Goal: Task Accomplishment & Management: Manage account settings

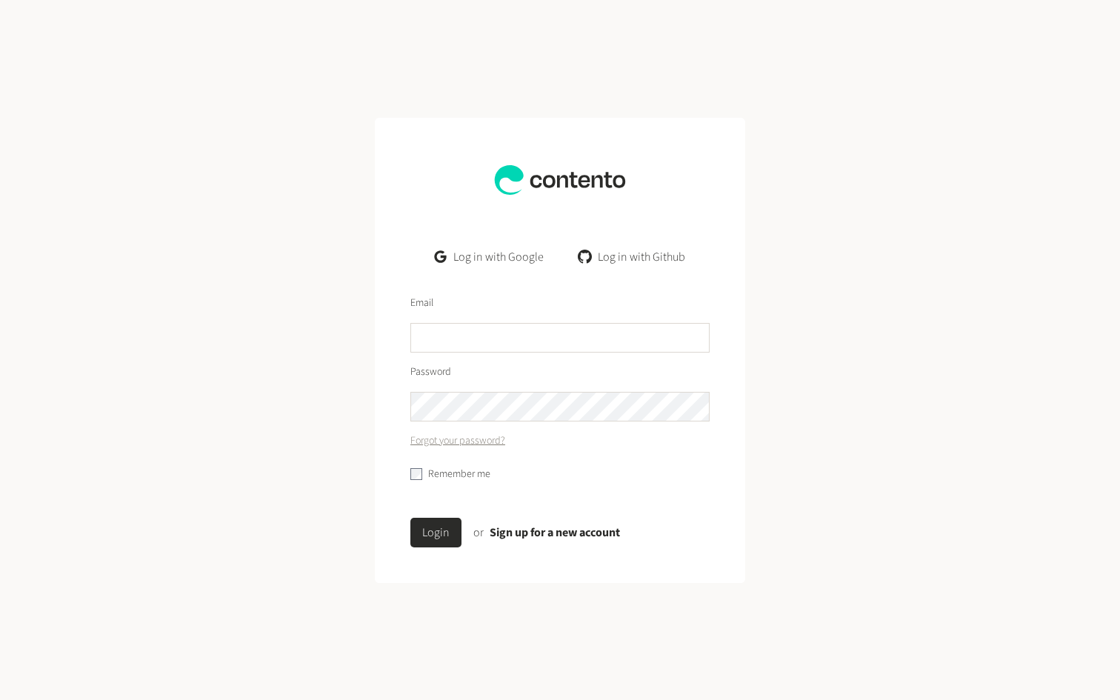
click at [477, 255] on link "Log in with Google" at bounding box center [489, 257] width 133 height 30
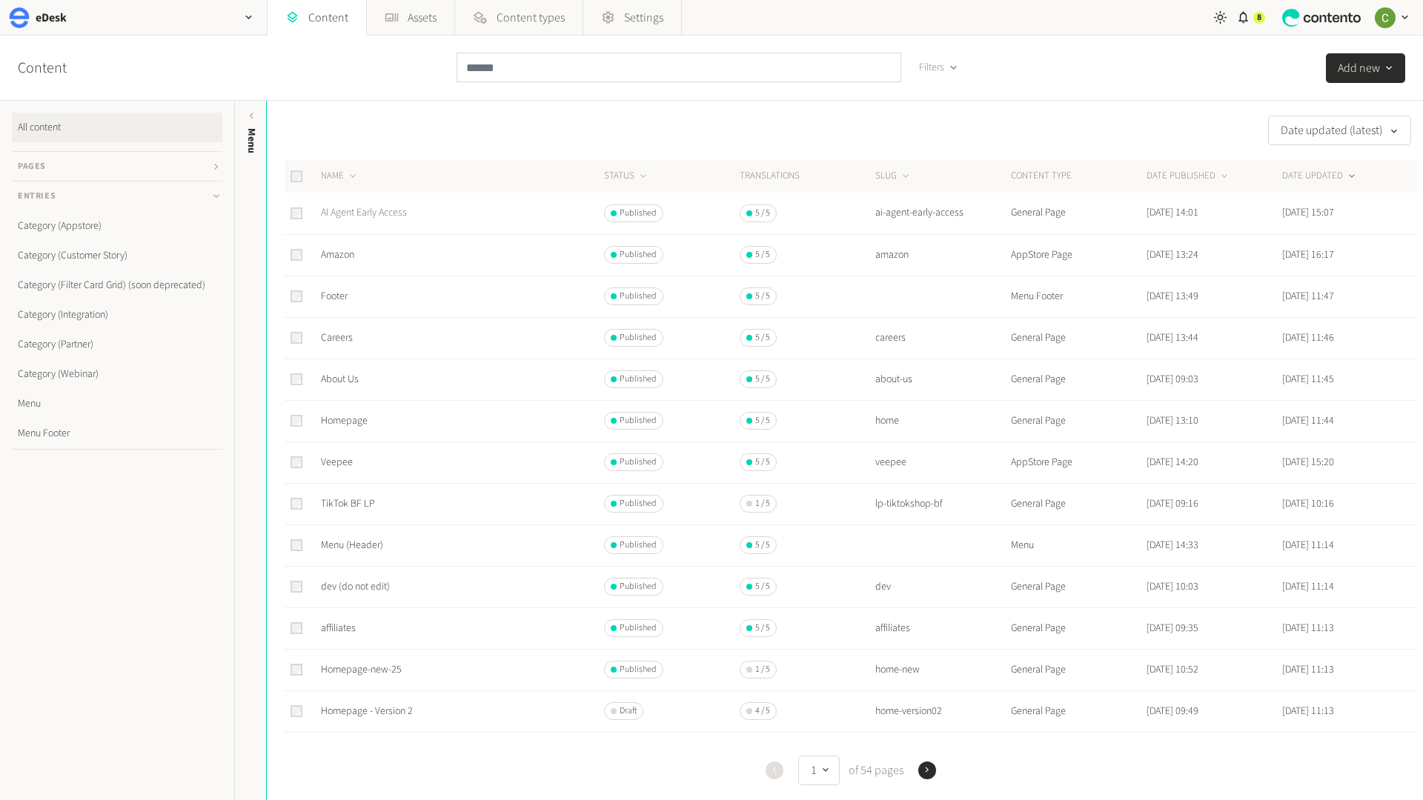
click at [371, 213] on link "AI Agent Early Access" at bounding box center [364, 212] width 86 height 15
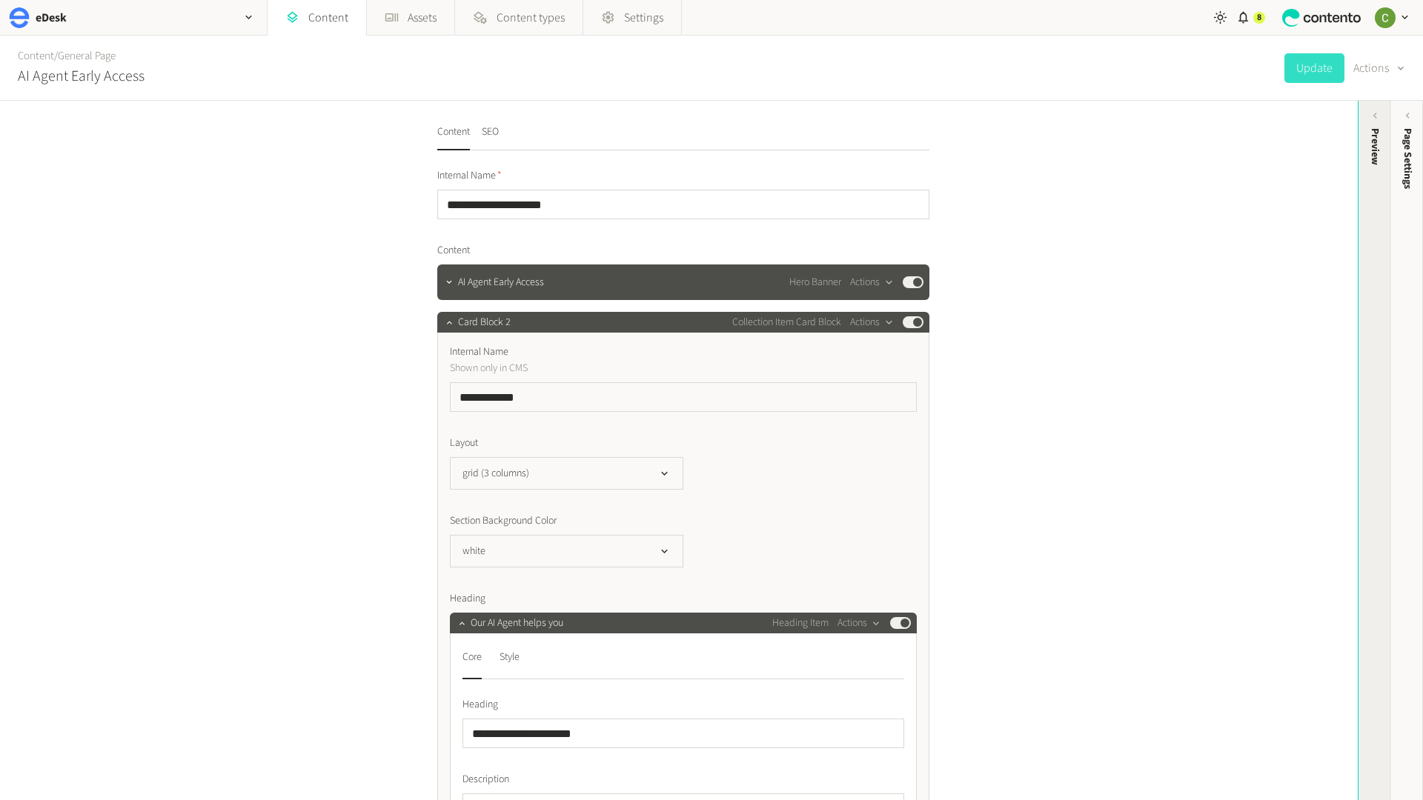
click at [1120, 156] on div "Preview" at bounding box center [1375, 146] width 16 height 37
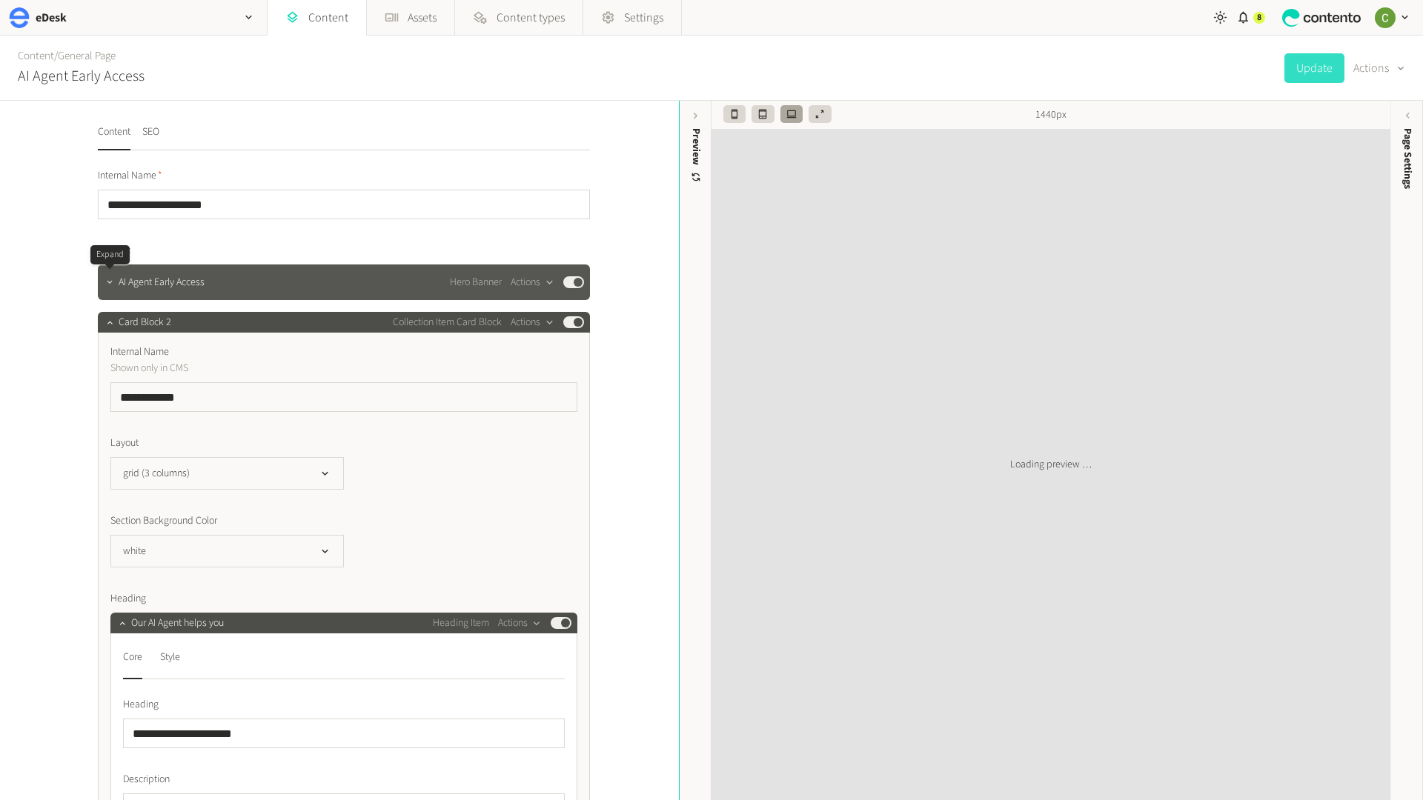
click at [104, 279] on icon "button" at bounding box center [109, 282] width 10 height 10
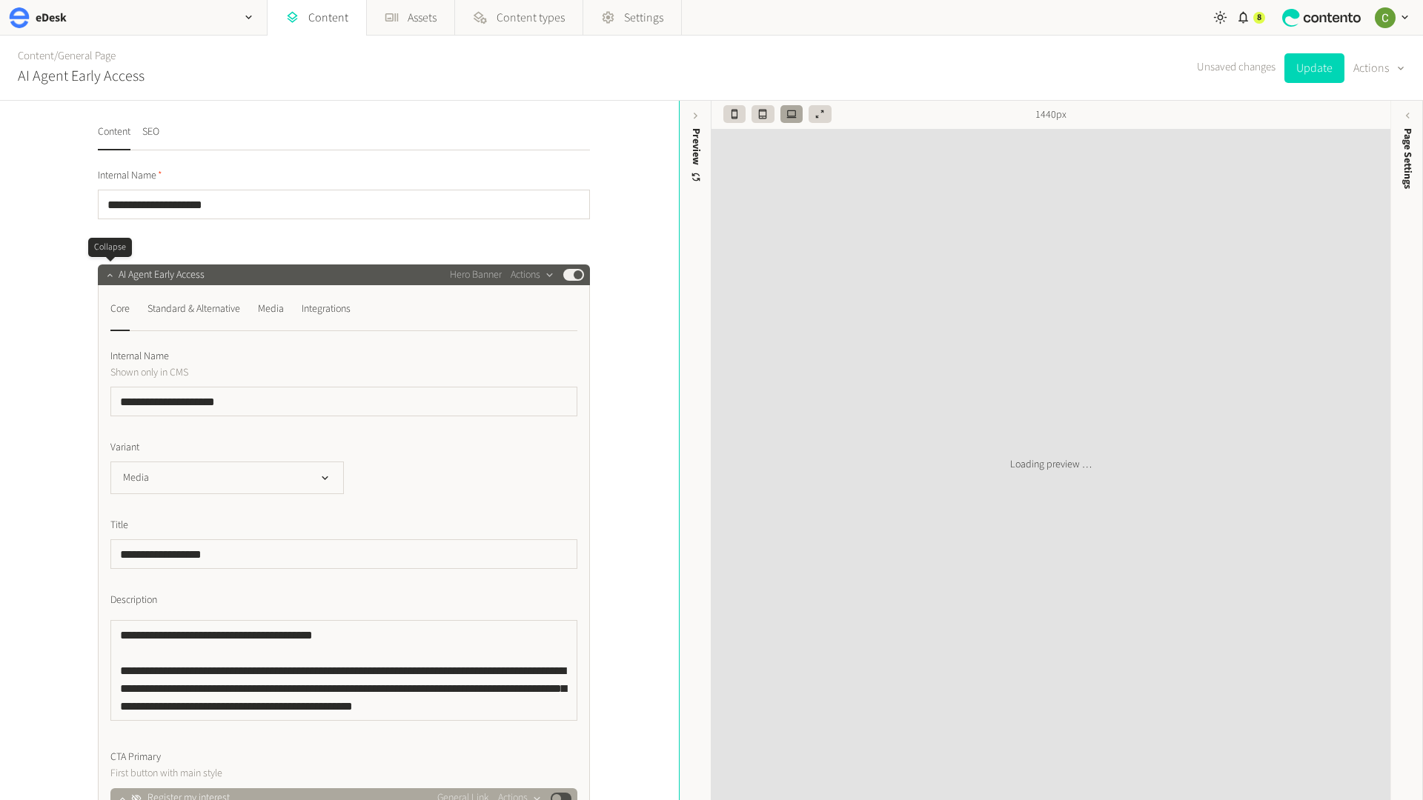
click at [102, 270] on button "button" at bounding box center [110, 274] width 18 height 18
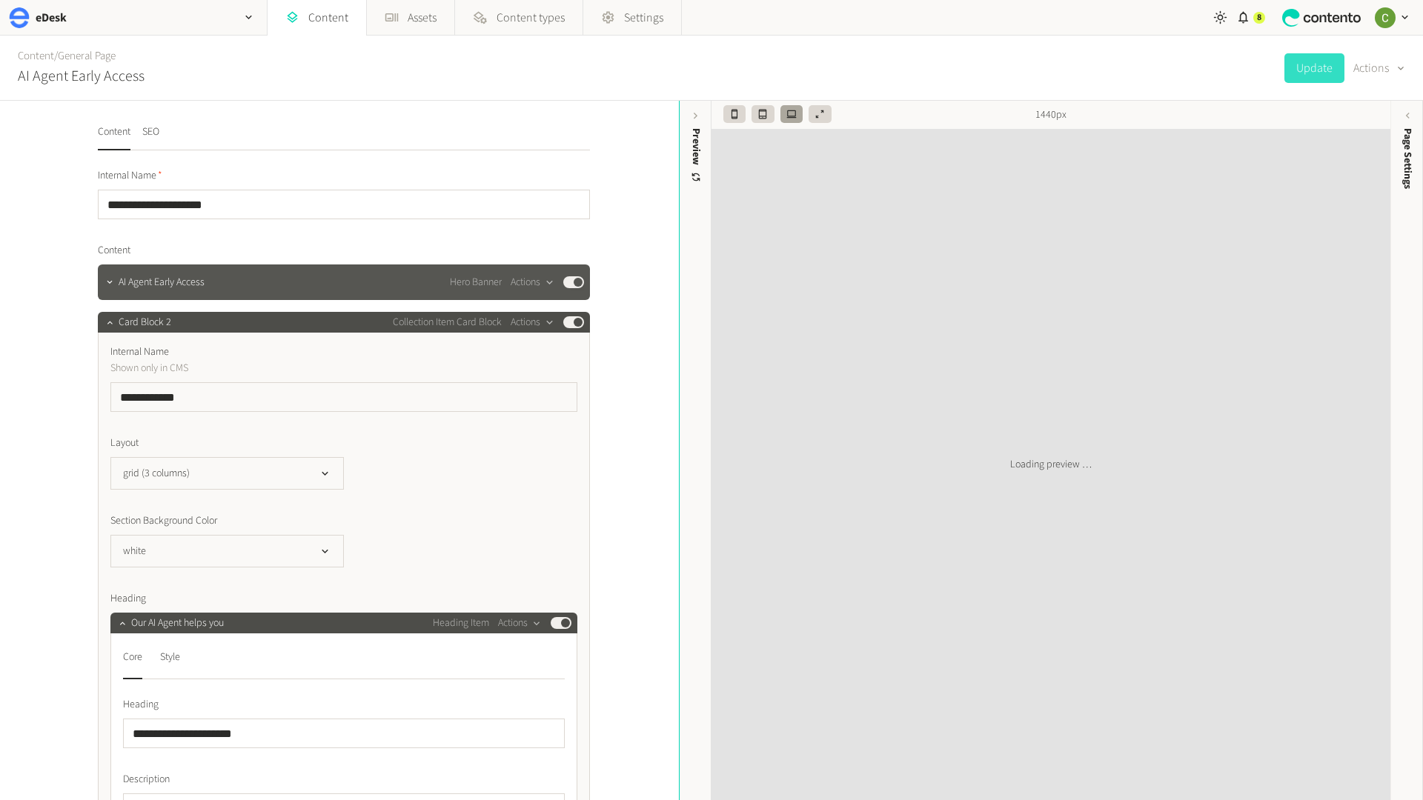
scroll to position [6, 0]
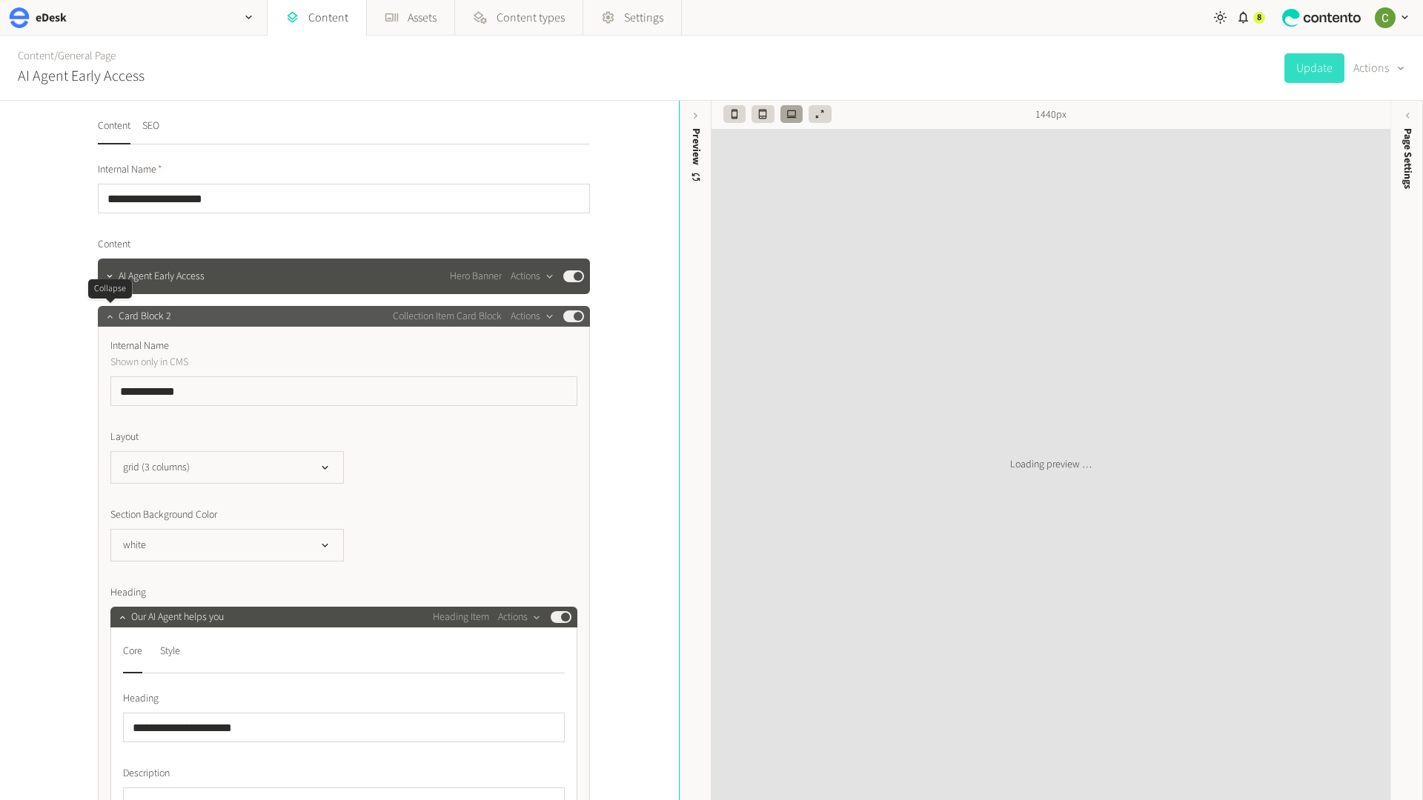
click at [106, 313] on icon "button" at bounding box center [109, 316] width 10 height 10
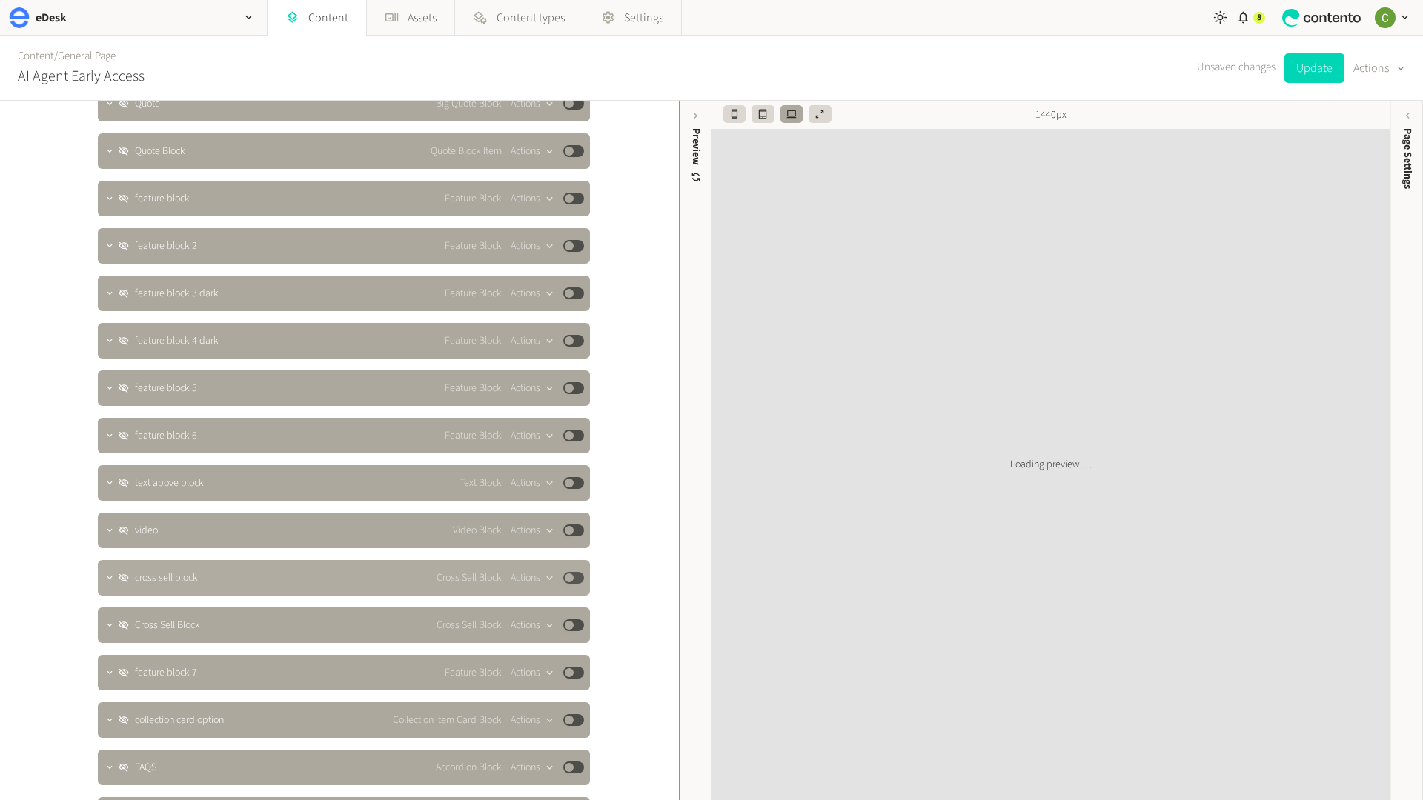
scroll to position [7170, 0]
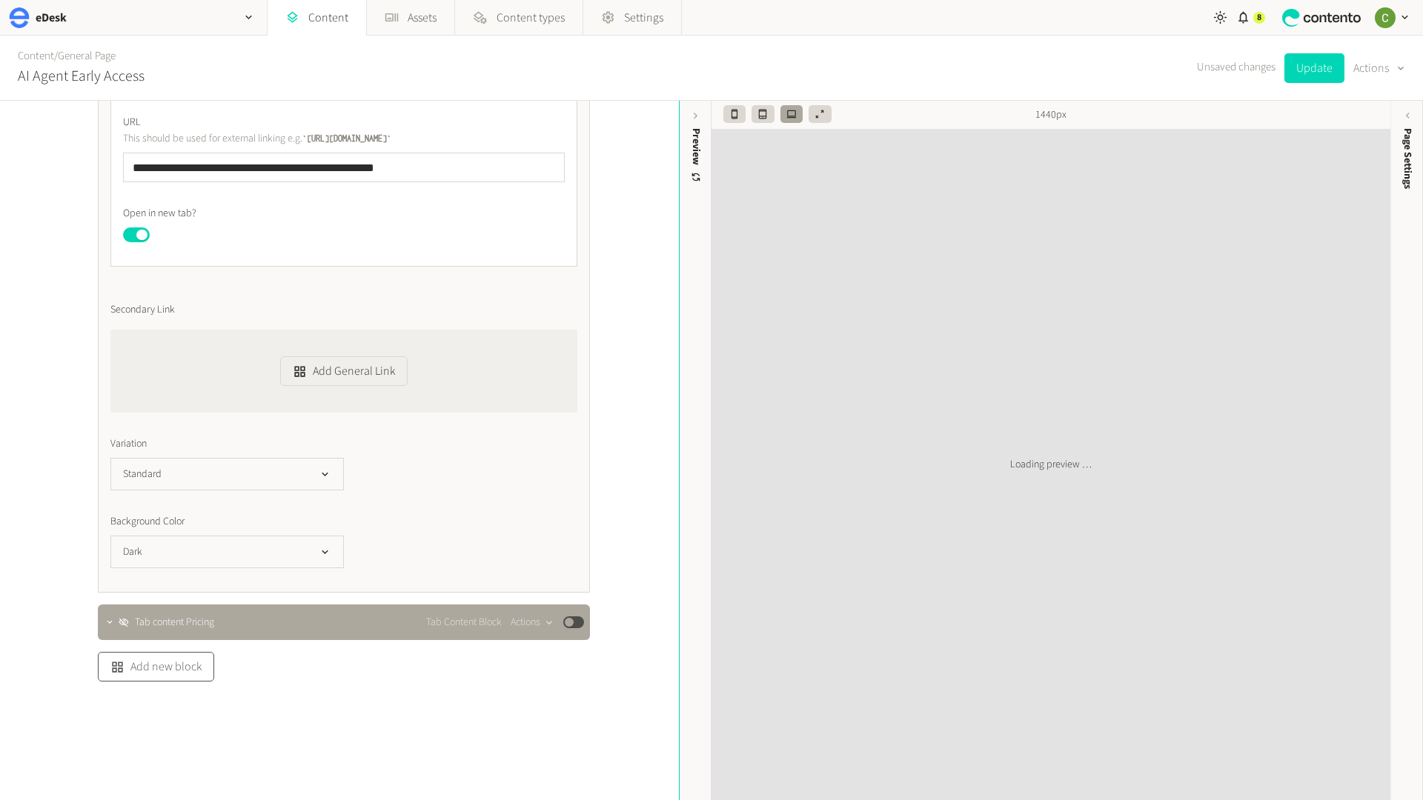
click at [143, 668] on button "Add new block" at bounding box center [156, 667] width 116 height 30
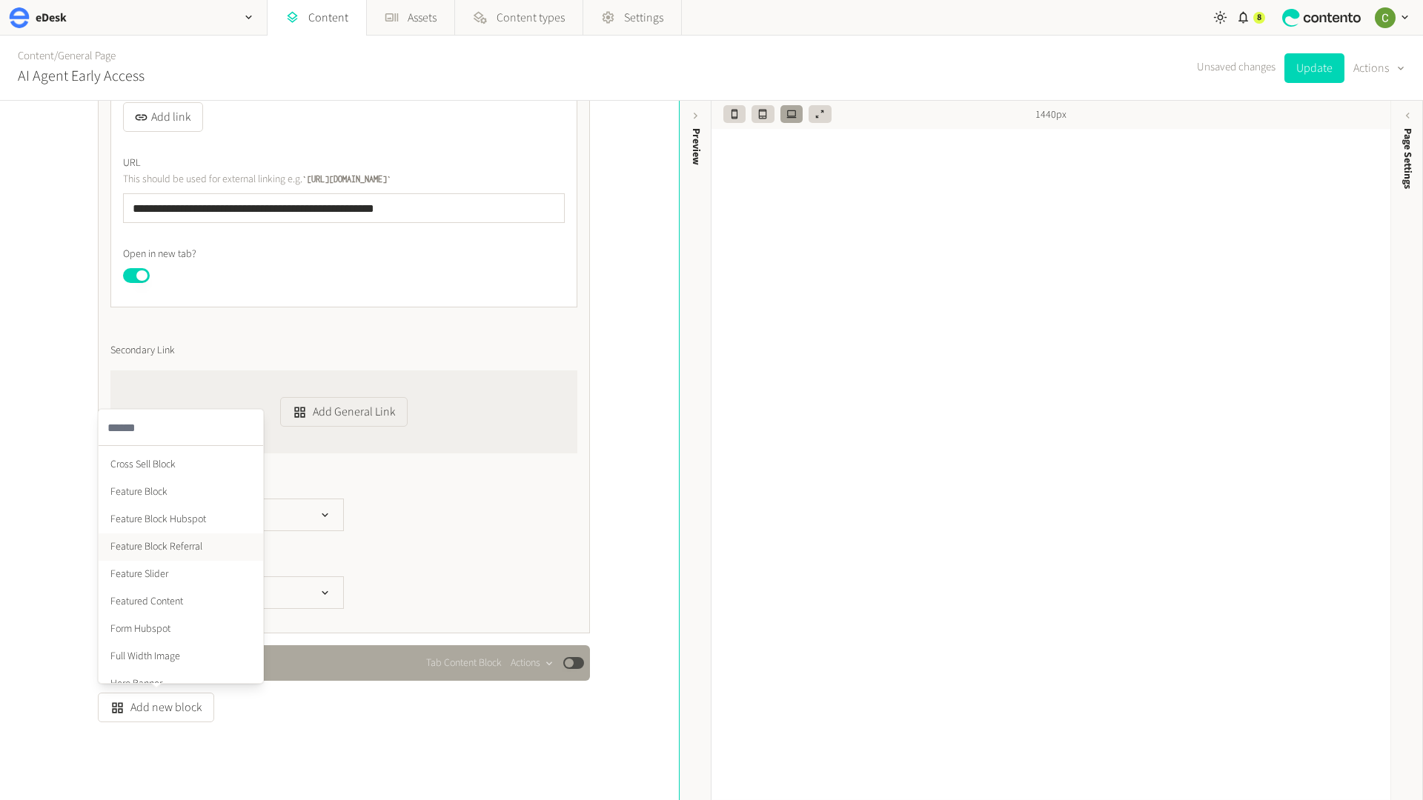
scroll to position [0, 0]
click at [451, 700] on div "**********" at bounding box center [339, 451] width 679 height 700
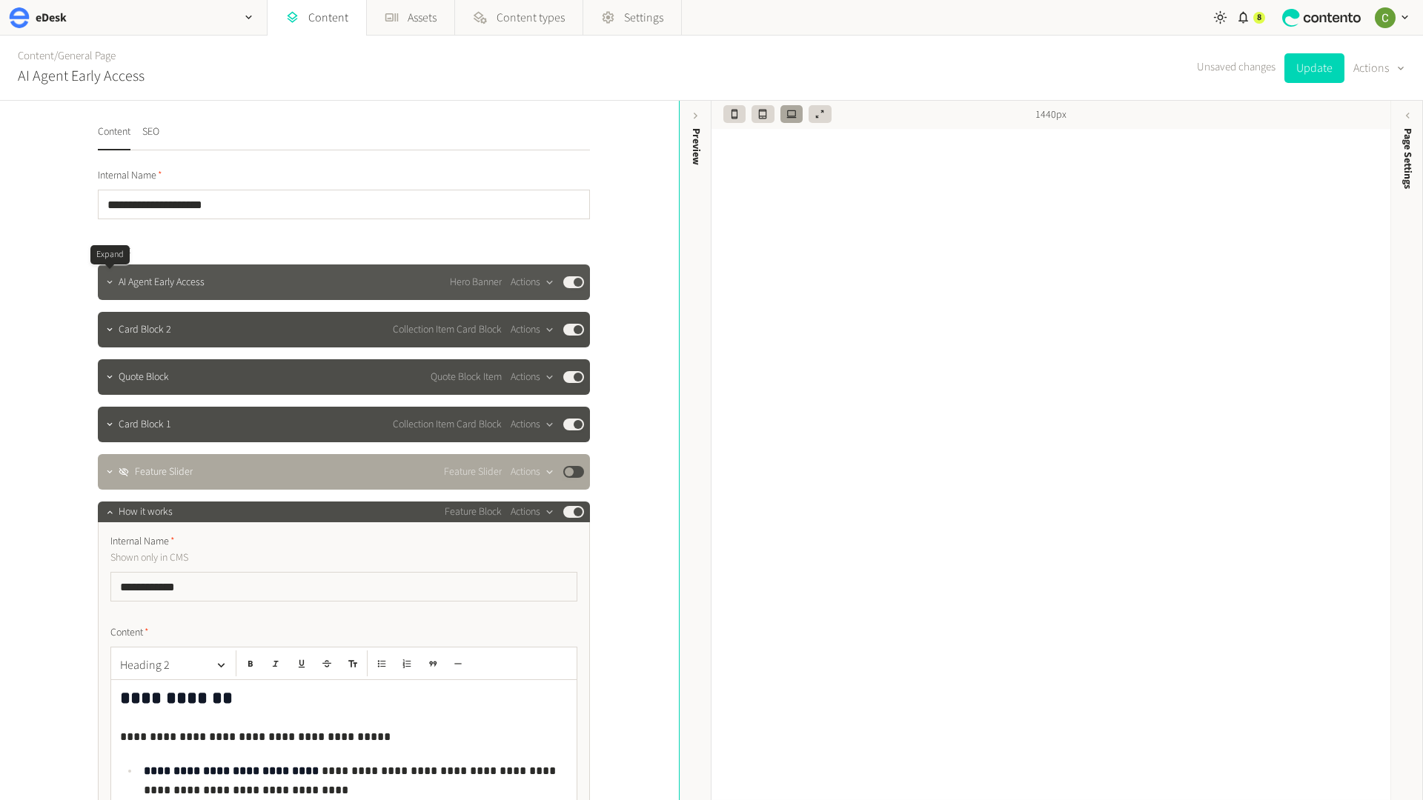
click at [107, 279] on icon "button" at bounding box center [109, 282] width 10 height 10
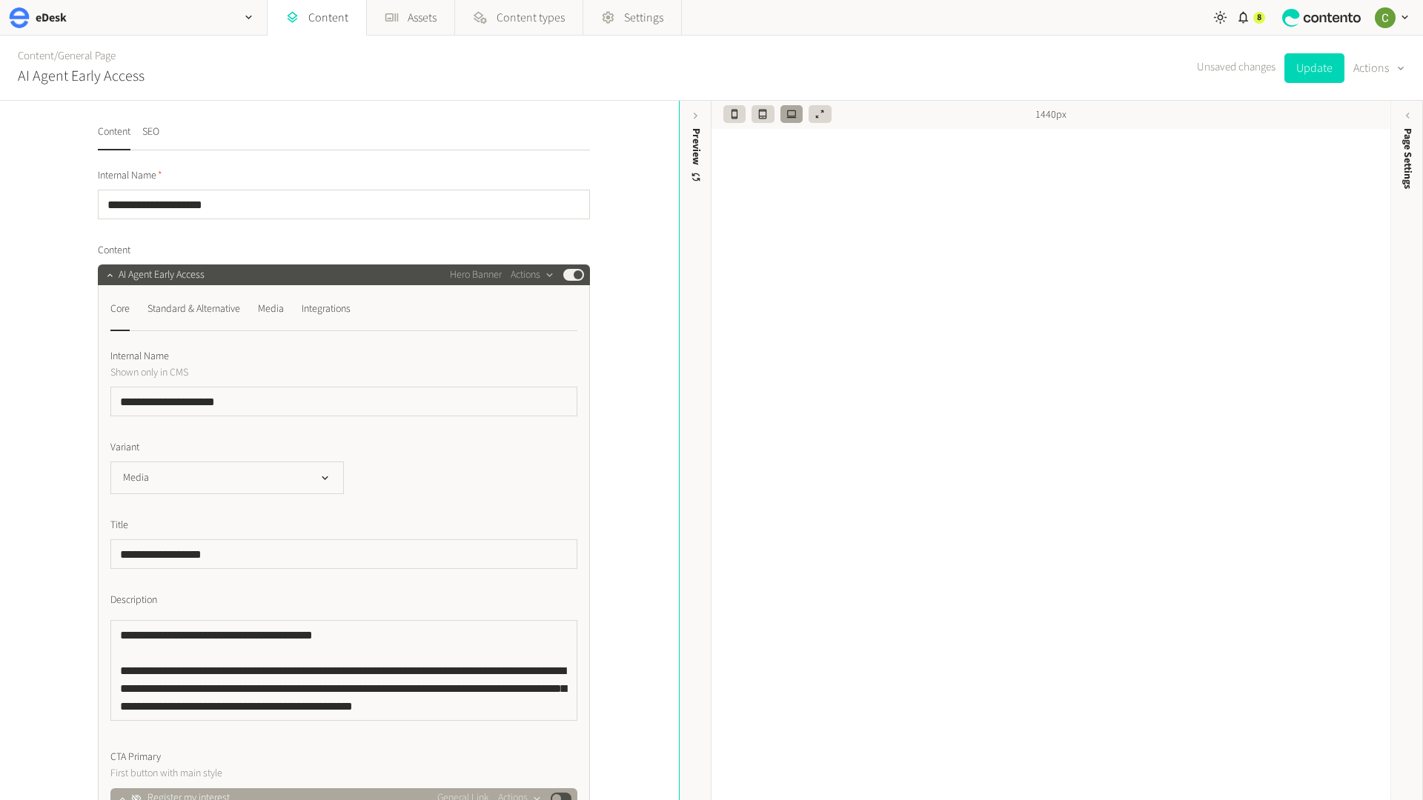
scroll to position [4, 0]
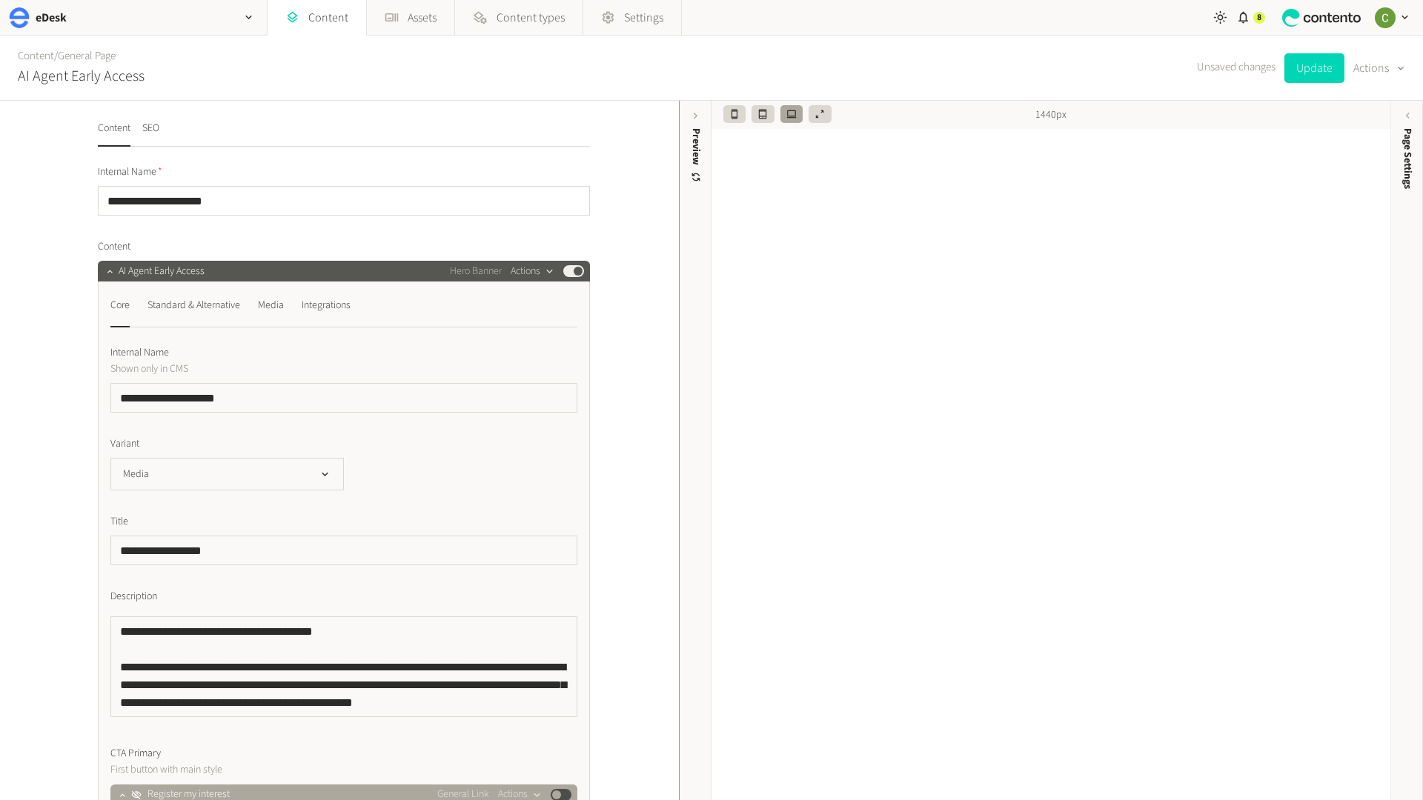
click at [528, 268] on button "Actions" at bounding box center [533, 271] width 44 height 18
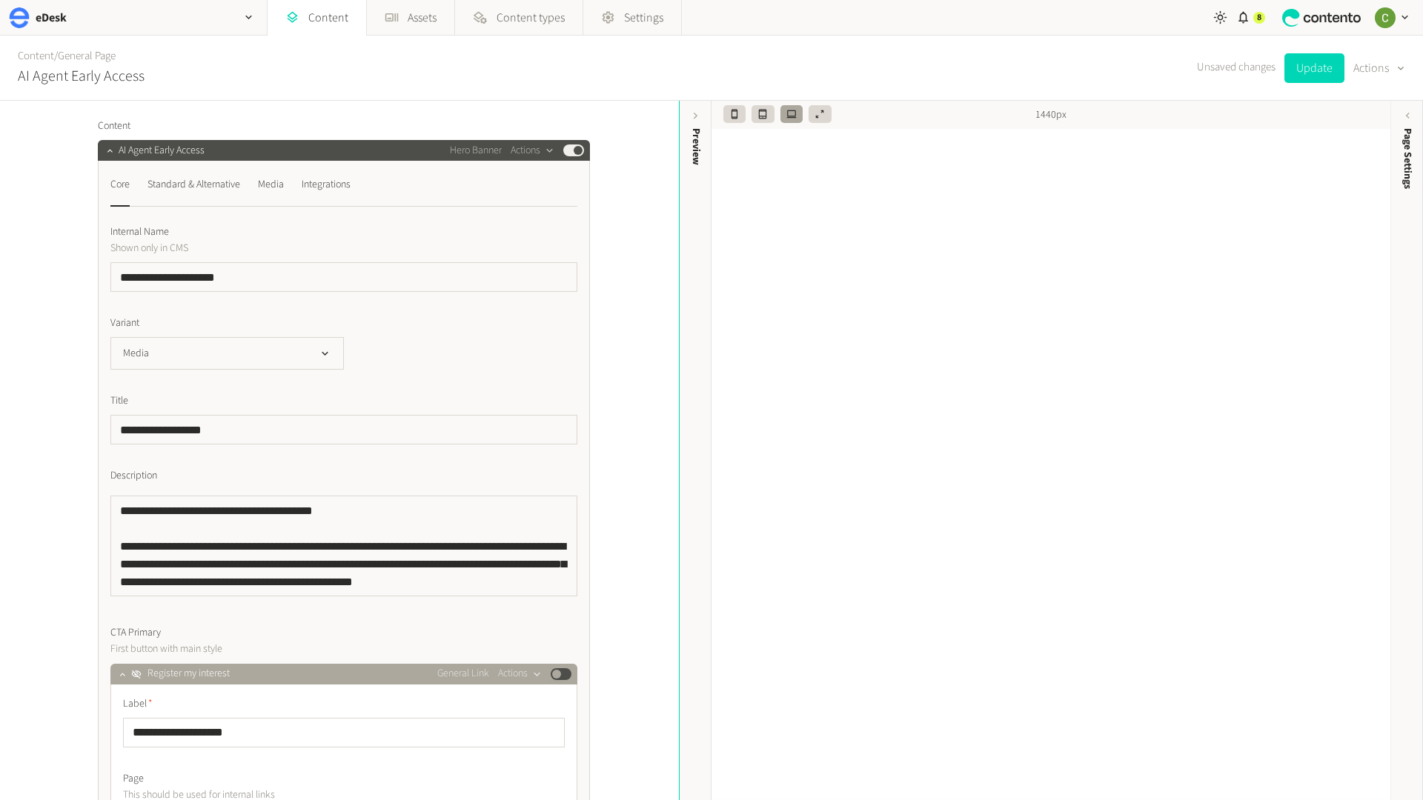
scroll to position [115, 0]
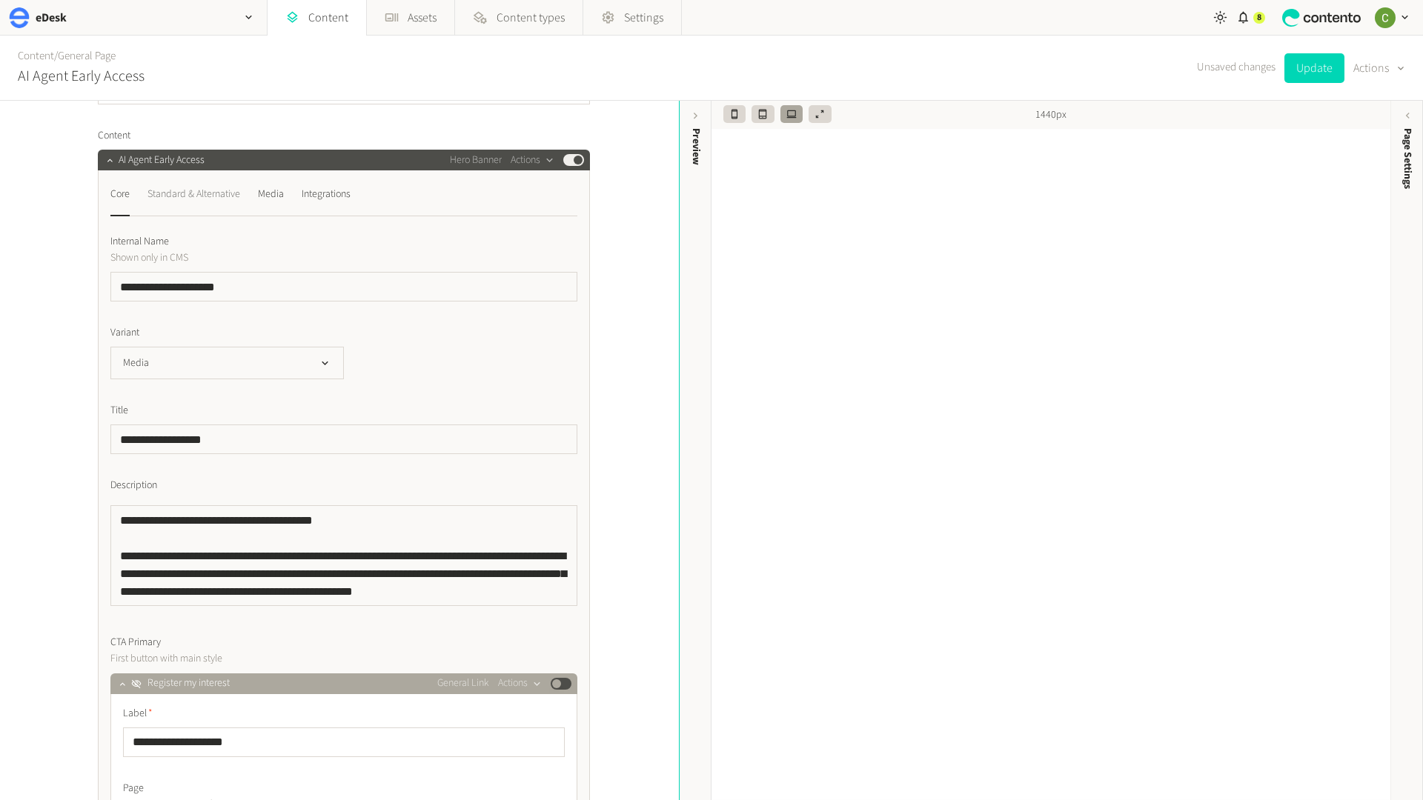
click at [181, 195] on div "Standard & Alternative" at bounding box center [193, 194] width 93 height 24
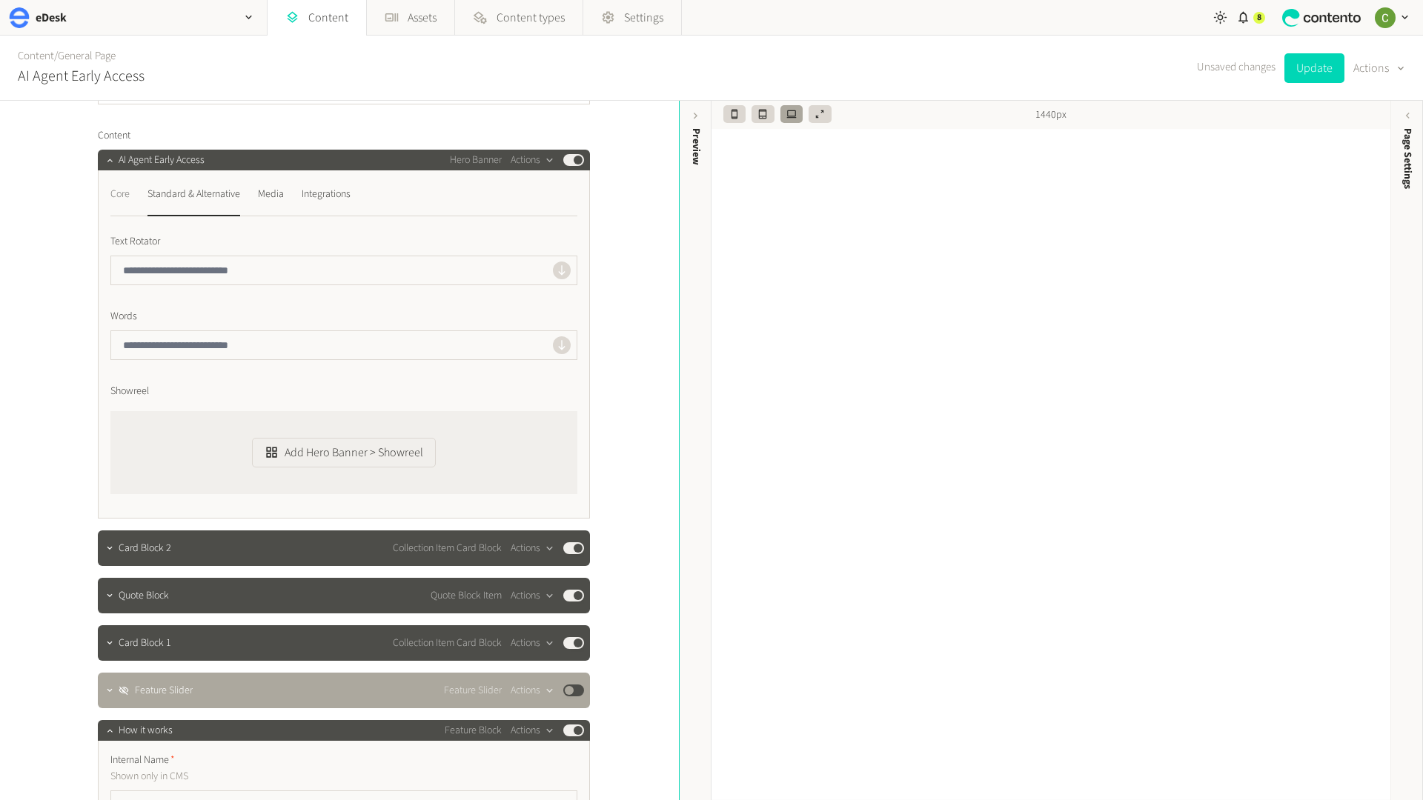
click at [122, 192] on div "Core" at bounding box center [119, 194] width 19 height 24
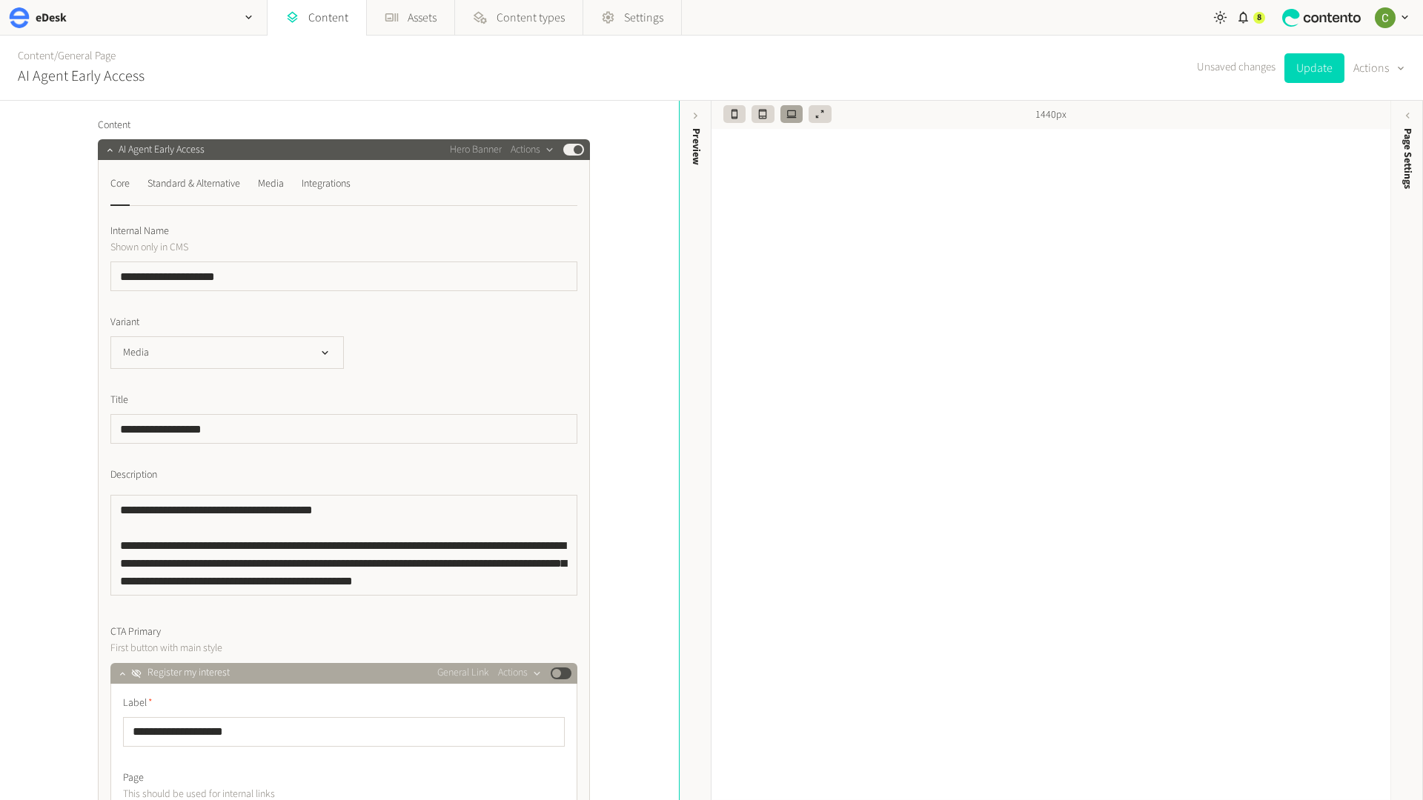
scroll to position [126, 0]
click at [317, 360] on button "Media" at bounding box center [226, 352] width 233 height 33
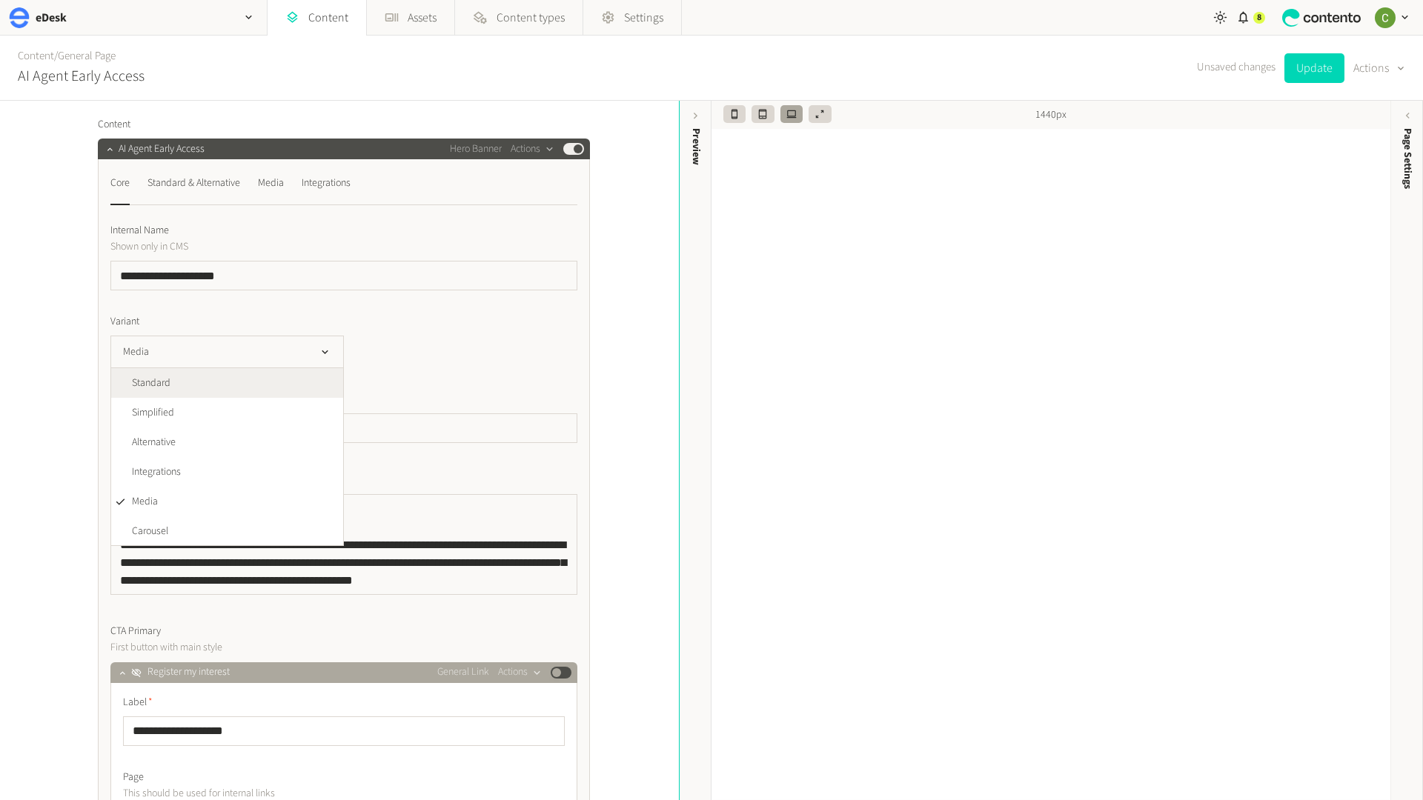
click at [187, 392] on li "Standard" at bounding box center [227, 383] width 232 height 30
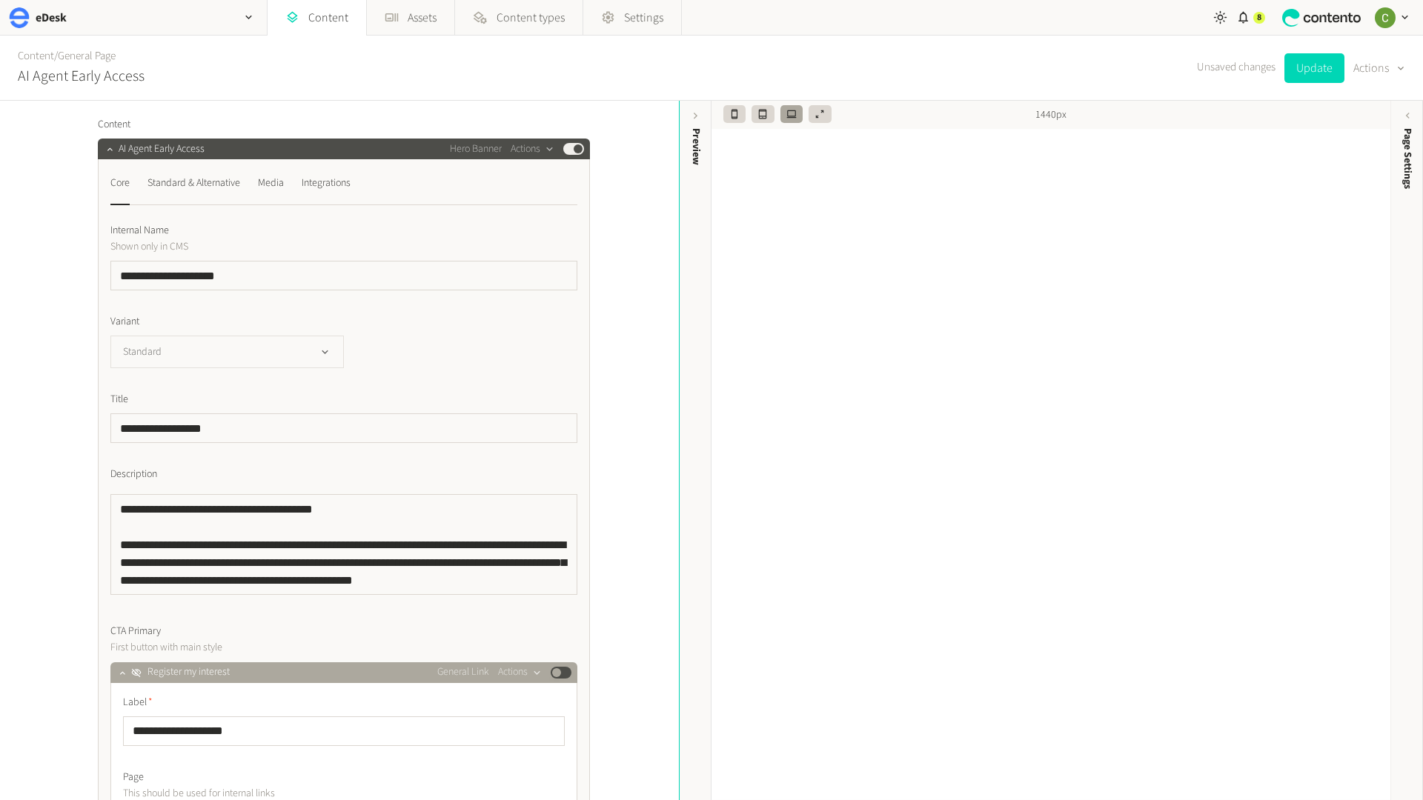
click at [325, 348] on icon "button" at bounding box center [325, 352] width 13 height 13
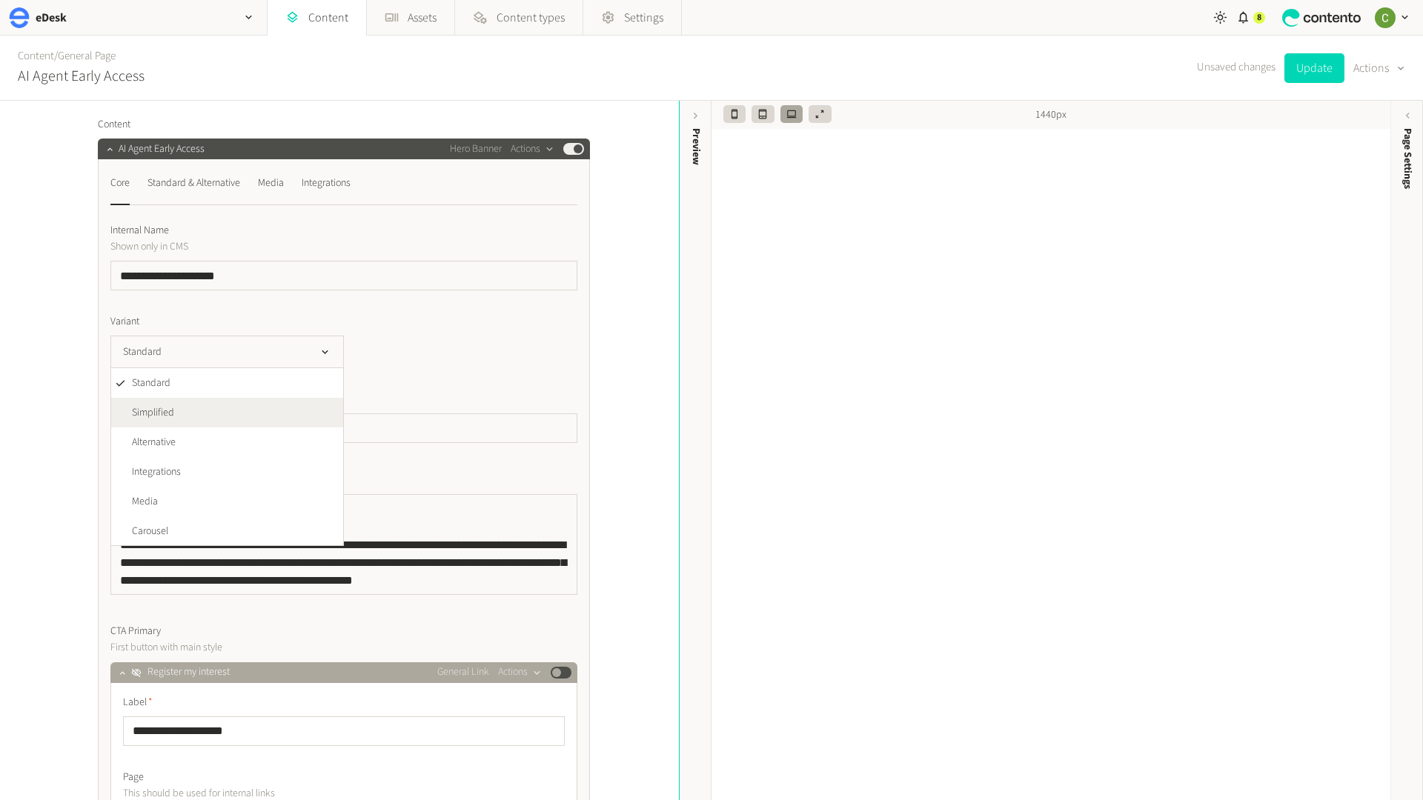
click at [124, 419] on li "Simplified" at bounding box center [227, 413] width 232 height 30
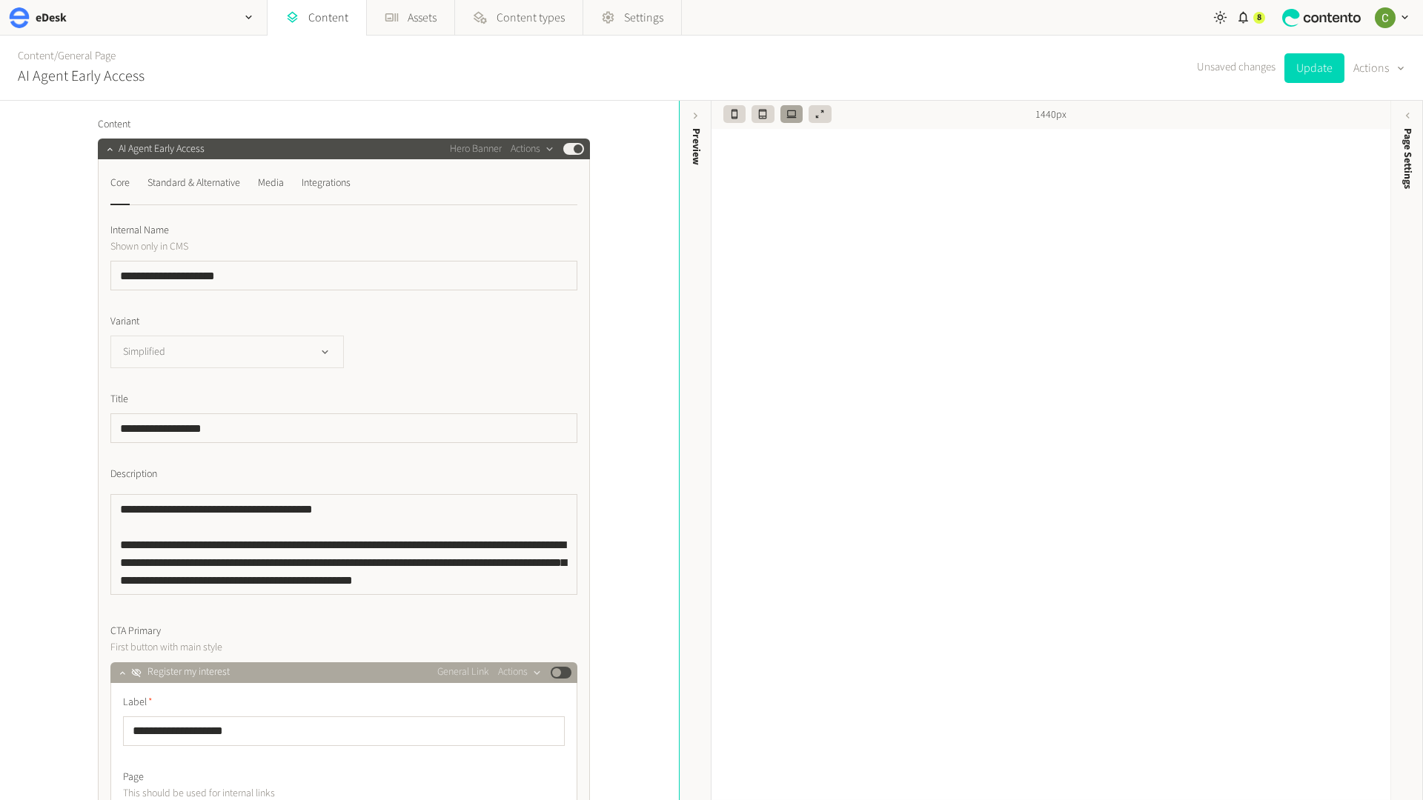
click at [322, 352] on icon "button" at bounding box center [325, 352] width 13 height 13
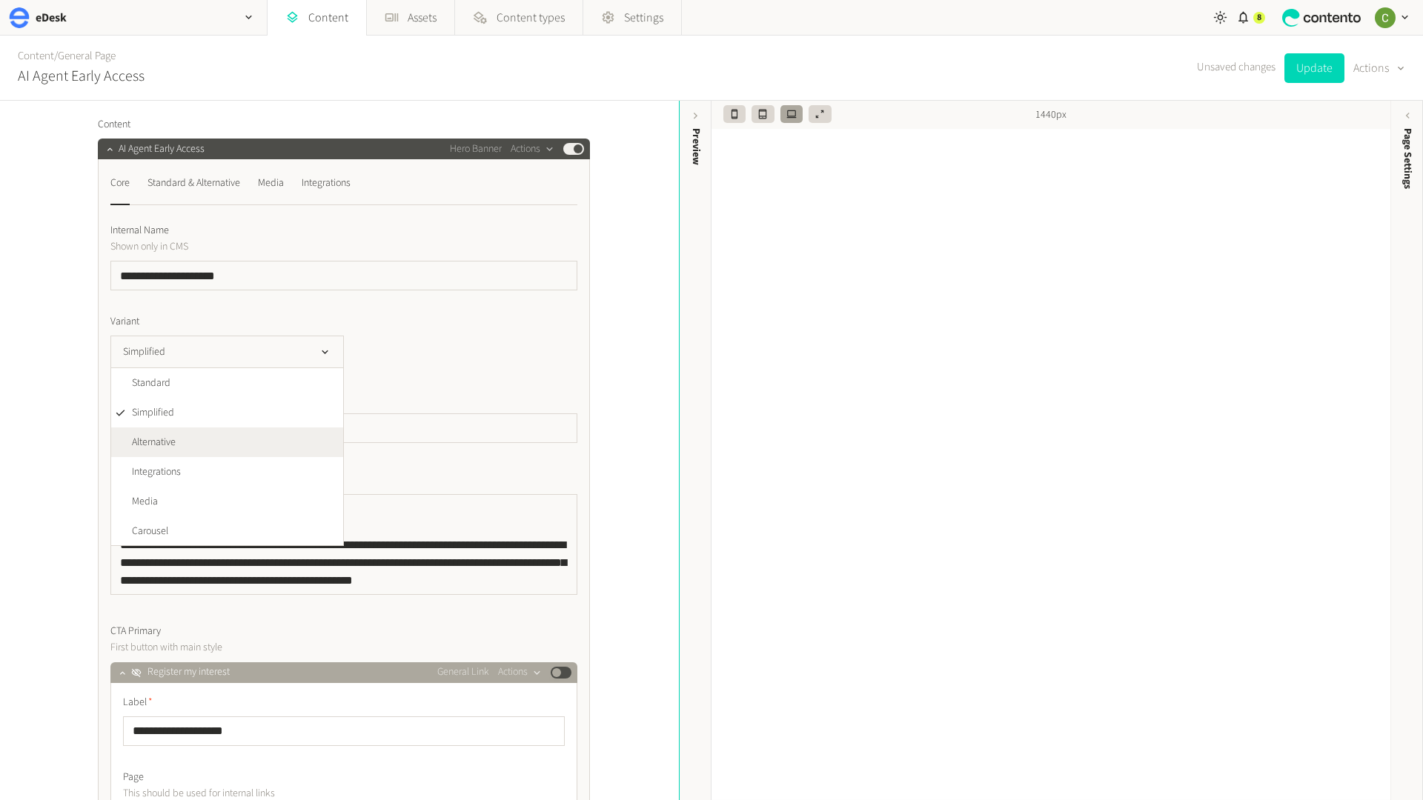
click at [219, 439] on li "Alternative" at bounding box center [227, 443] width 232 height 30
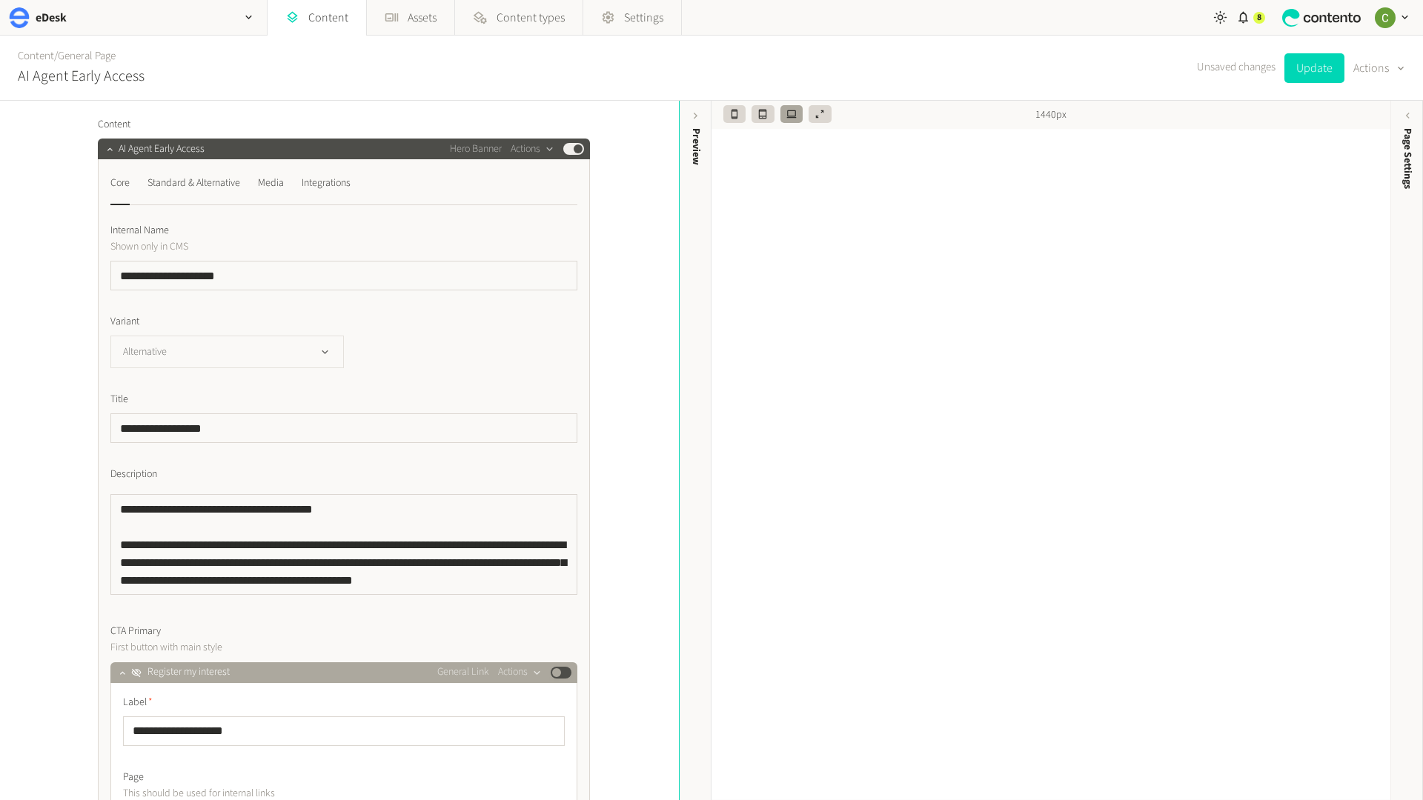
click at [319, 346] on icon "button" at bounding box center [325, 352] width 13 height 13
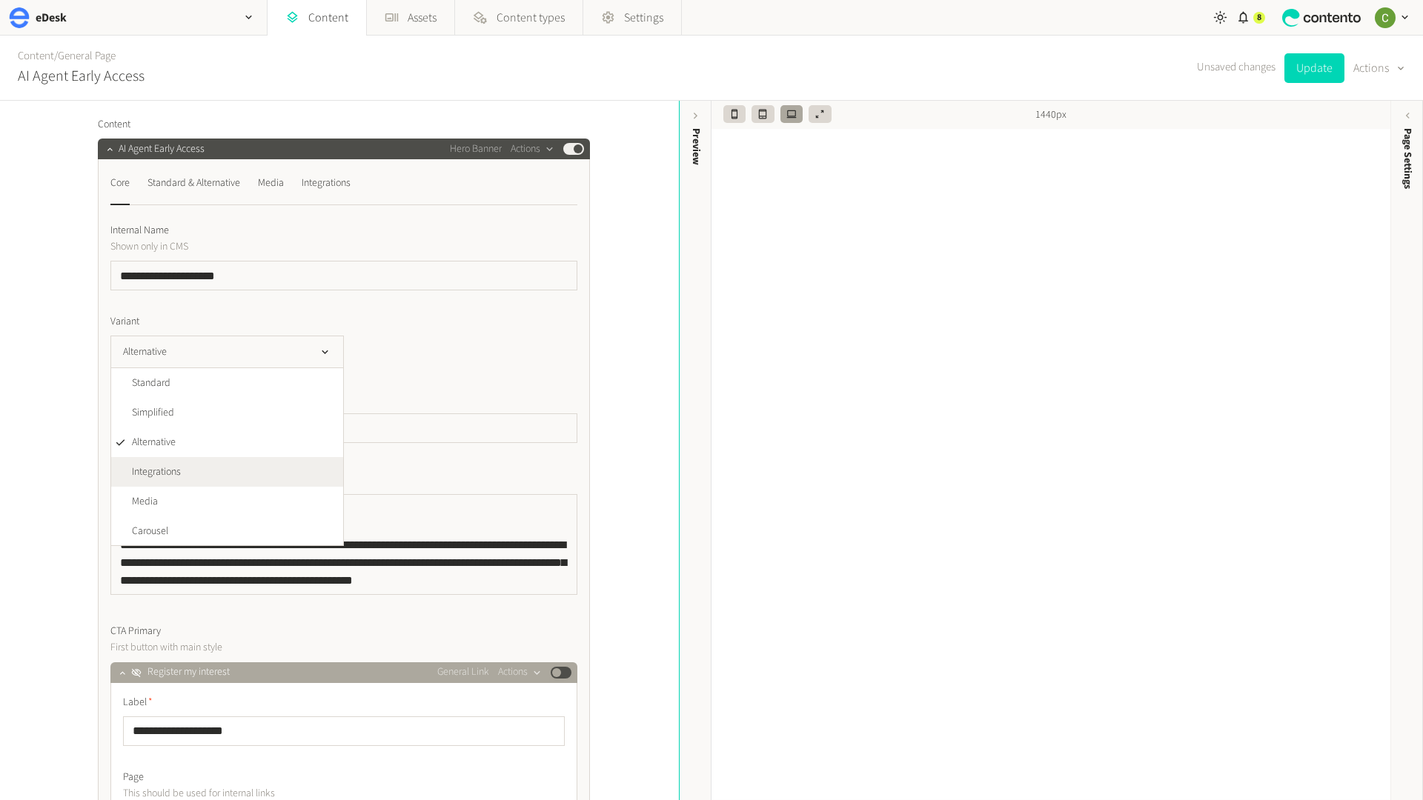
click at [215, 482] on li "Integrations" at bounding box center [227, 472] width 232 height 30
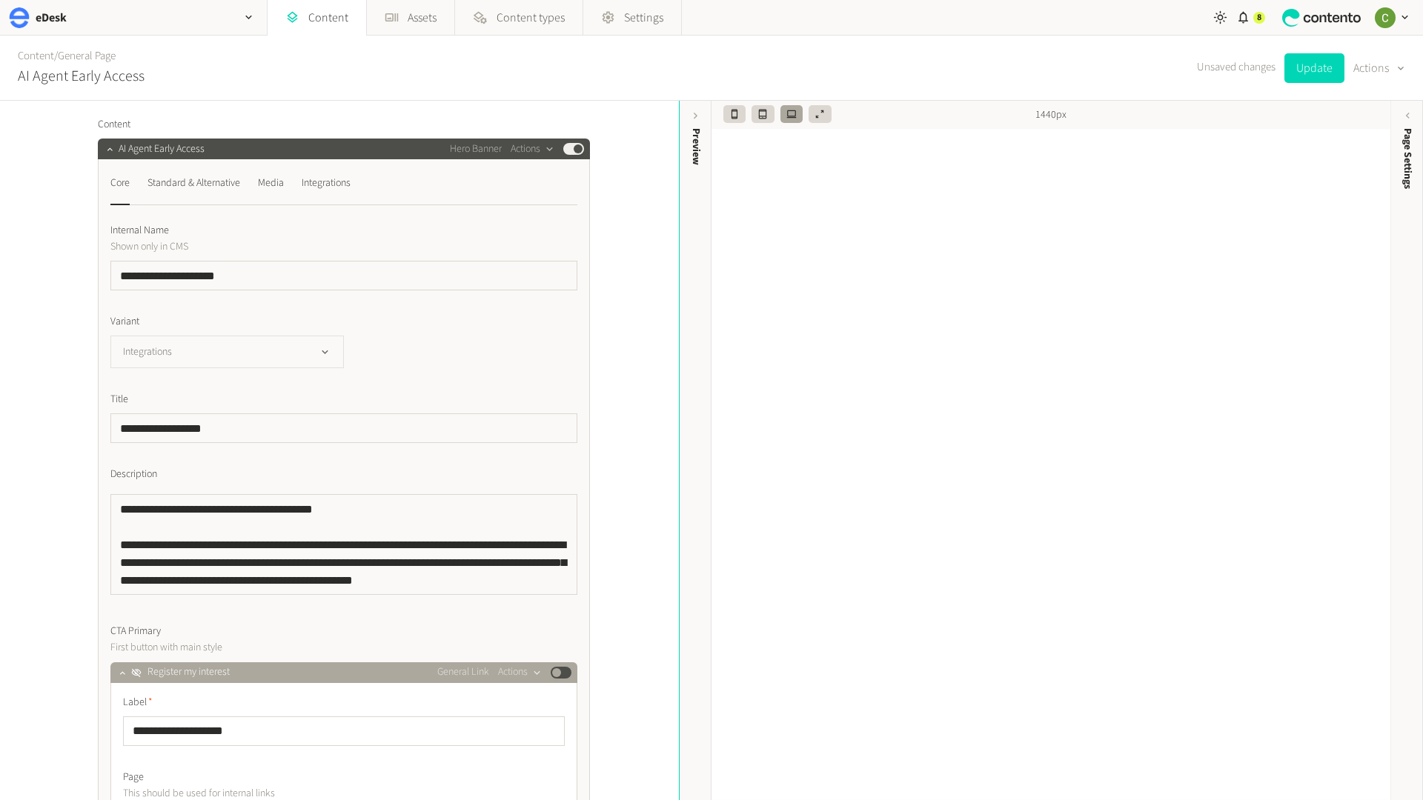
click at [341, 344] on button "Integrations" at bounding box center [226, 352] width 233 height 33
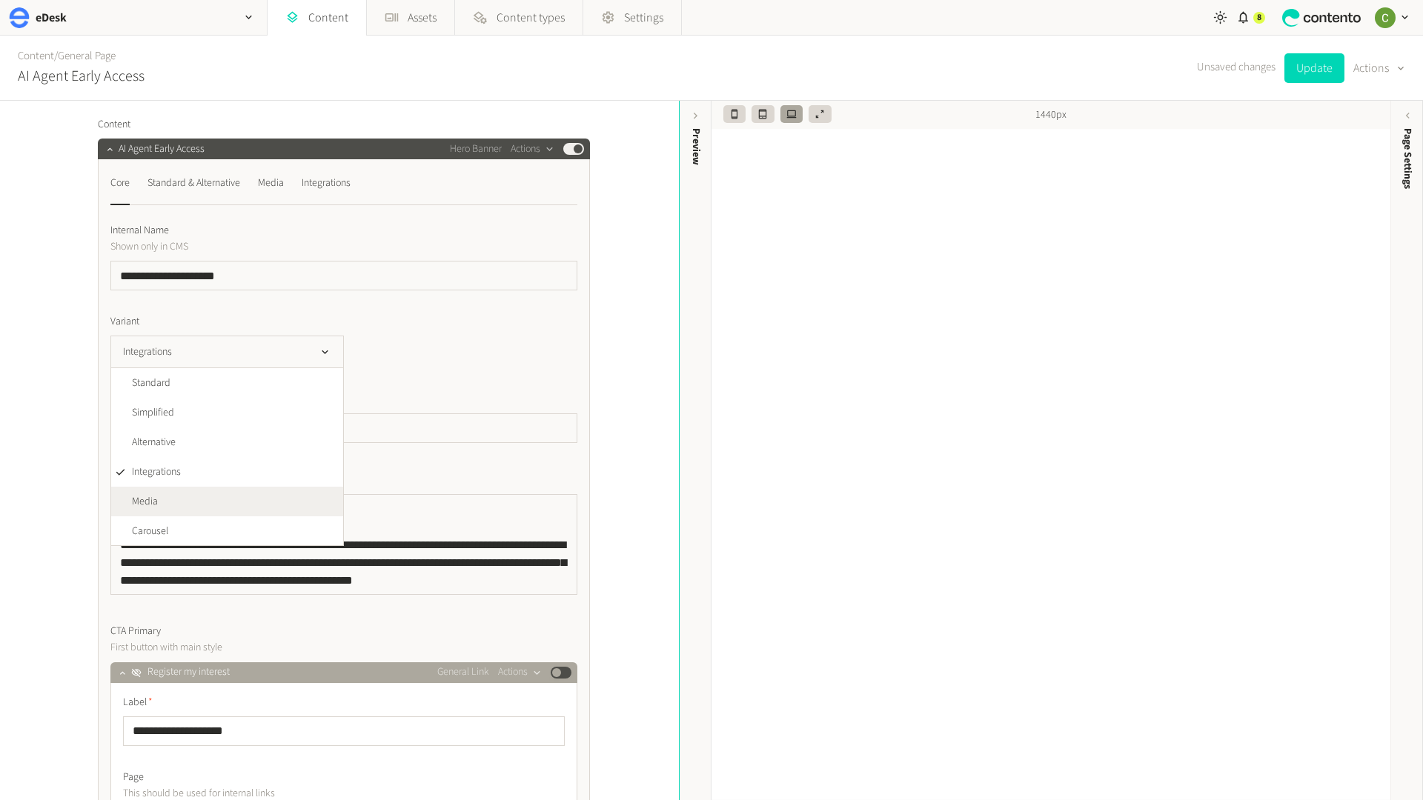
click at [123, 502] on li "Media" at bounding box center [227, 502] width 232 height 30
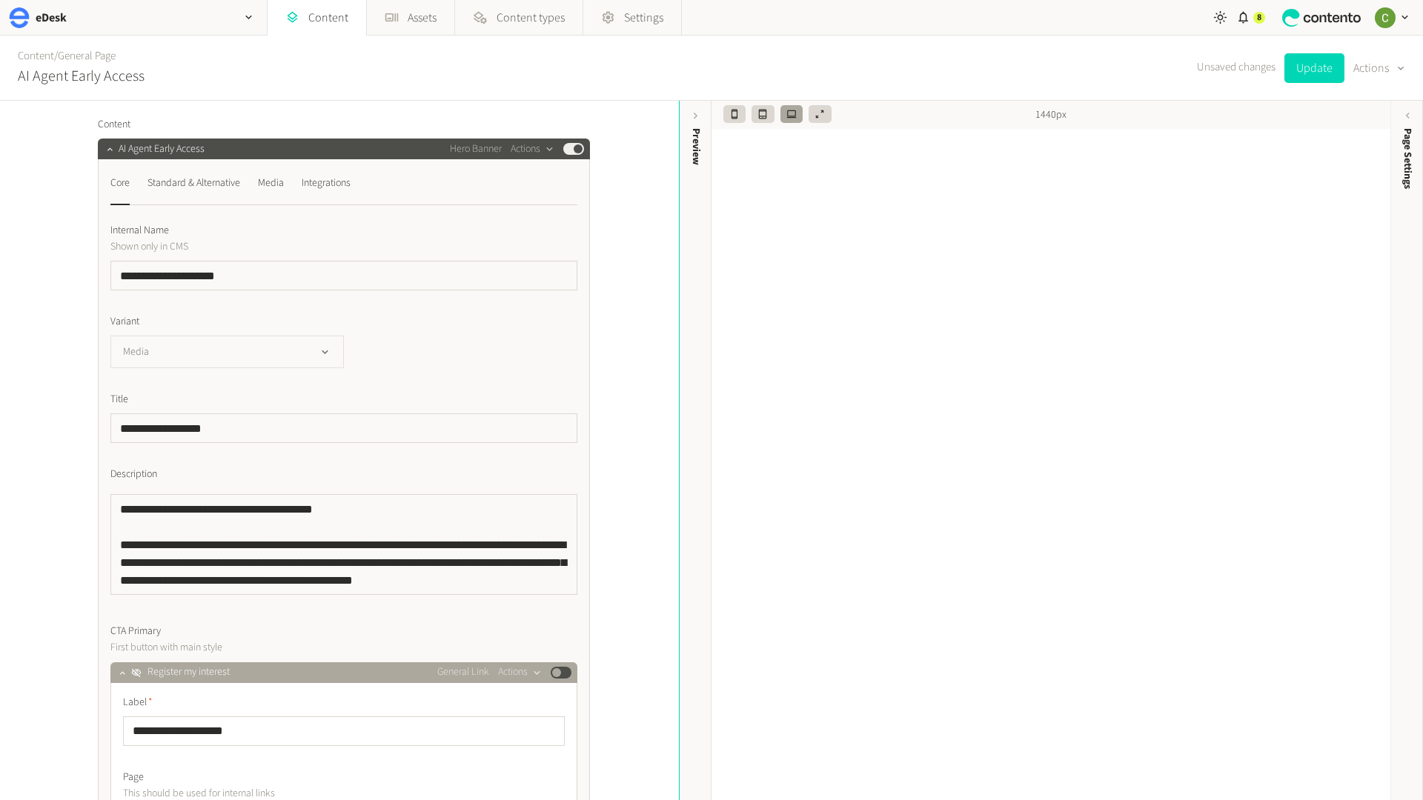
click at [325, 351] on icon "button" at bounding box center [325, 352] width 13 height 13
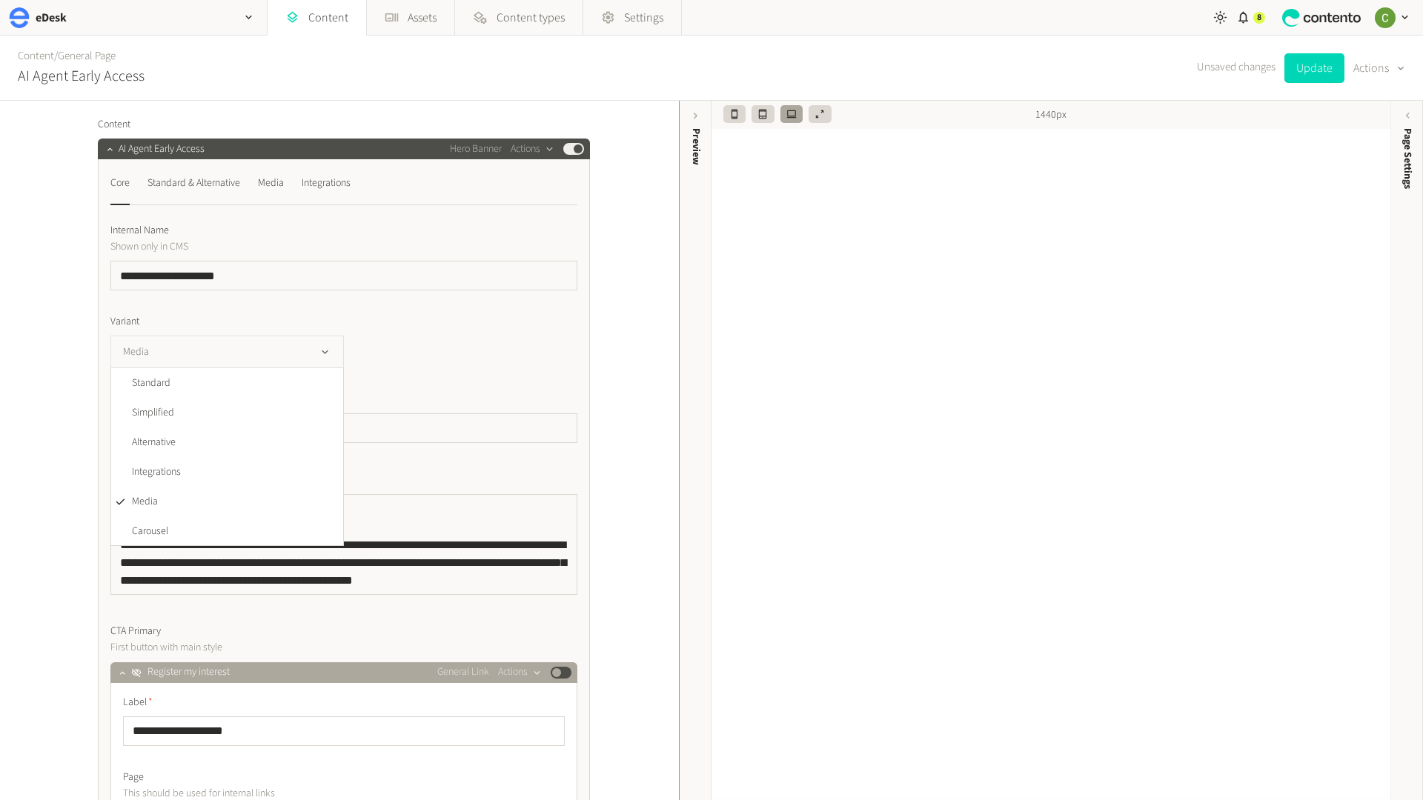
click at [313, 362] on button "Media" at bounding box center [226, 352] width 233 height 33
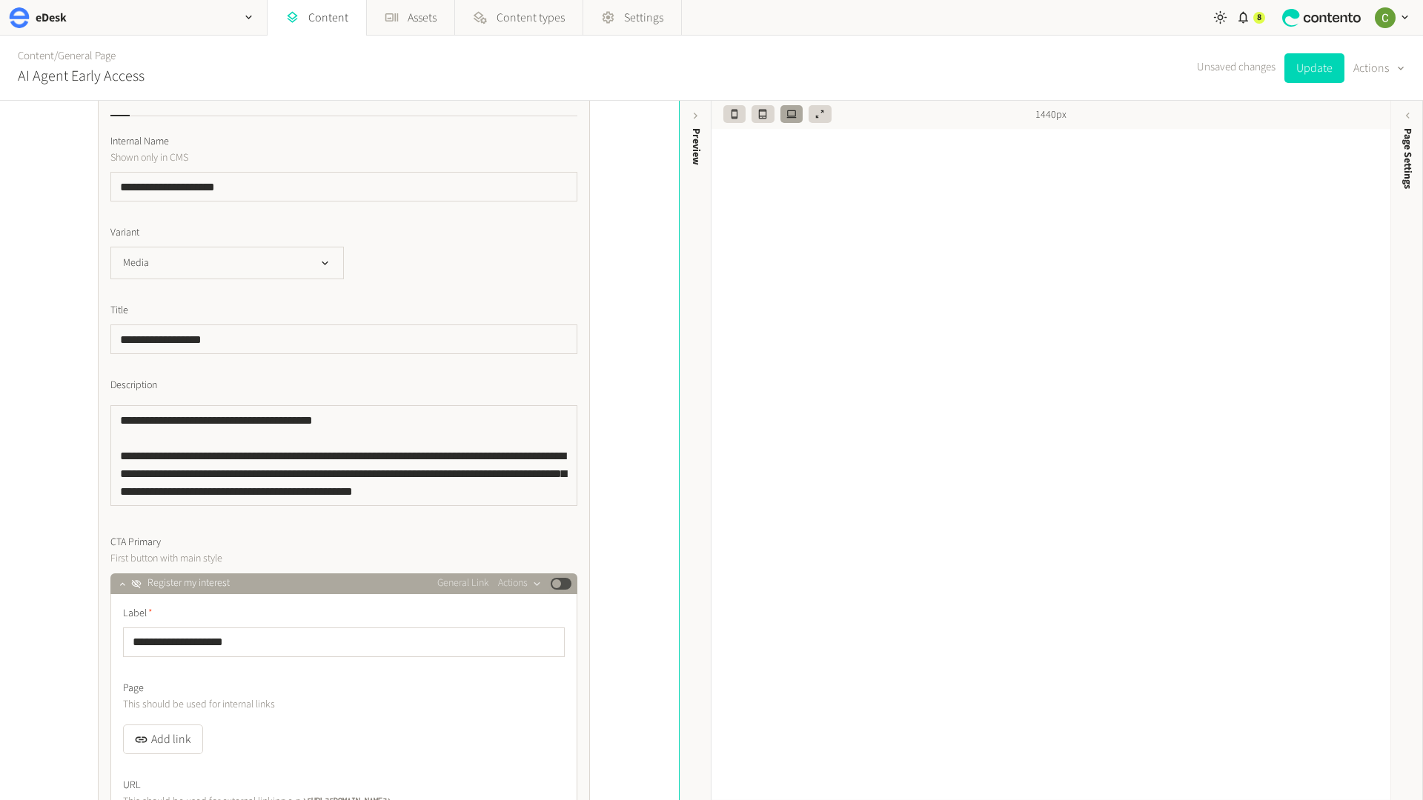
scroll to position [113, 0]
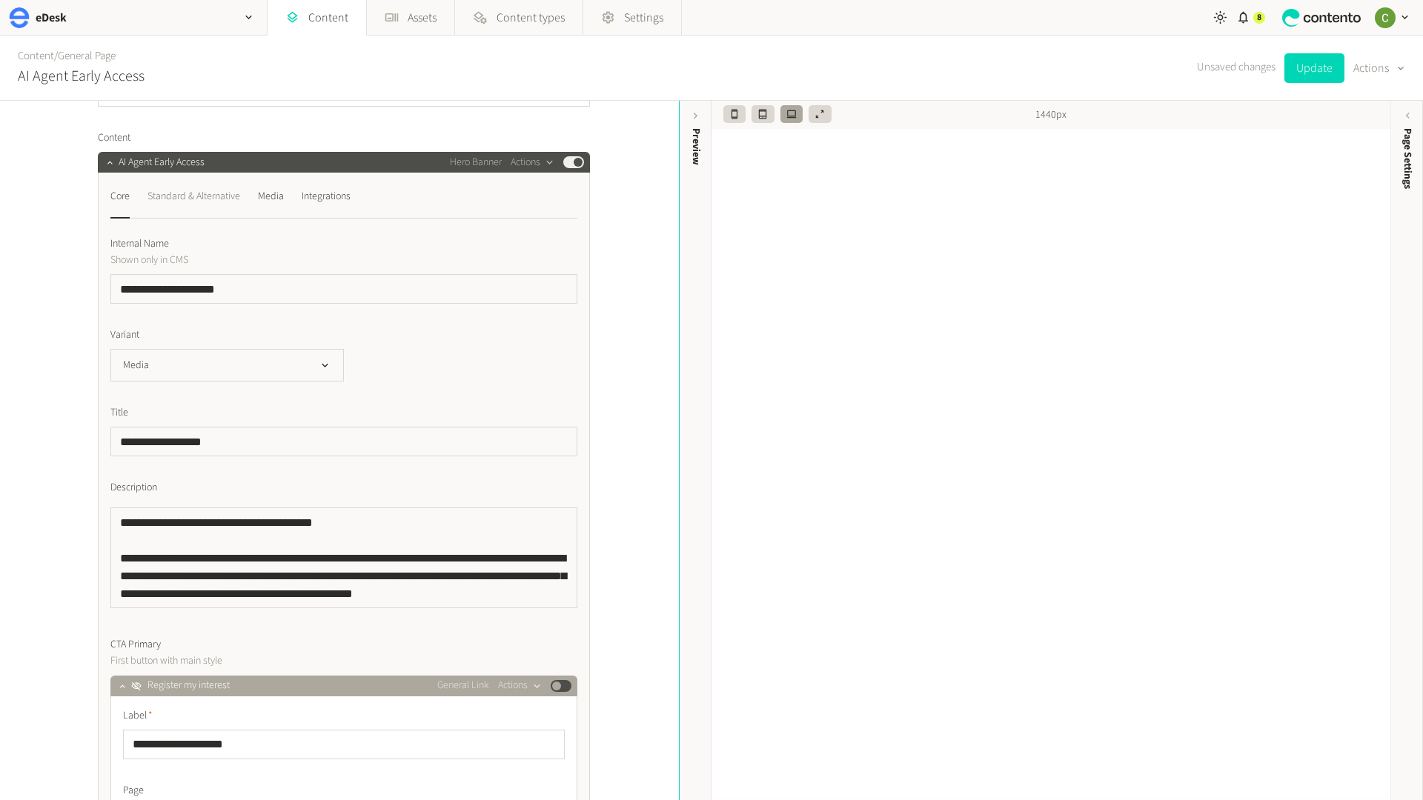
click at [193, 199] on div "Standard & Alternative" at bounding box center [193, 197] width 93 height 24
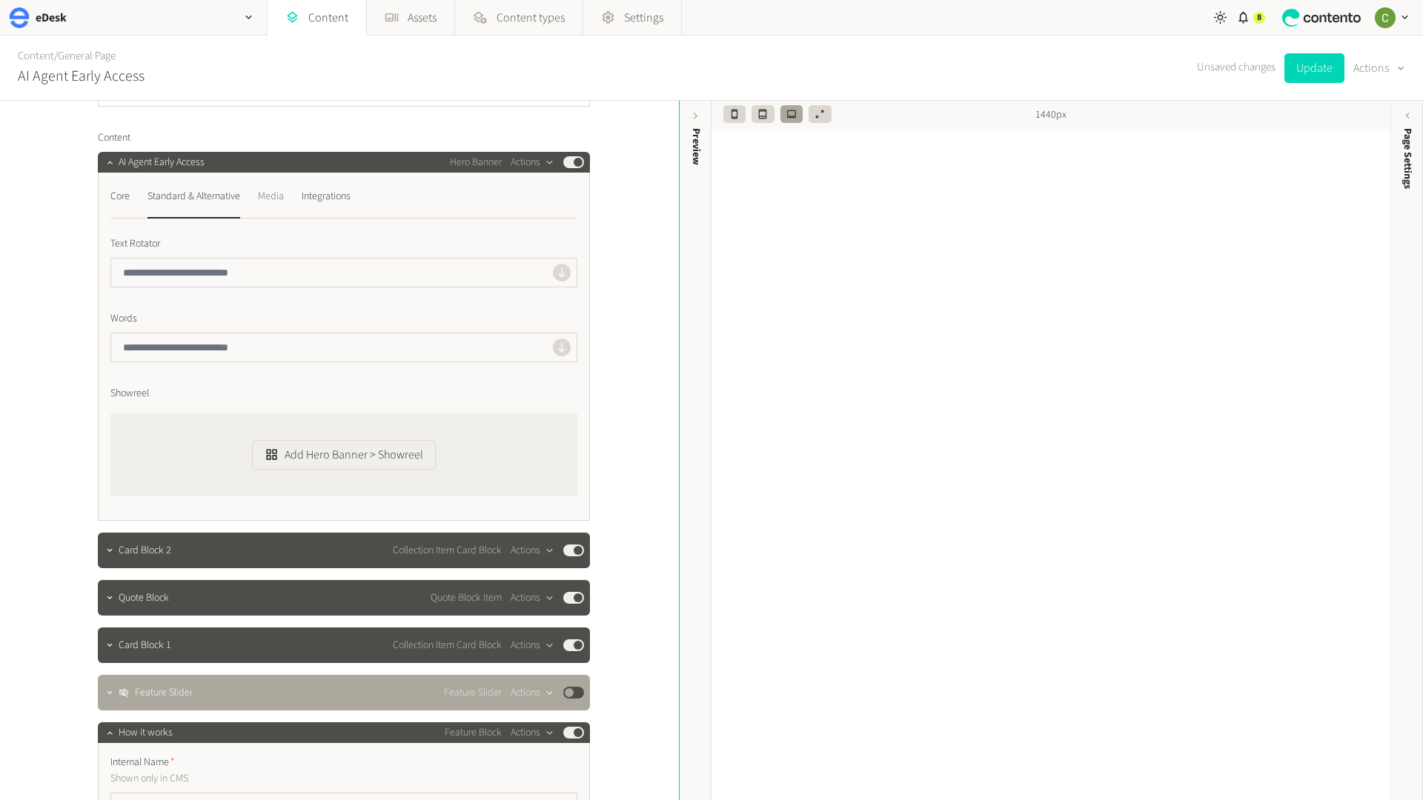
click at [265, 198] on div "Media" at bounding box center [271, 197] width 26 height 24
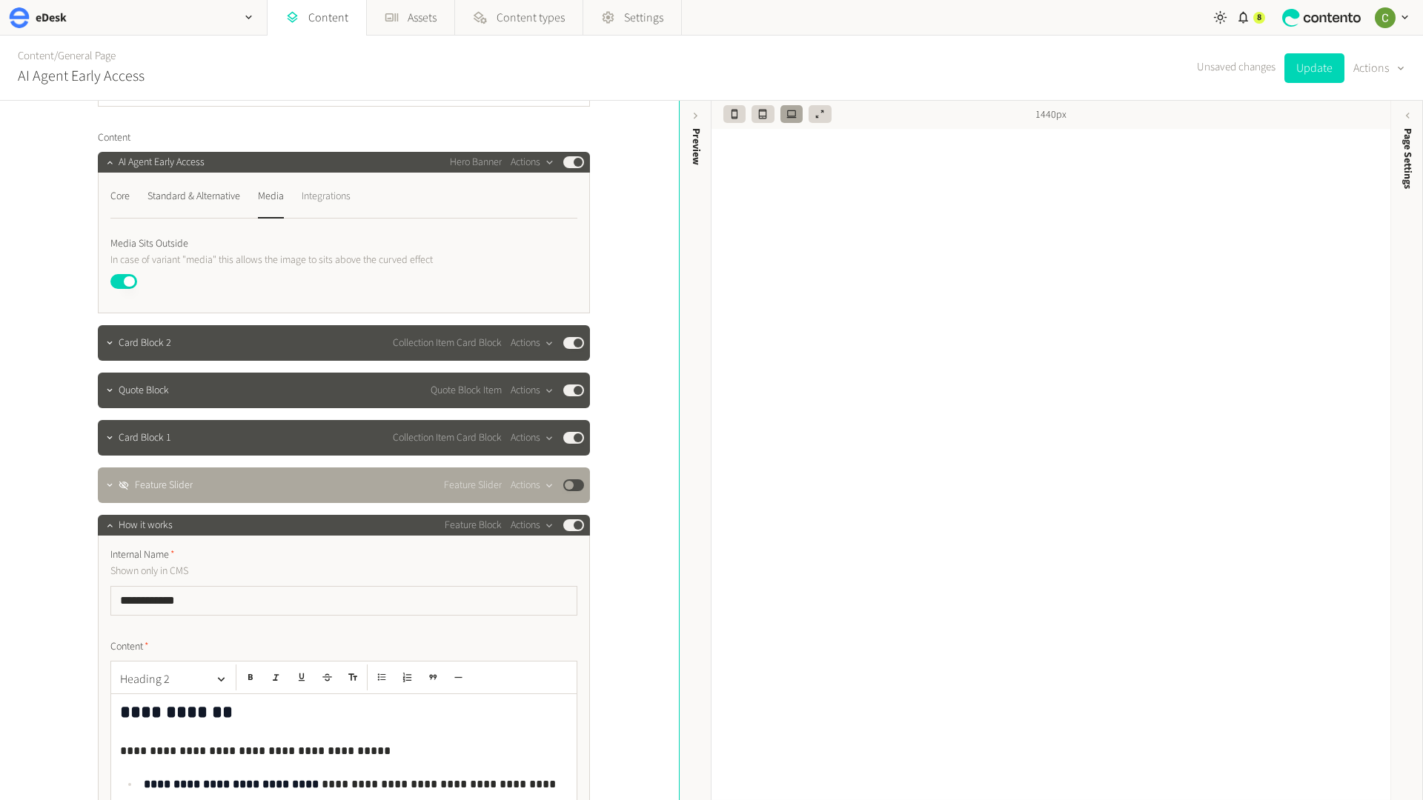
click at [348, 196] on div "Integrations" at bounding box center [326, 197] width 49 height 24
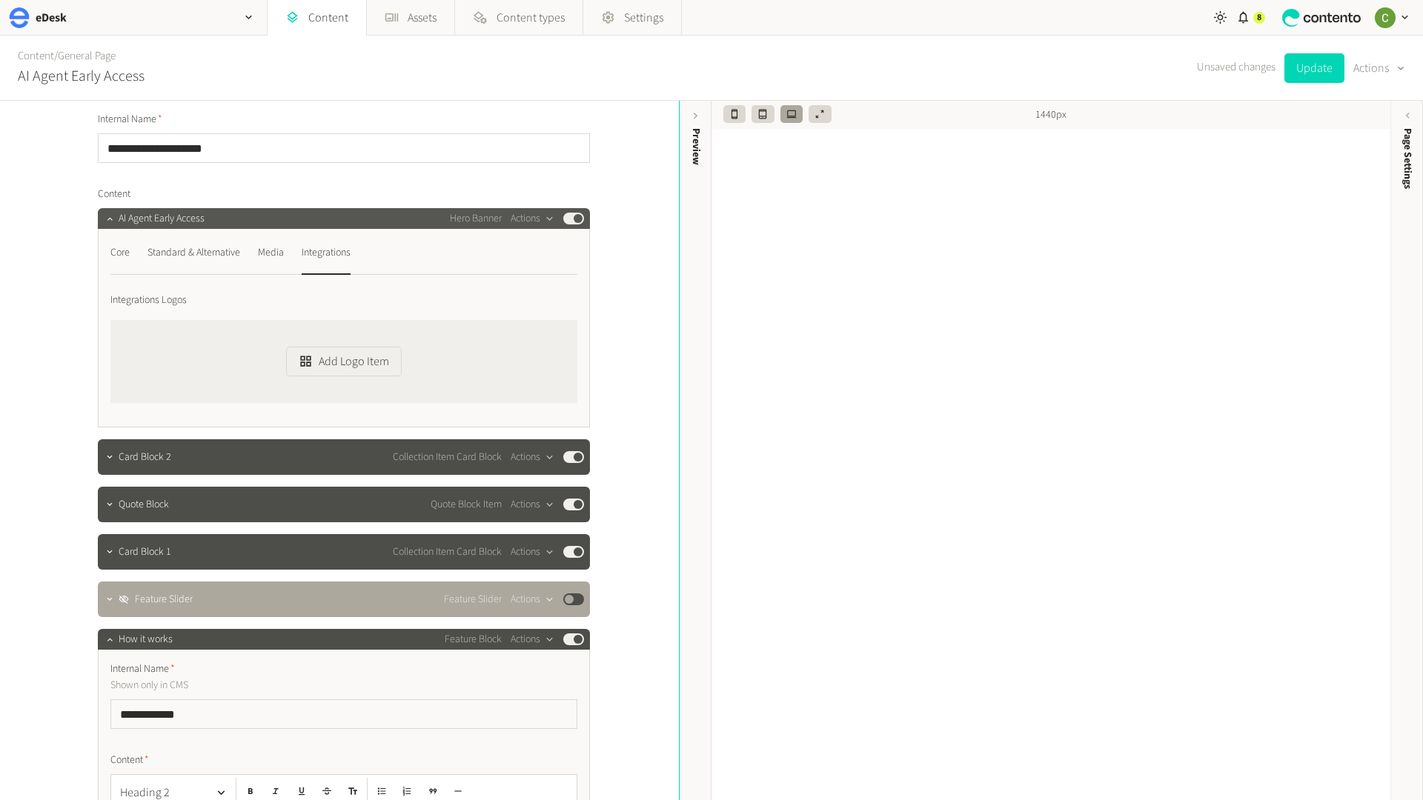
scroll to position [12, 0]
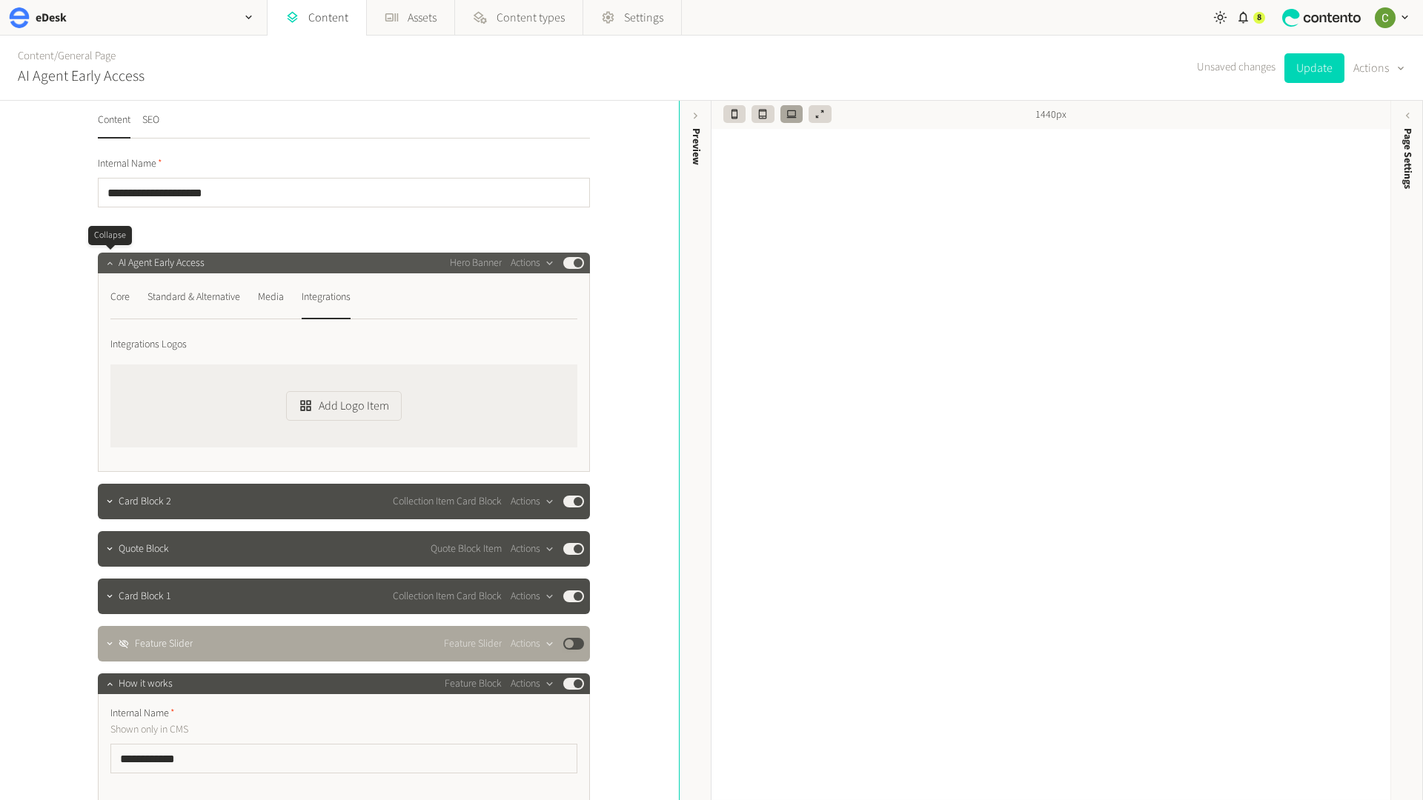
click at [110, 265] on icon "button" at bounding box center [109, 263] width 10 height 10
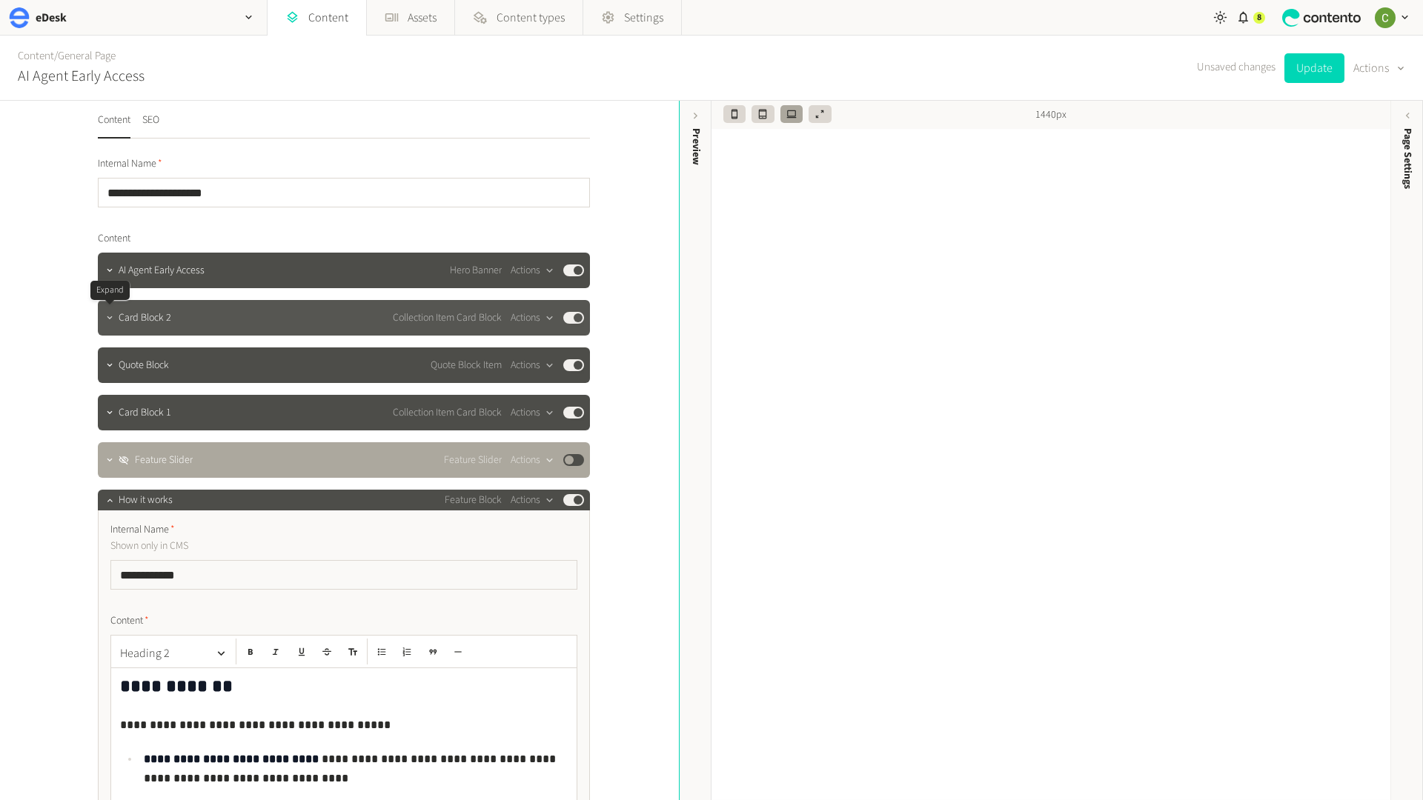
click at [117, 316] on button "button" at bounding box center [110, 317] width 18 height 18
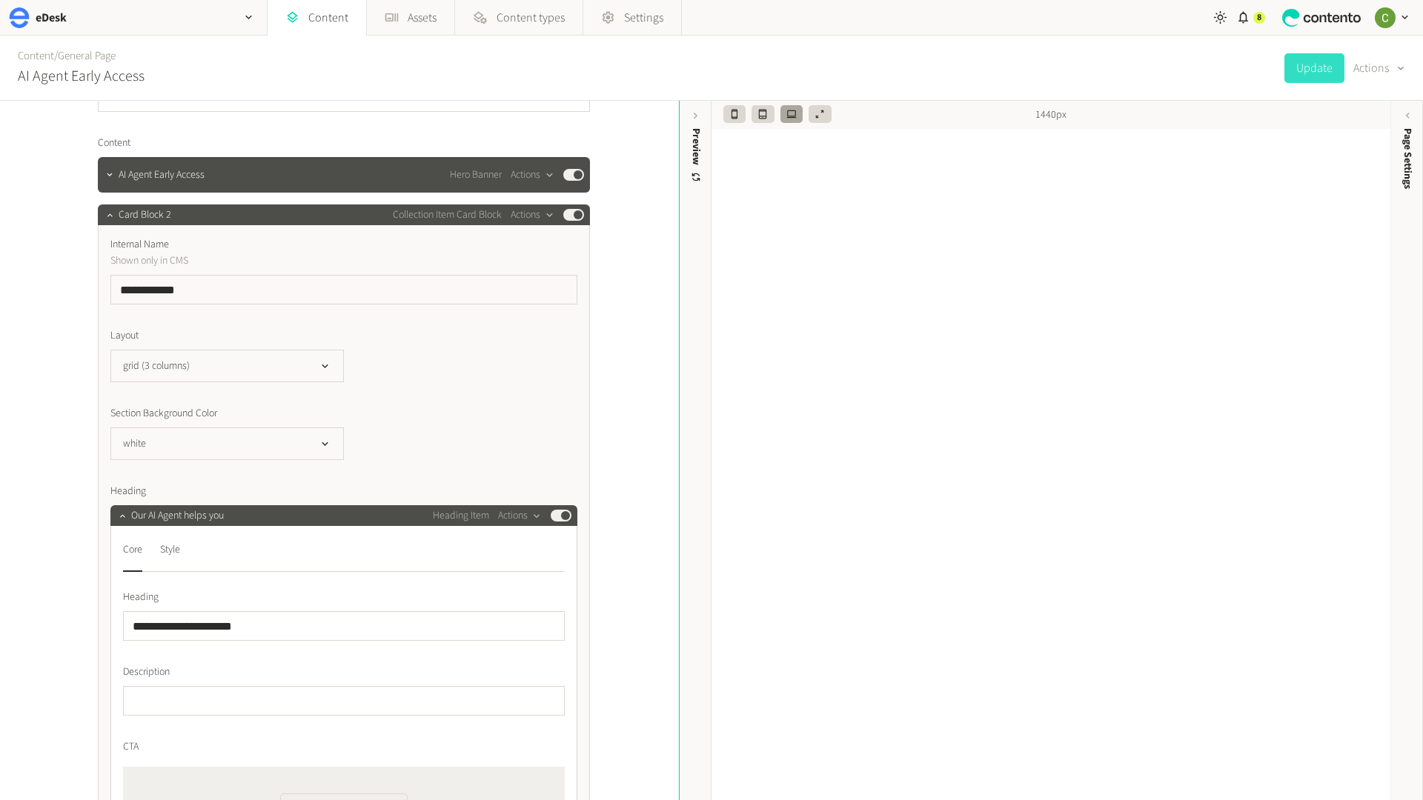
scroll to position [127, 0]
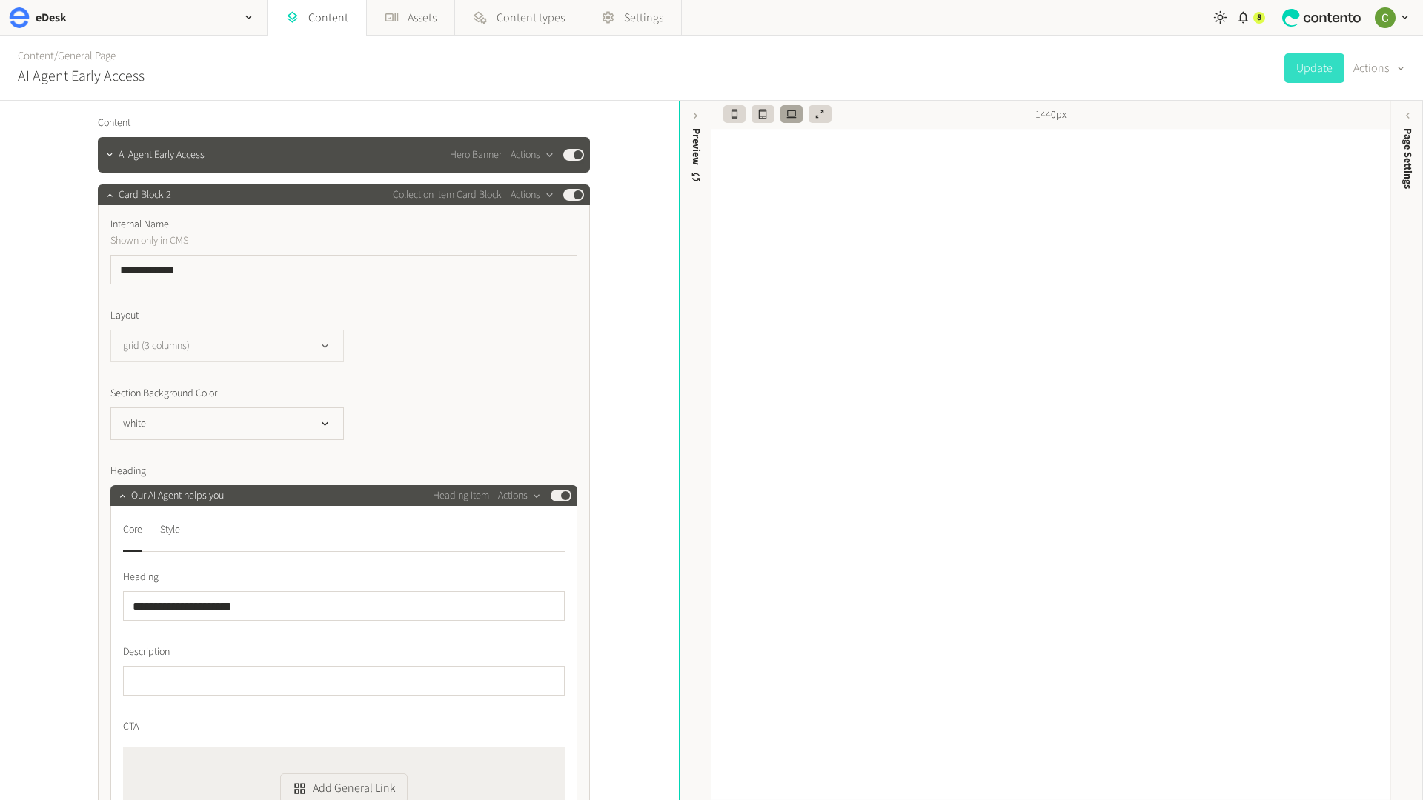
click at [328, 341] on icon "button" at bounding box center [325, 346] width 13 height 13
click at [324, 348] on icon "button" at bounding box center [325, 346] width 13 height 13
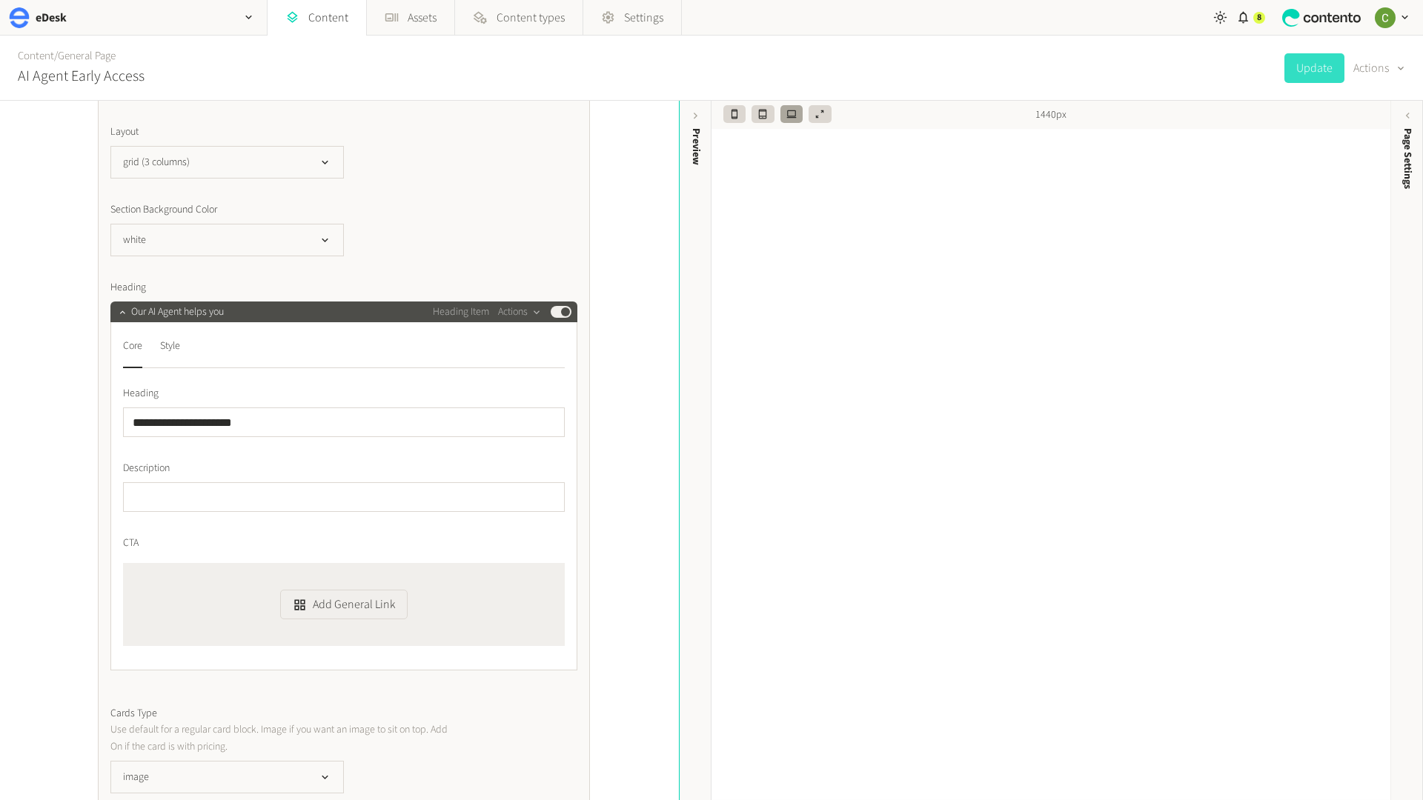
scroll to position [0, 0]
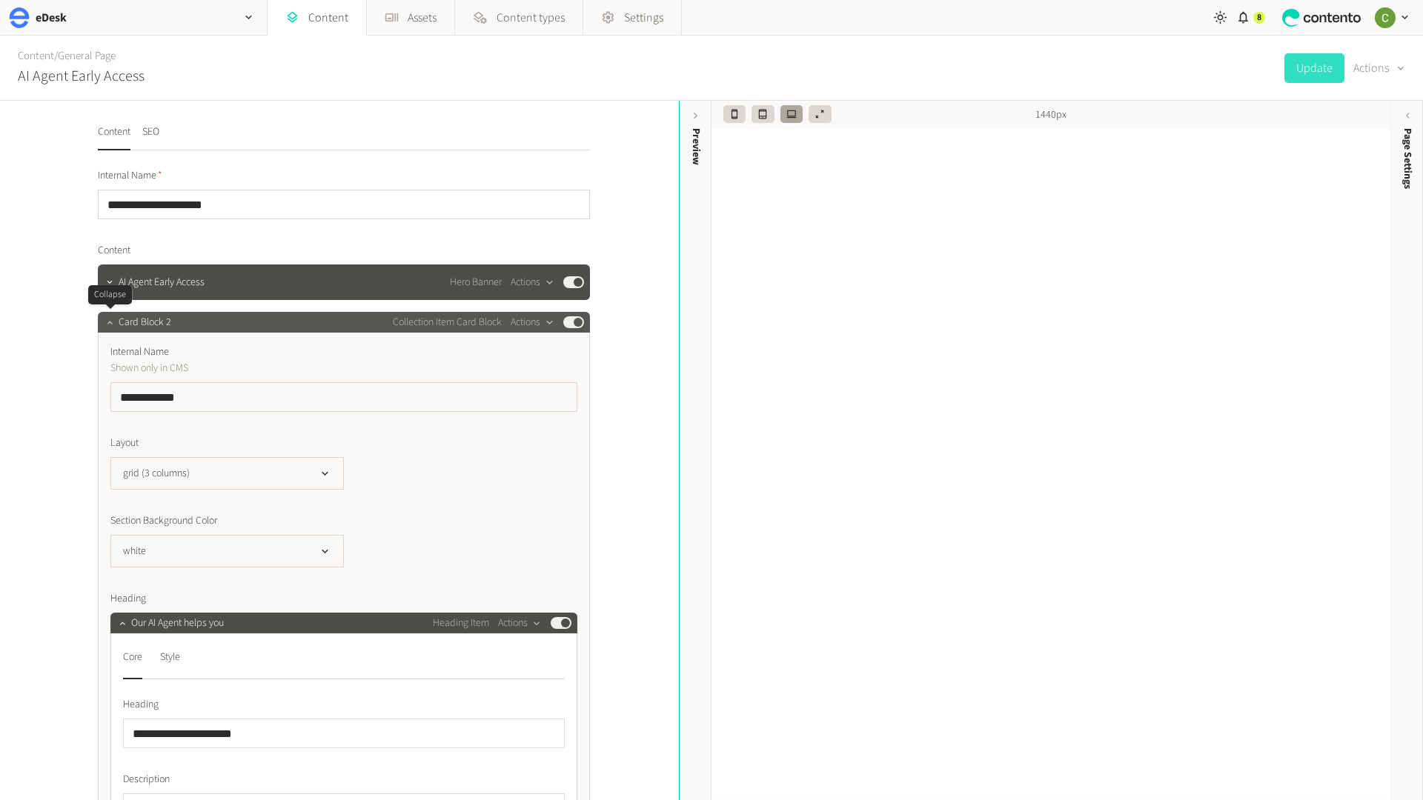
click at [107, 318] on icon "button" at bounding box center [109, 322] width 10 height 10
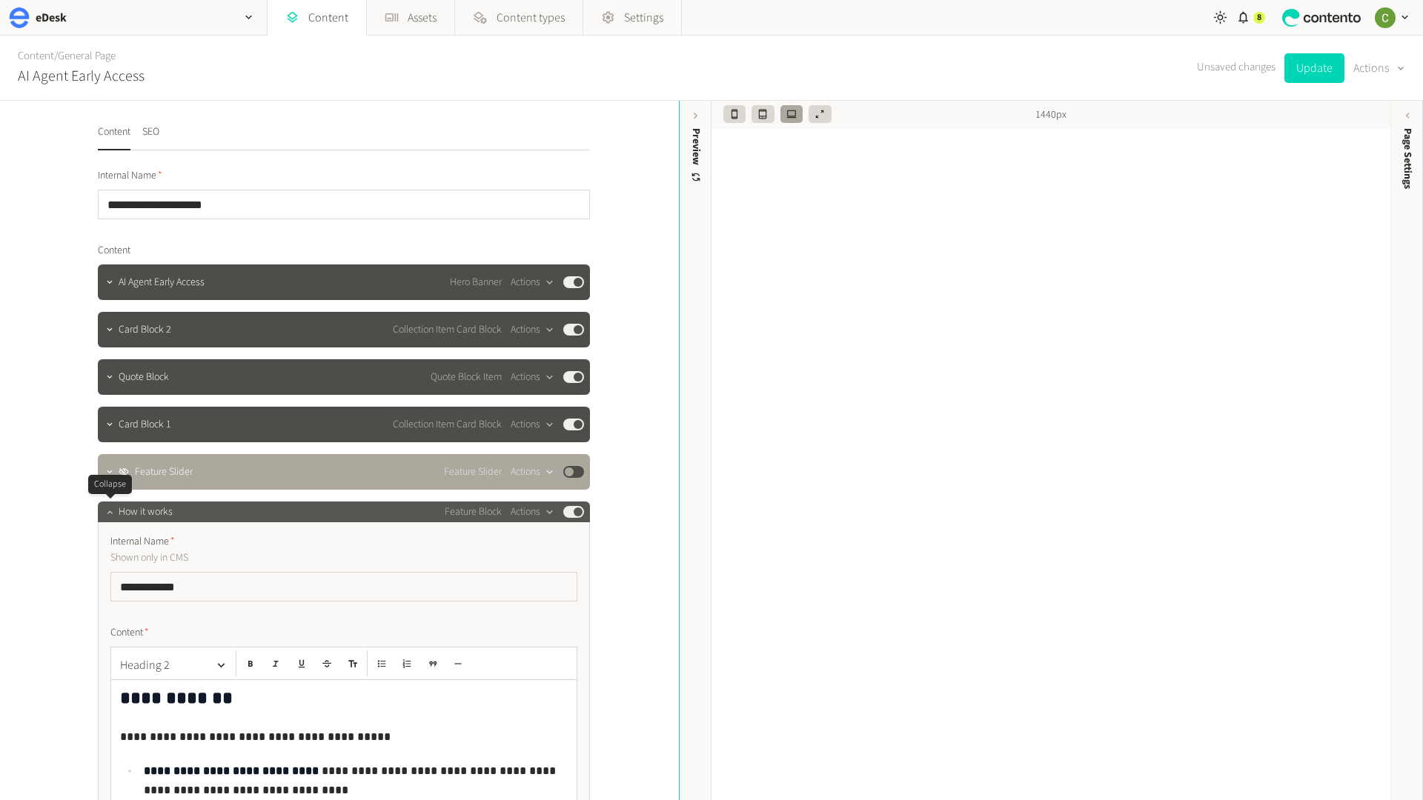
click at [103, 509] on button "button" at bounding box center [110, 511] width 18 height 18
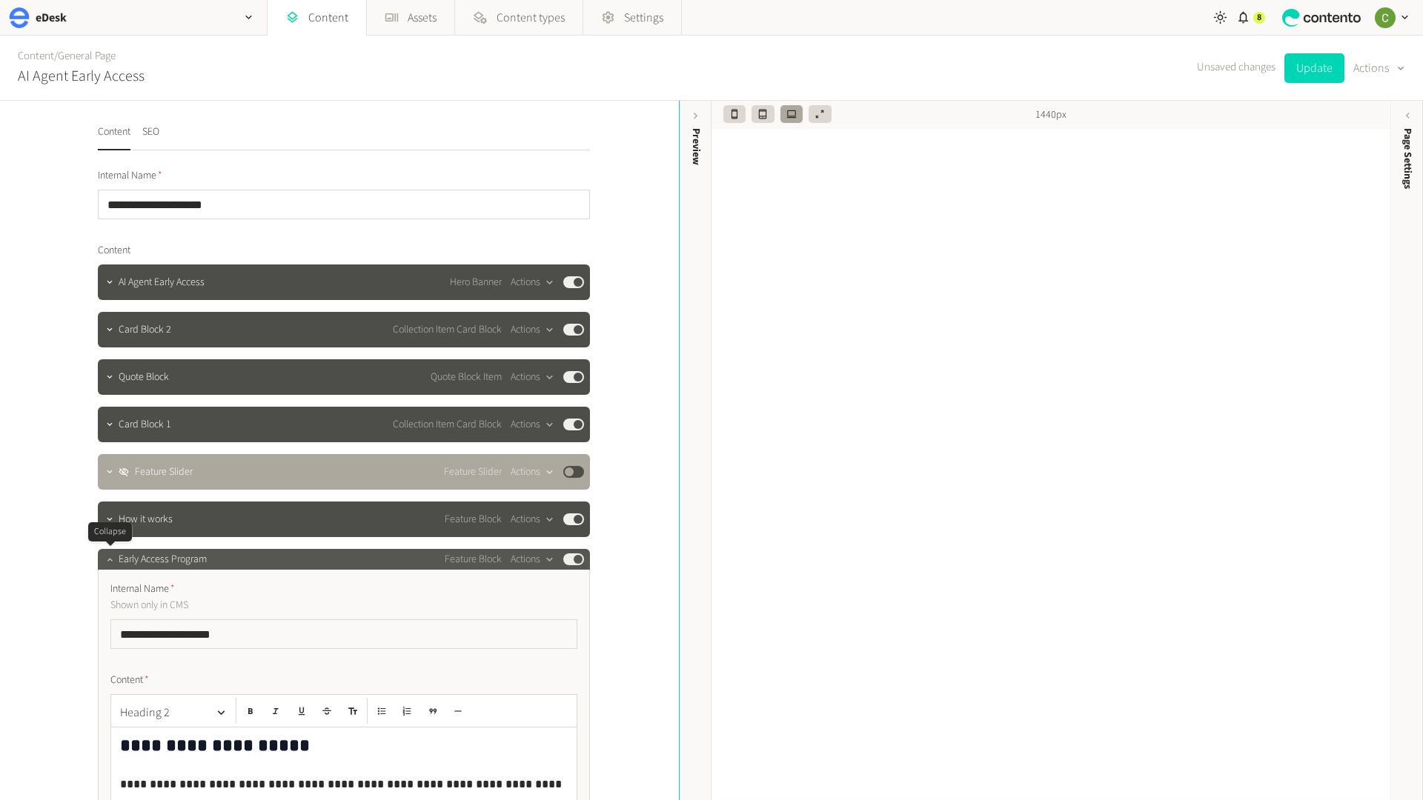
click at [104, 557] on icon "button" at bounding box center [109, 559] width 10 height 10
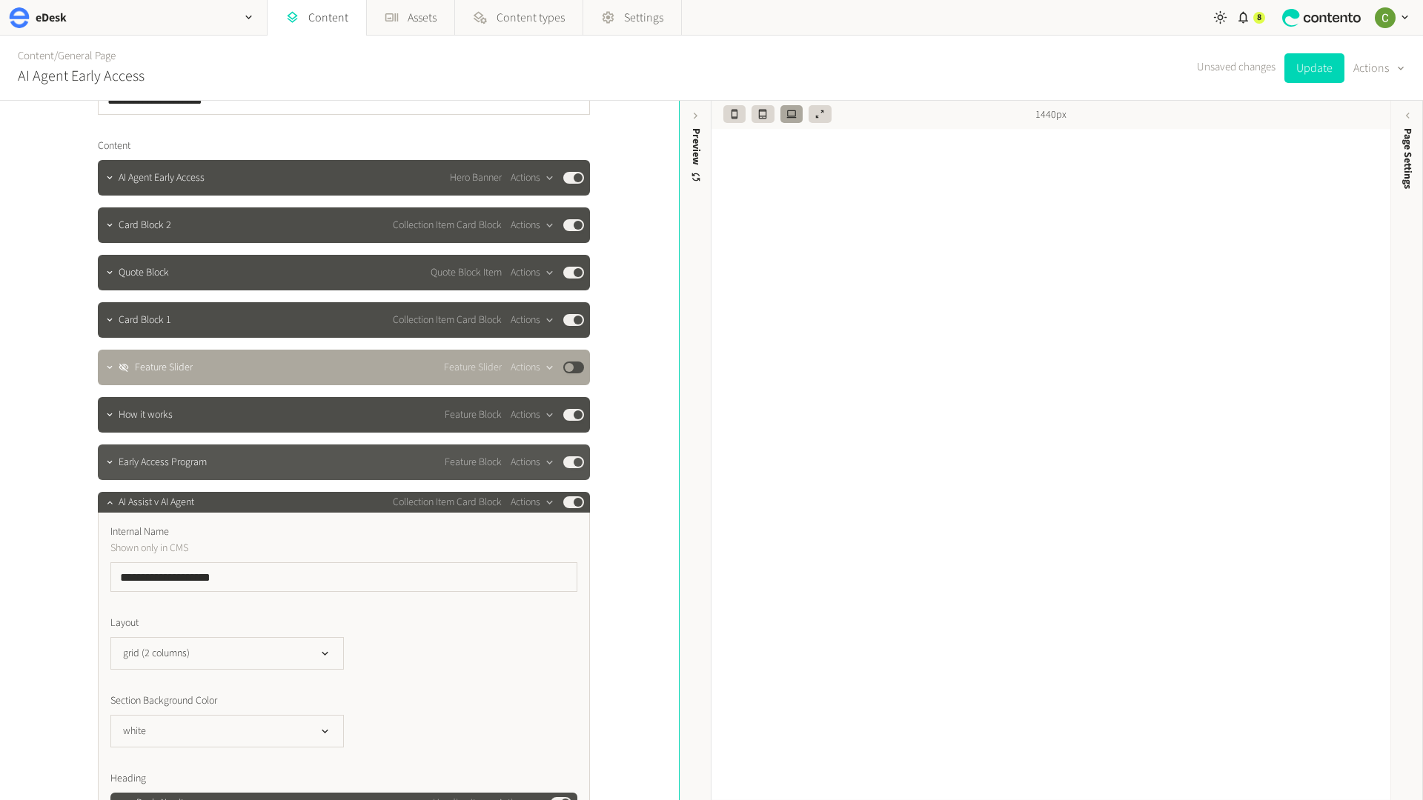
scroll to position [124, 0]
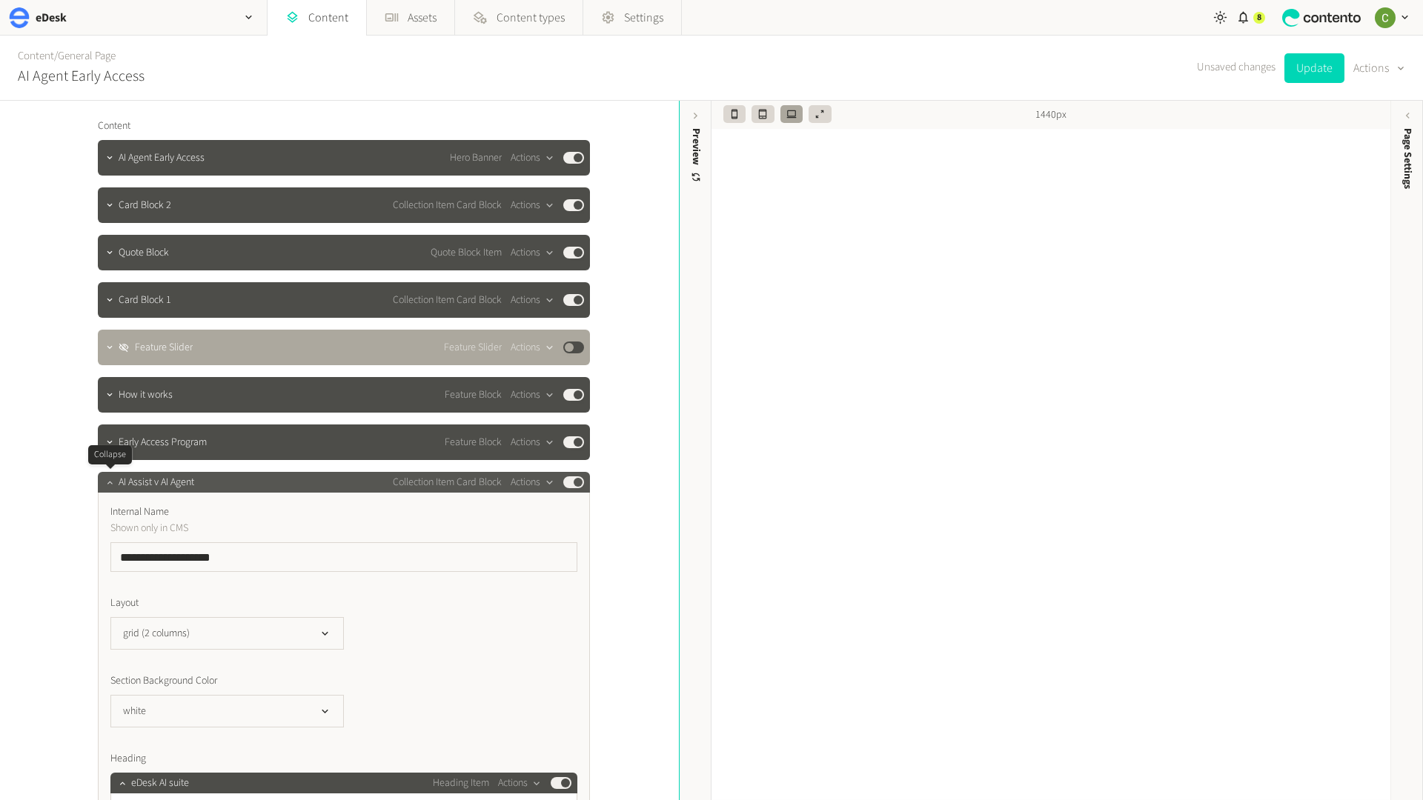
click at [102, 479] on button "button" at bounding box center [110, 481] width 18 height 18
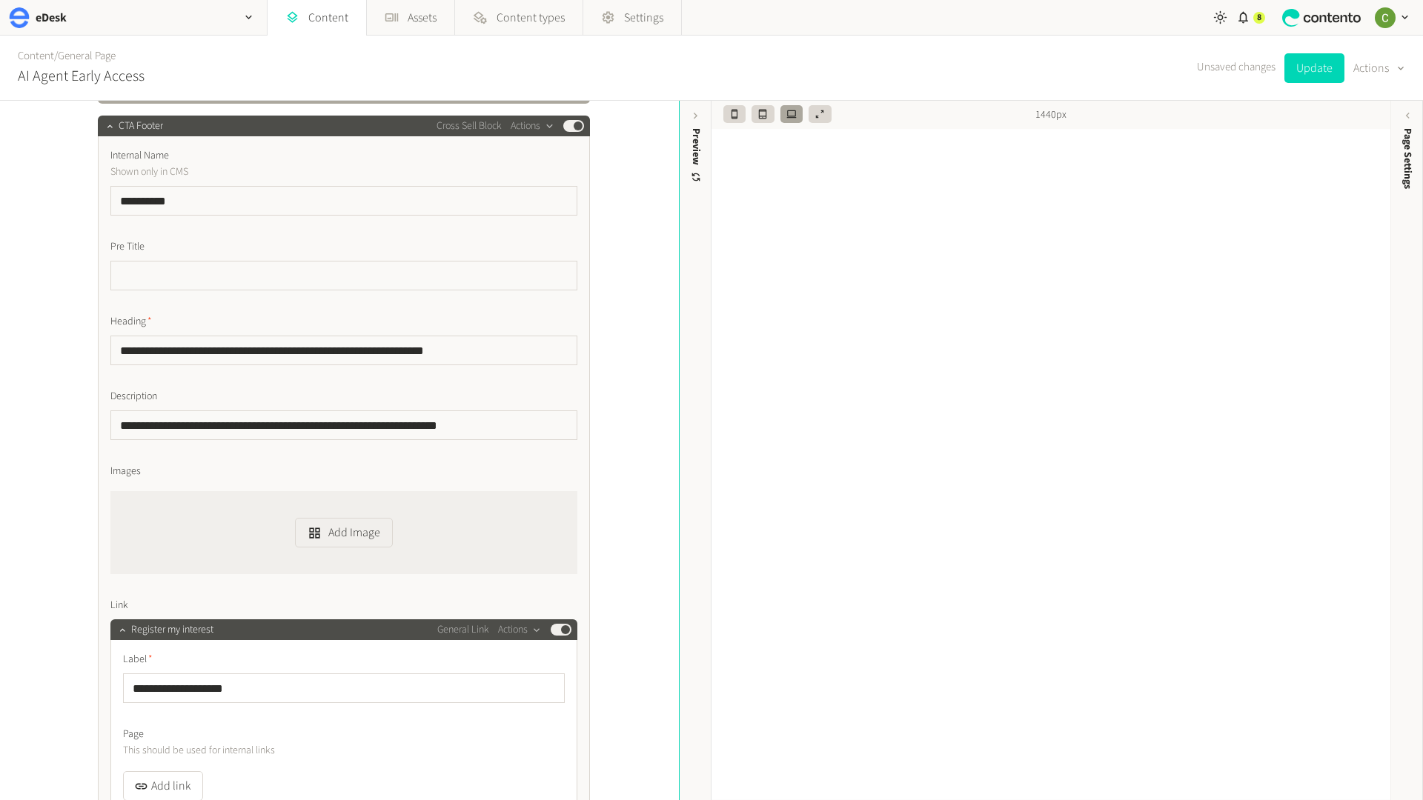
scroll to position [2139, 0]
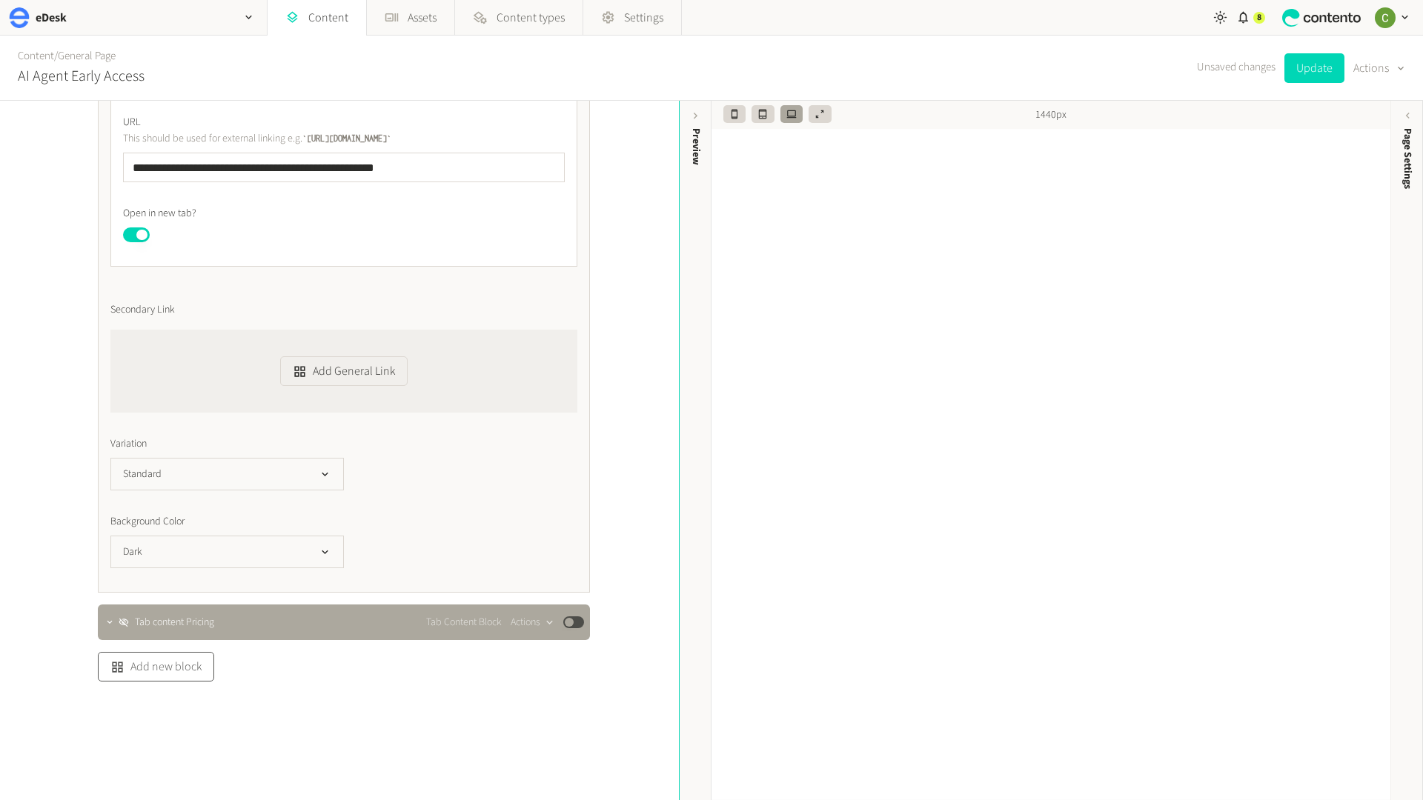
click at [158, 677] on button "Add new block" at bounding box center [156, 667] width 116 height 30
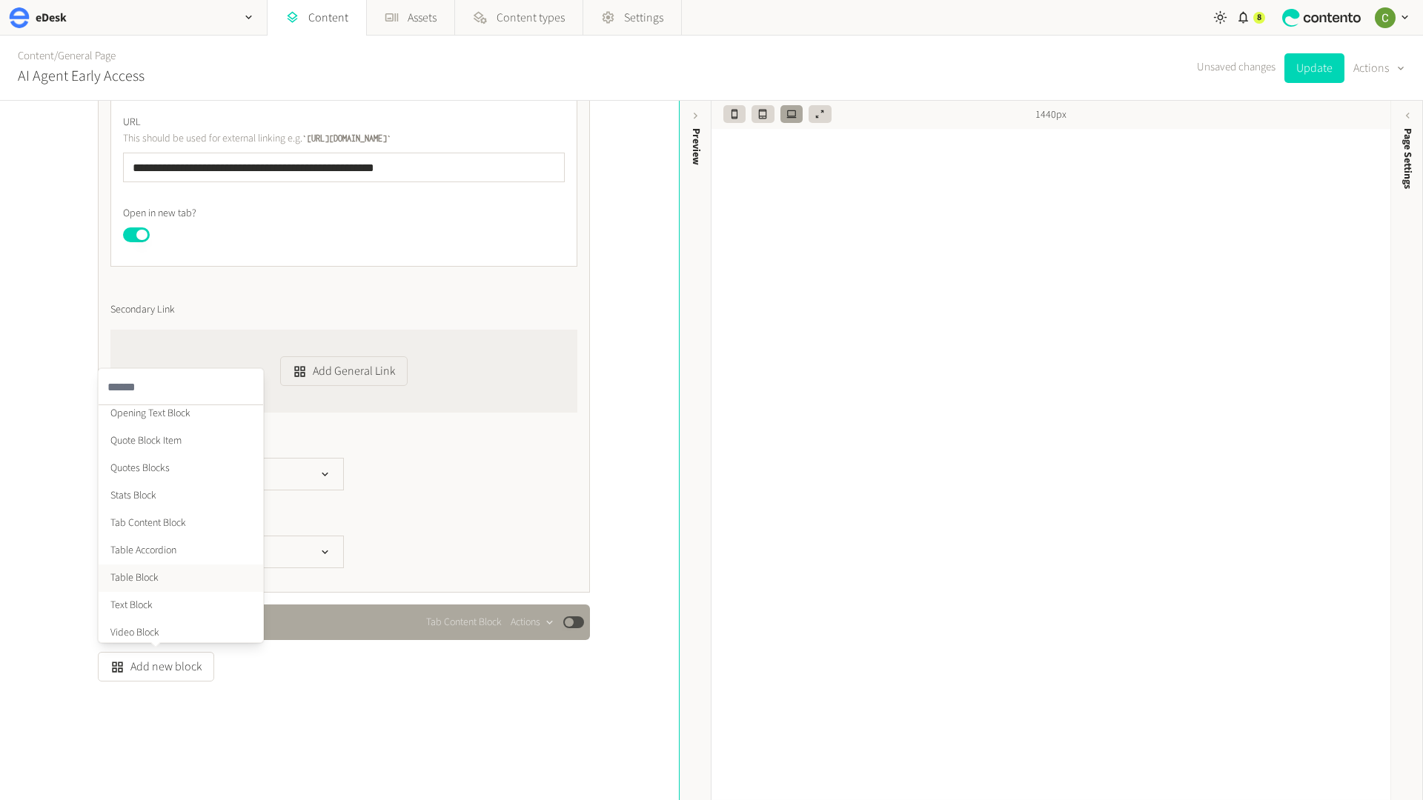
scroll to position [558, 0]
click at [337, 700] on div "**********" at bounding box center [339, 451] width 679 height 700
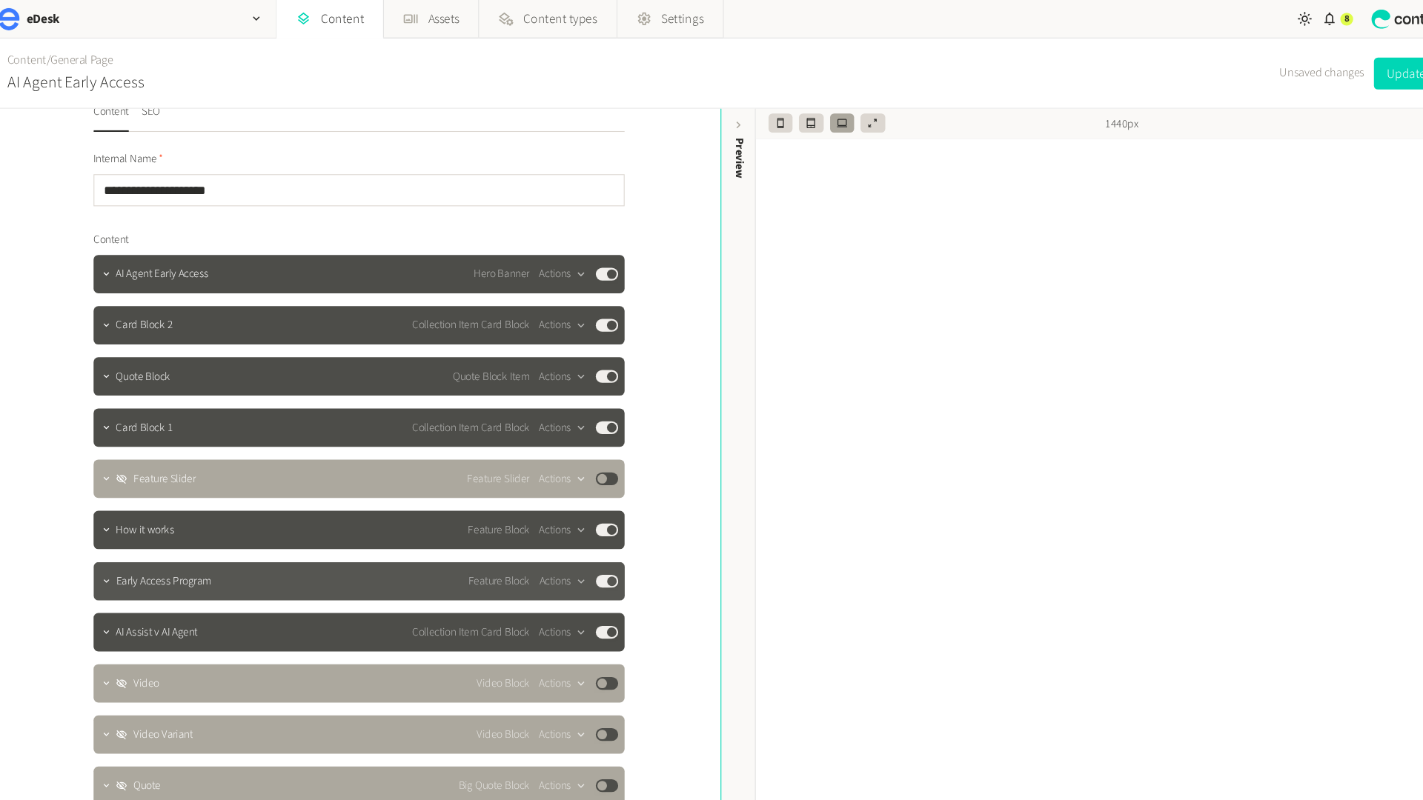
scroll to position [0, 0]
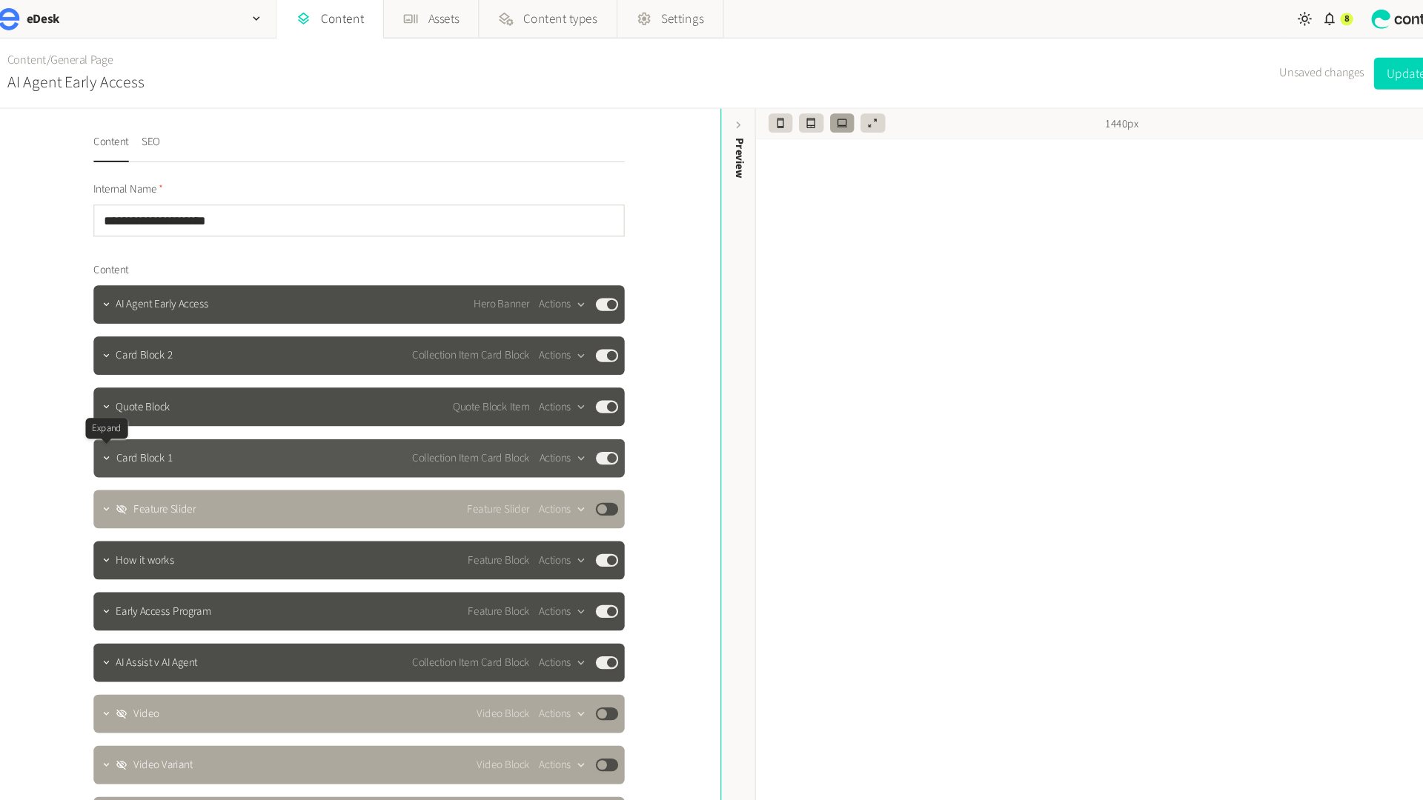
click at [114, 434] on div at bounding box center [110, 424] width 18 height 21
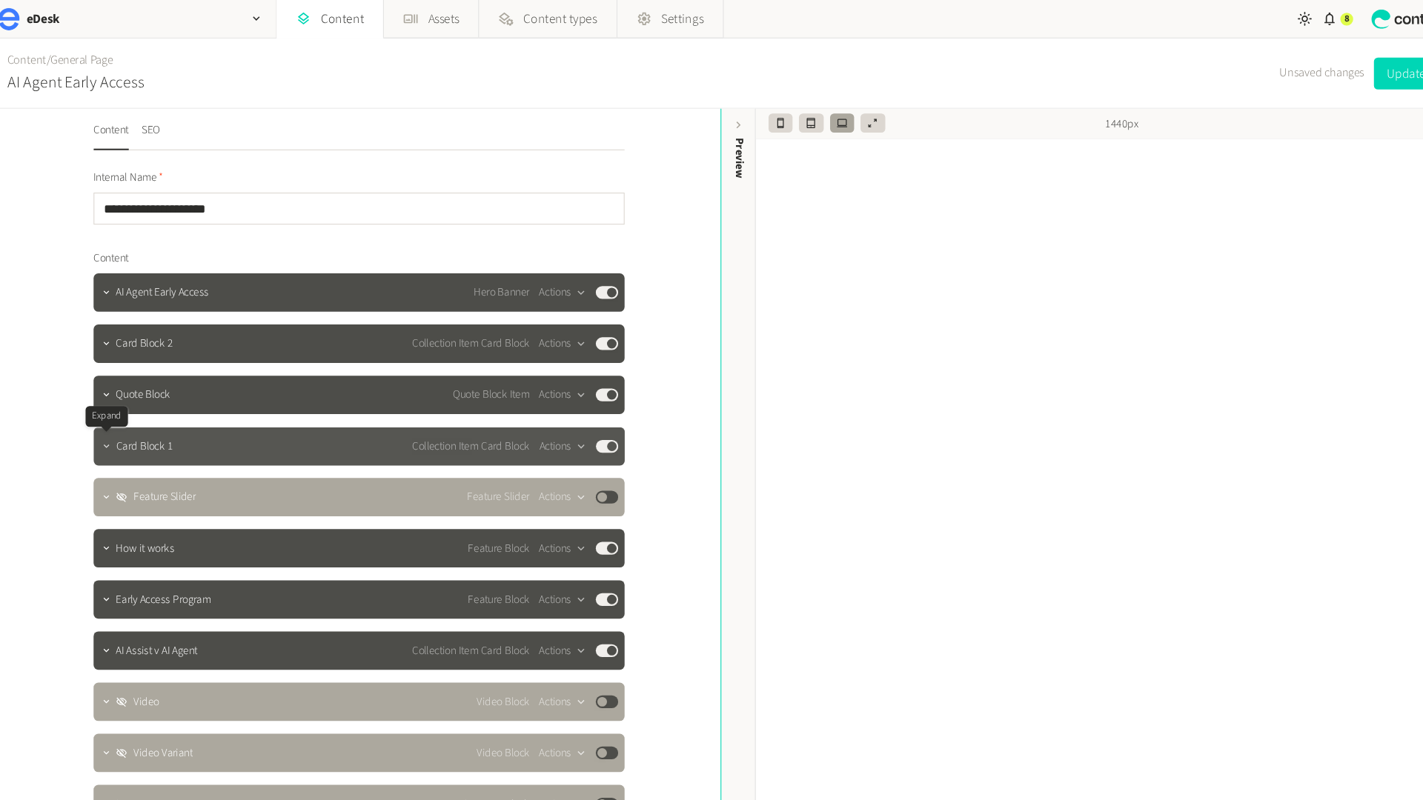
click at [112, 414] on icon "button" at bounding box center [109, 413] width 10 height 10
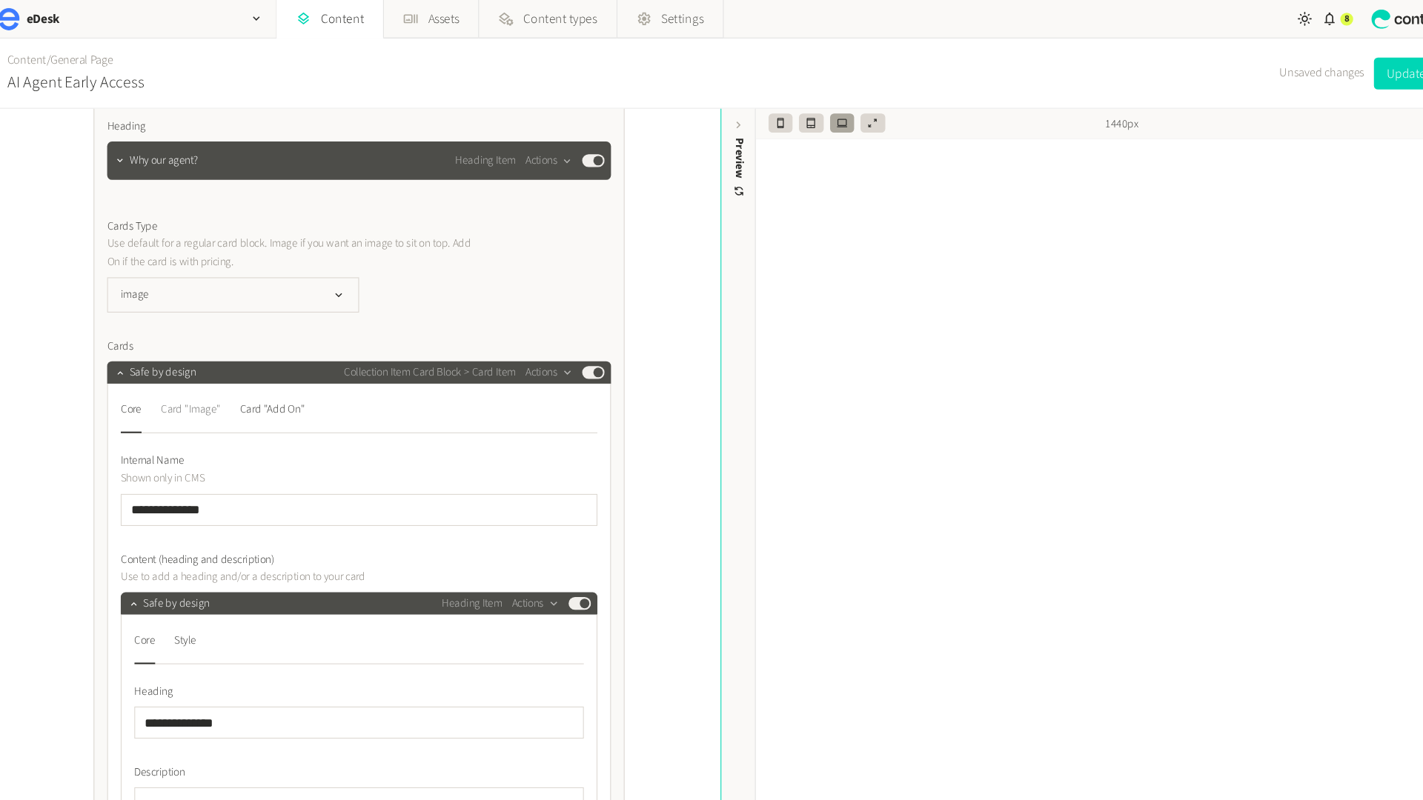
scroll to position [806, 0]
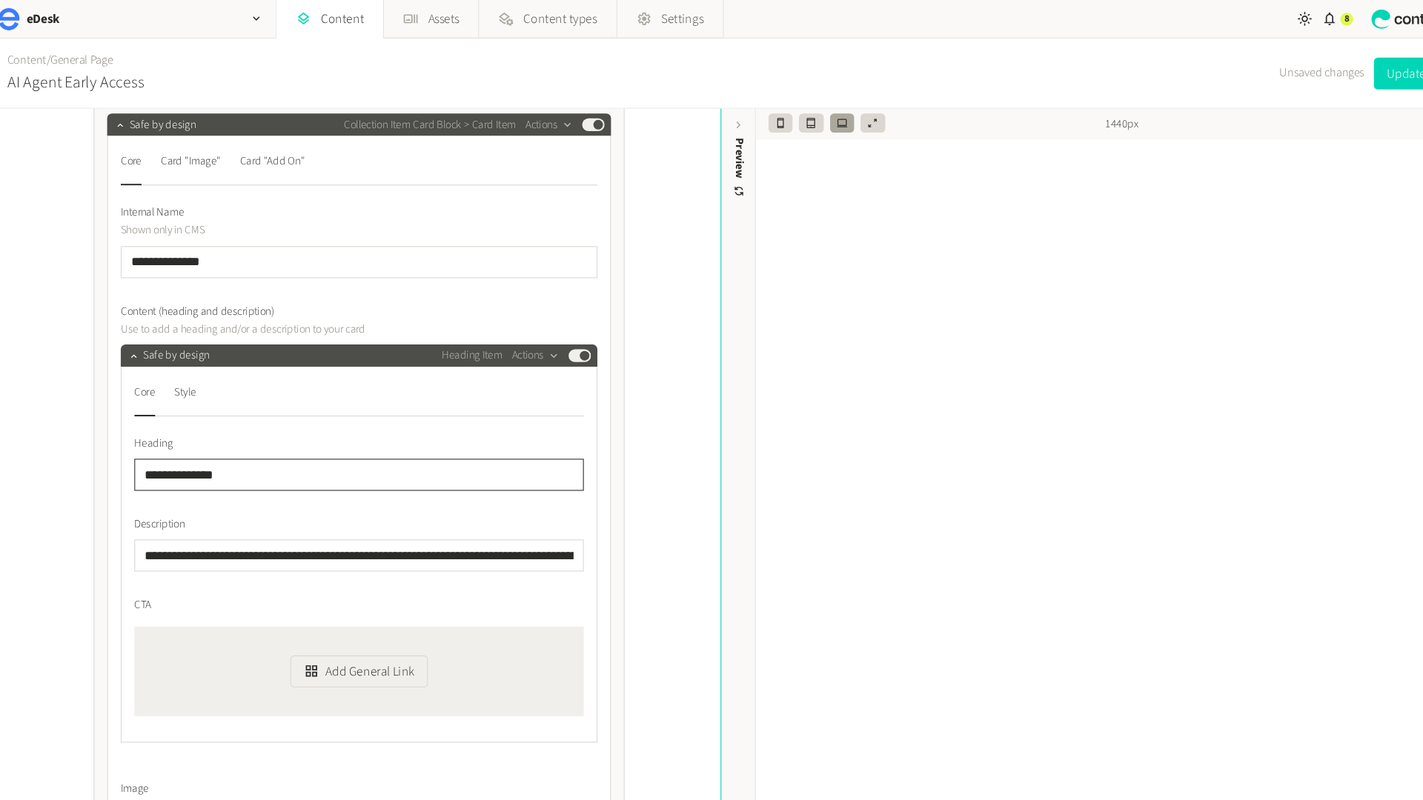
click at [146, 441] on input "**********" at bounding box center [344, 440] width 416 height 30
click at [203, 459] on div "**********" at bounding box center [344, 534] width 416 height 260
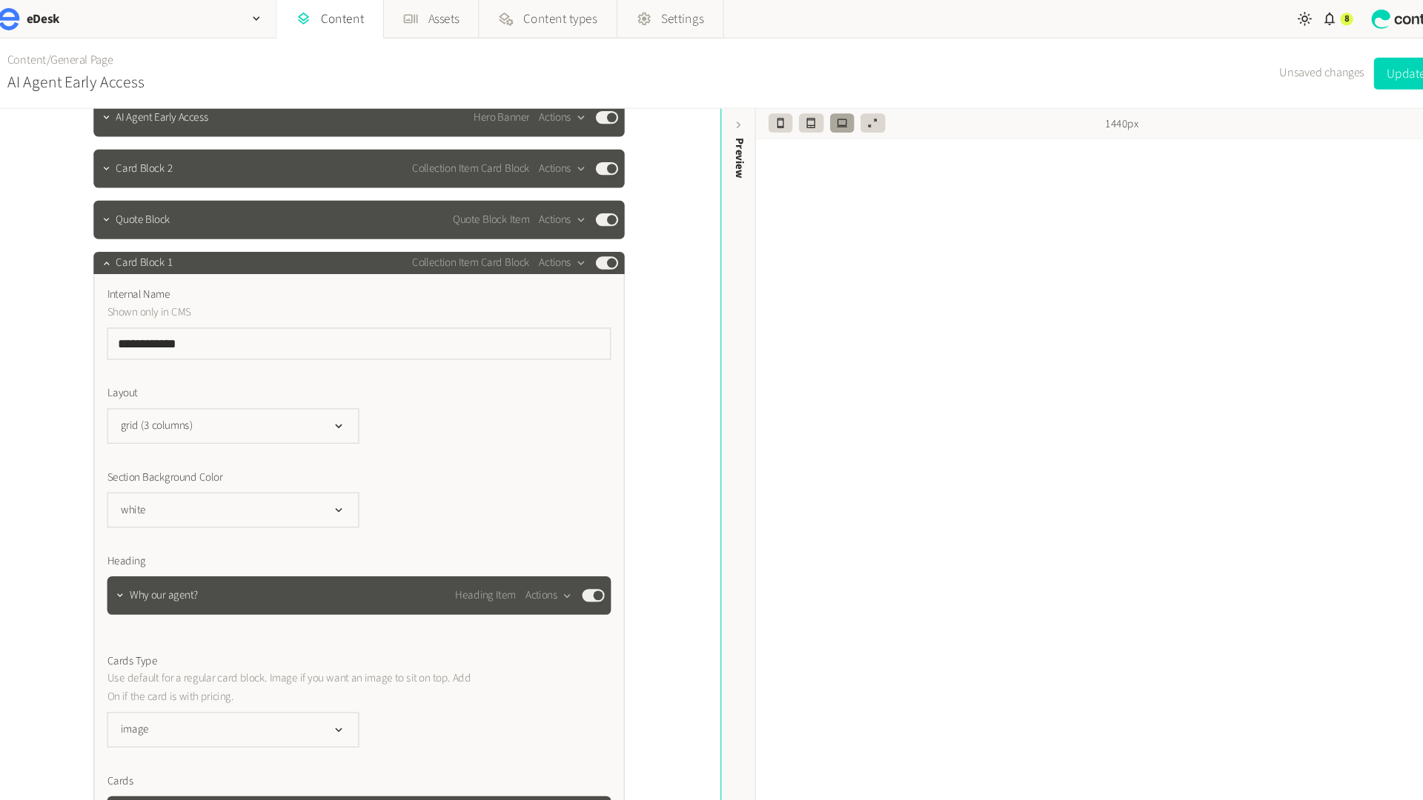
scroll to position [0, 0]
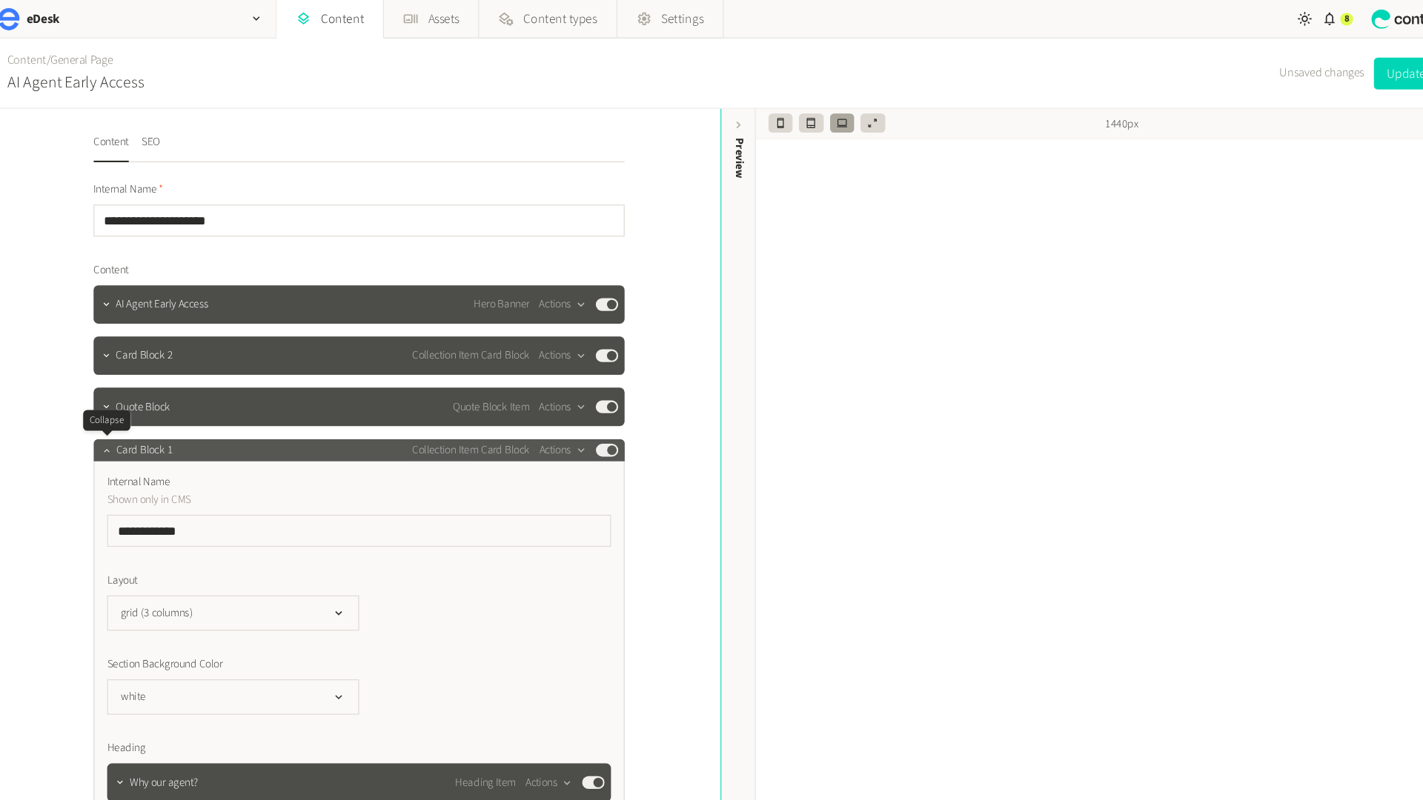
click at [104, 421] on icon "button" at bounding box center [109, 417] width 10 height 10
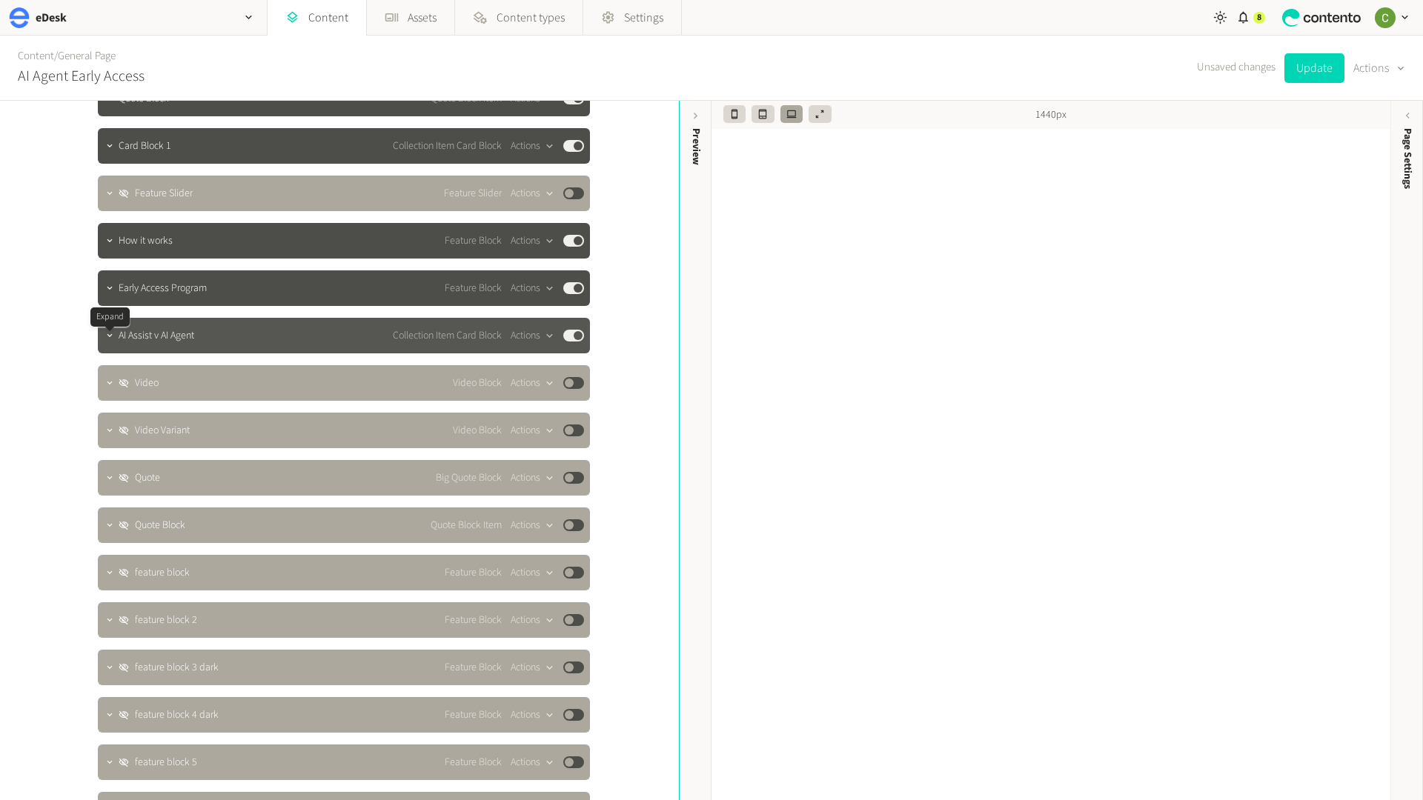
scroll to position [233, 0]
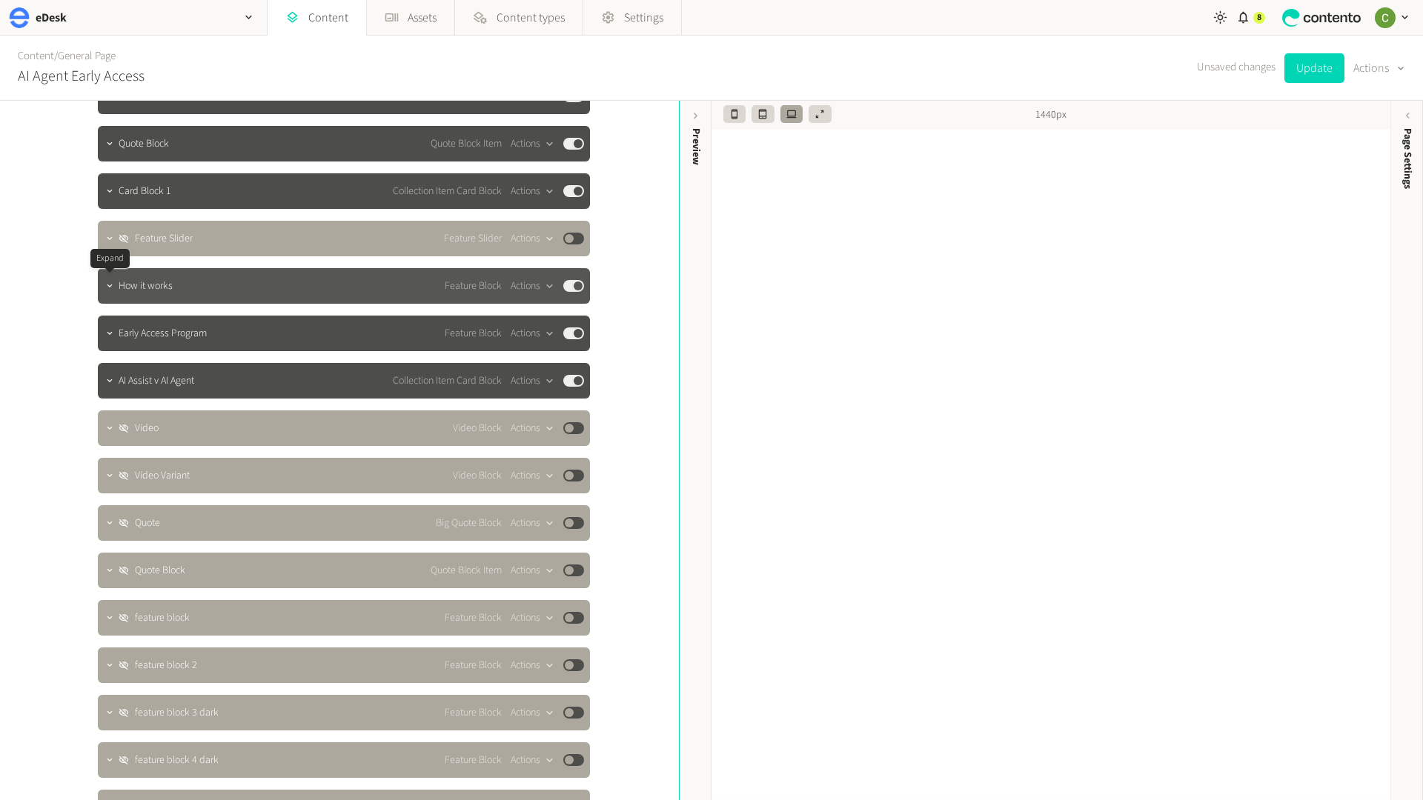
click at [112, 295] on div at bounding box center [110, 286] width 18 height 21
click at [112, 285] on icon "button" at bounding box center [109, 286] width 10 height 10
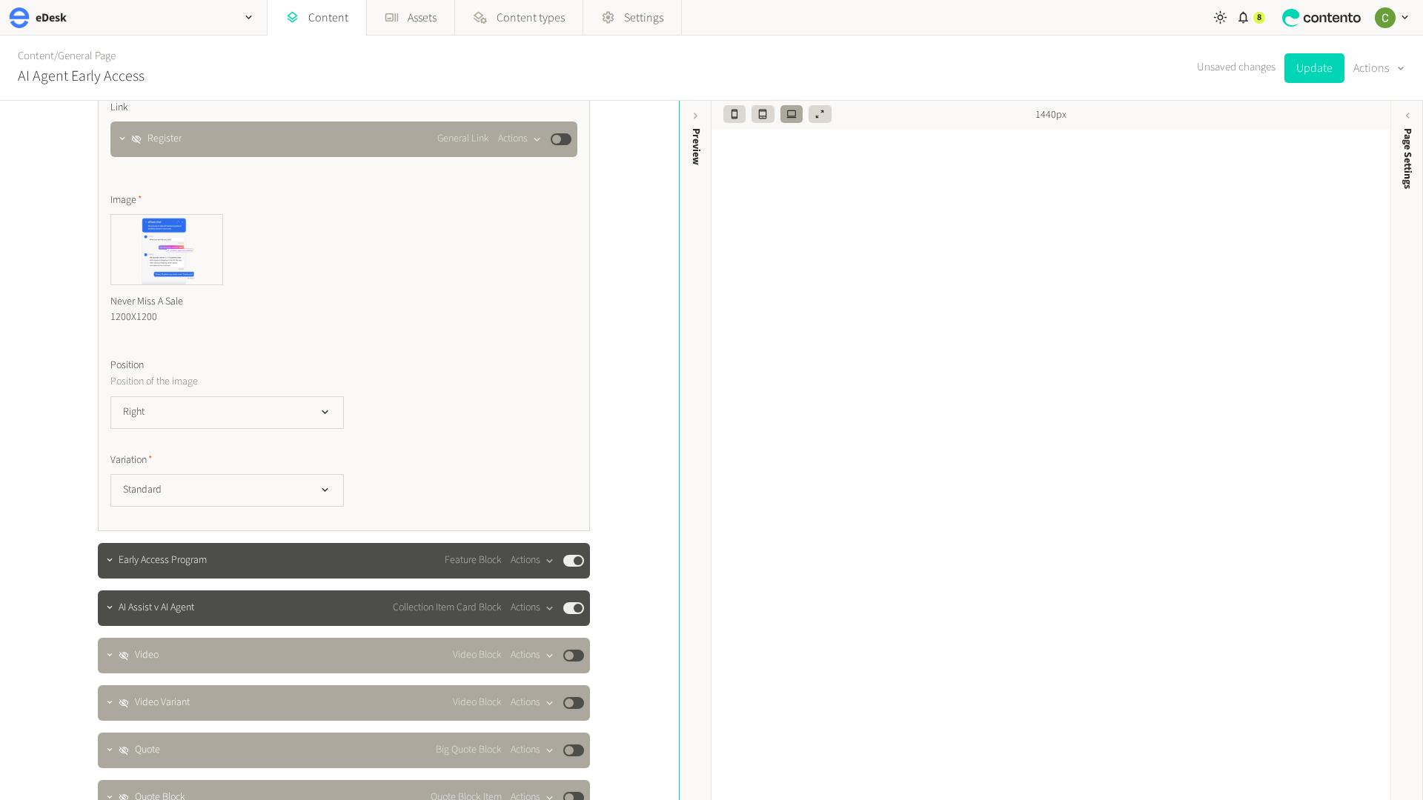
scroll to position [946, 0]
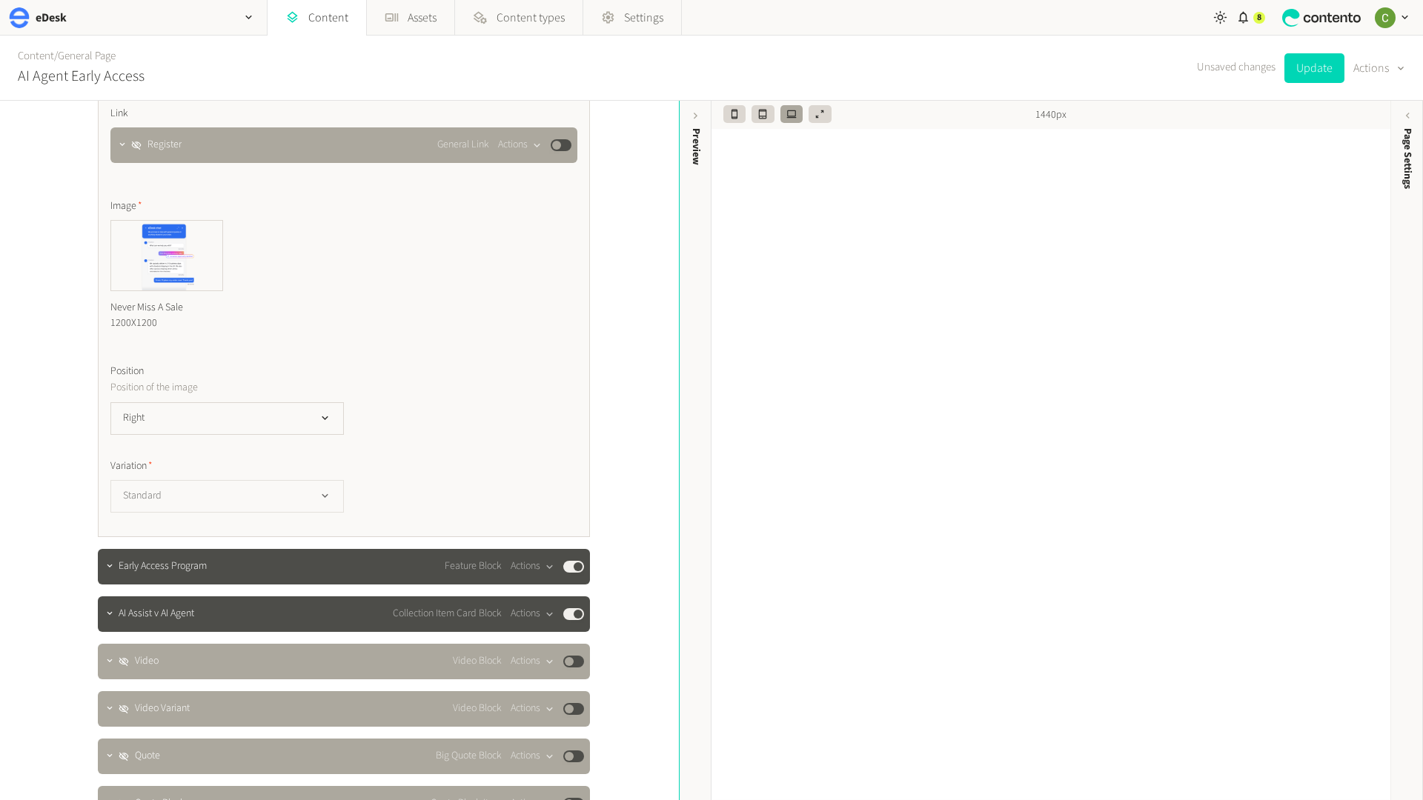
click at [302, 496] on button "Standard" at bounding box center [226, 496] width 233 height 33
click at [444, 454] on div "**********" at bounding box center [343, 51] width 467 height 924
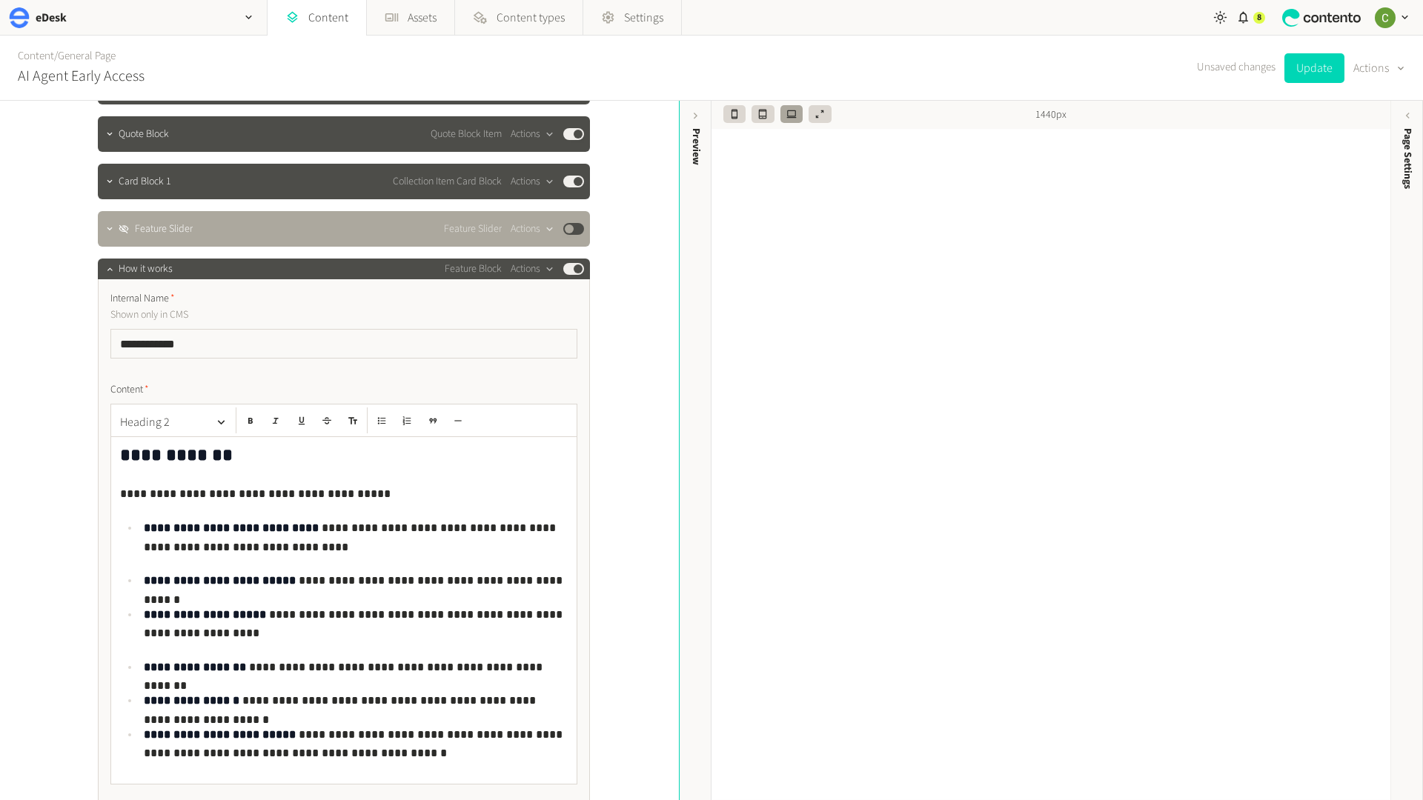
scroll to position [238, 0]
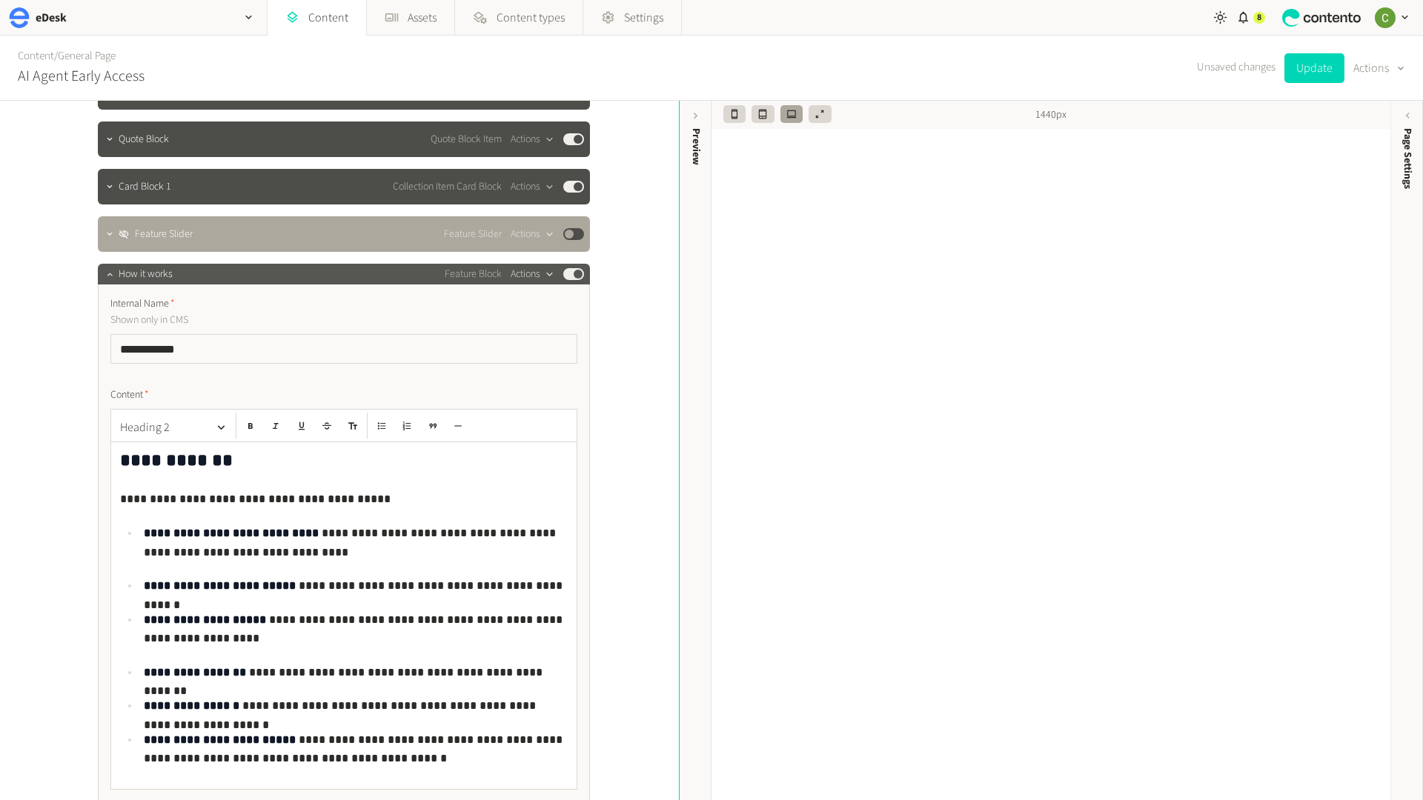
click at [554, 268] on icon "button" at bounding box center [549, 274] width 13 height 13
click at [397, 324] on p "Shown only in CMS" at bounding box center [278, 320] width 337 height 16
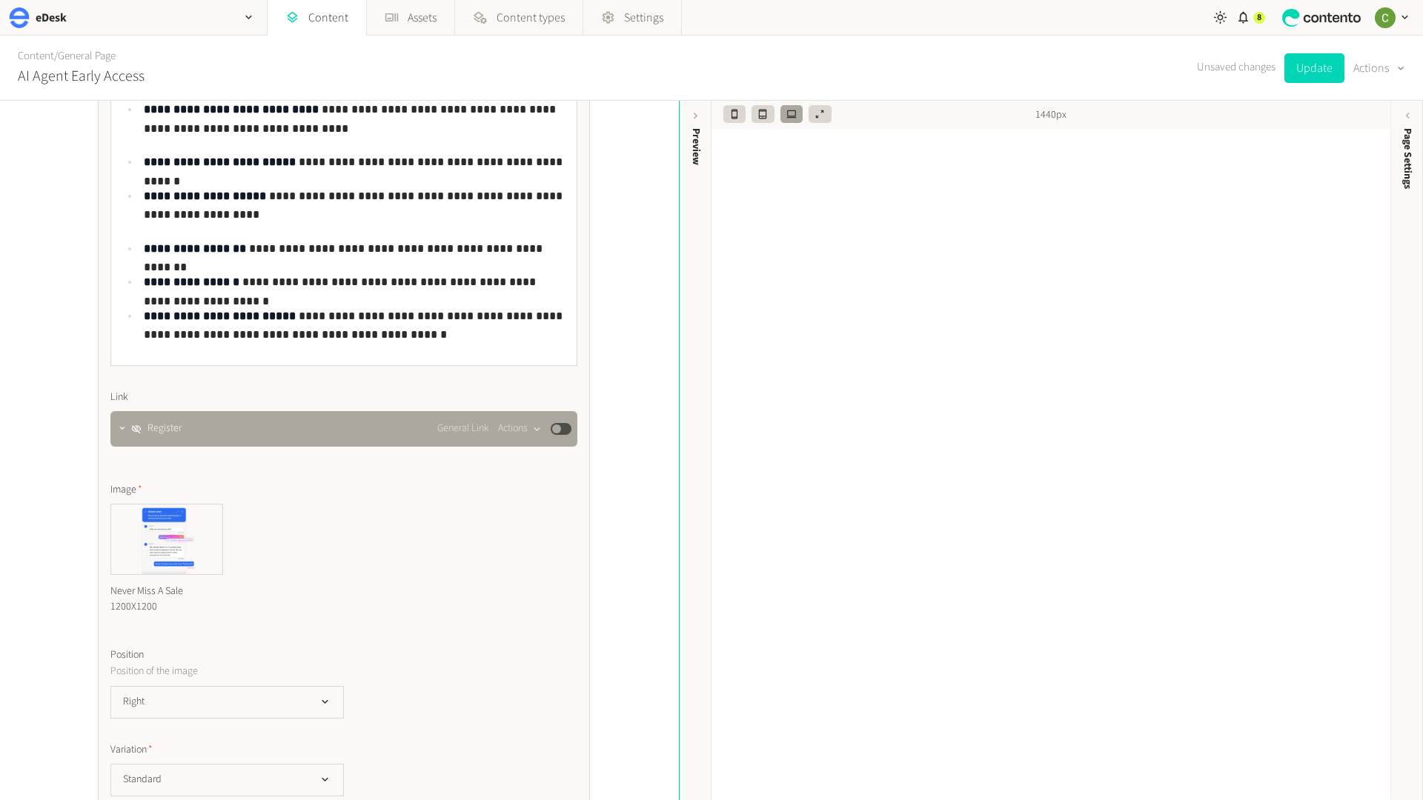
scroll to position [679, 0]
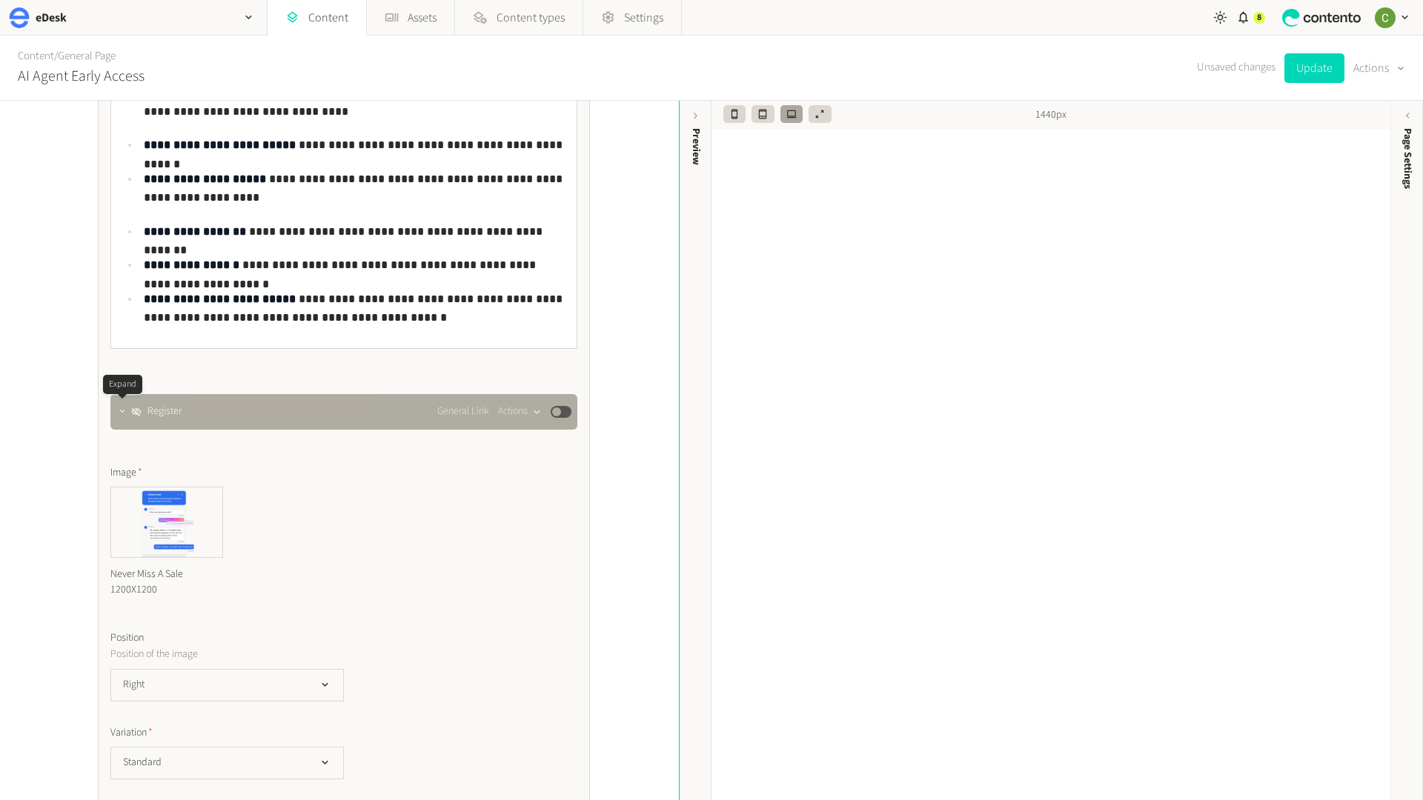
click at [124, 414] on icon "button" at bounding box center [122, 411] width 10 height 10
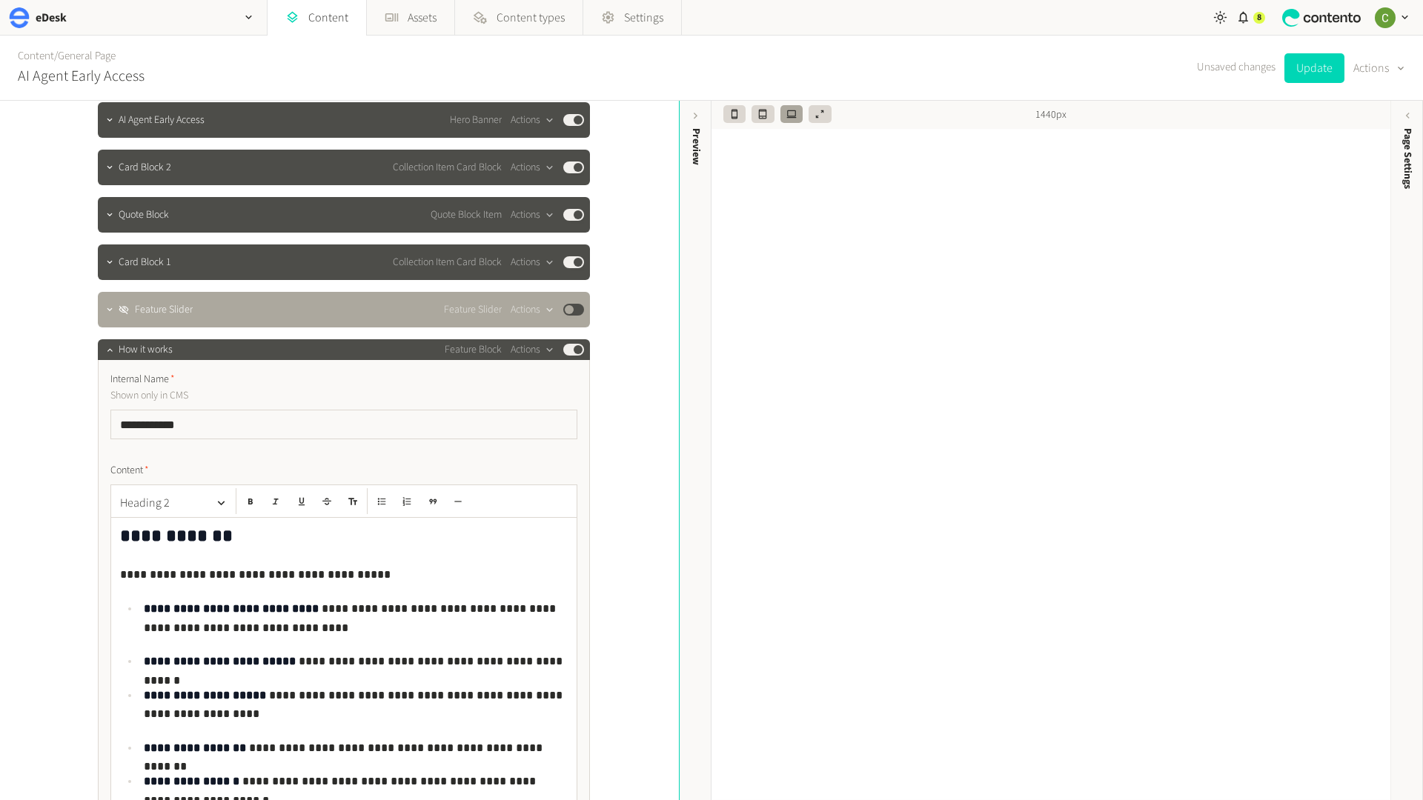
scroll to position [165, 0]
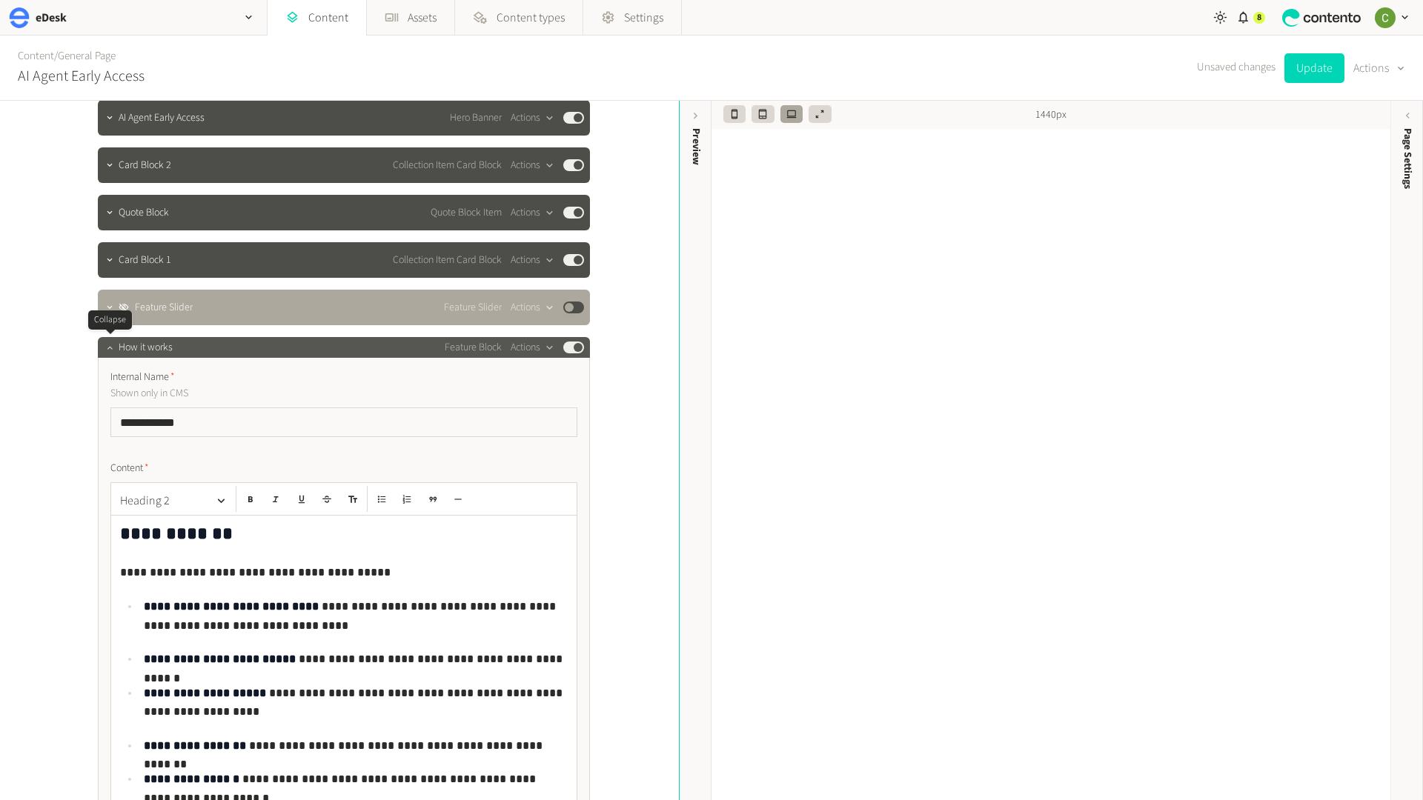
click at [111, 350] on icon "button" at bounding box center [109, 347] width 10 height 10
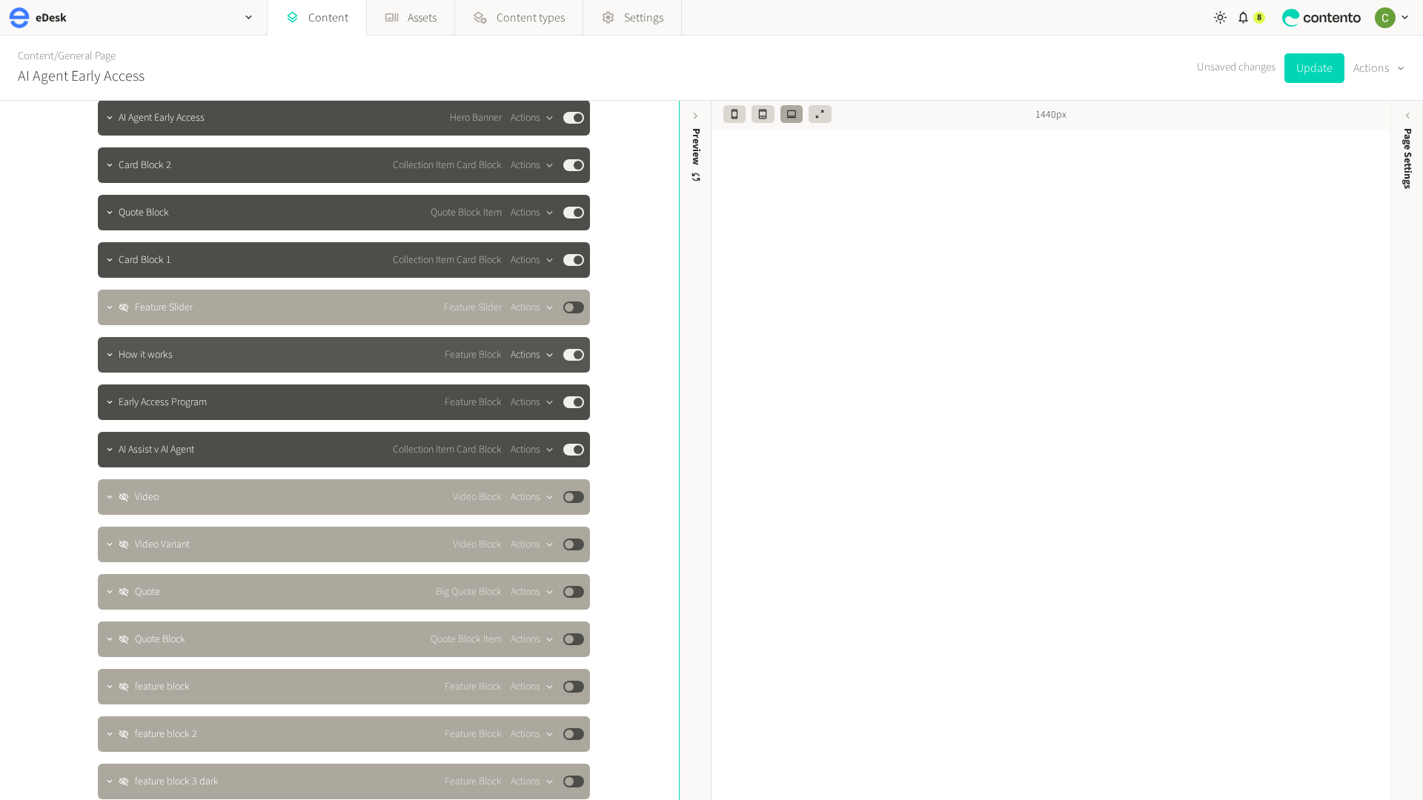
click at [514, 355] on button "Actions" at bounding box center [533, 355] width 44 height 18
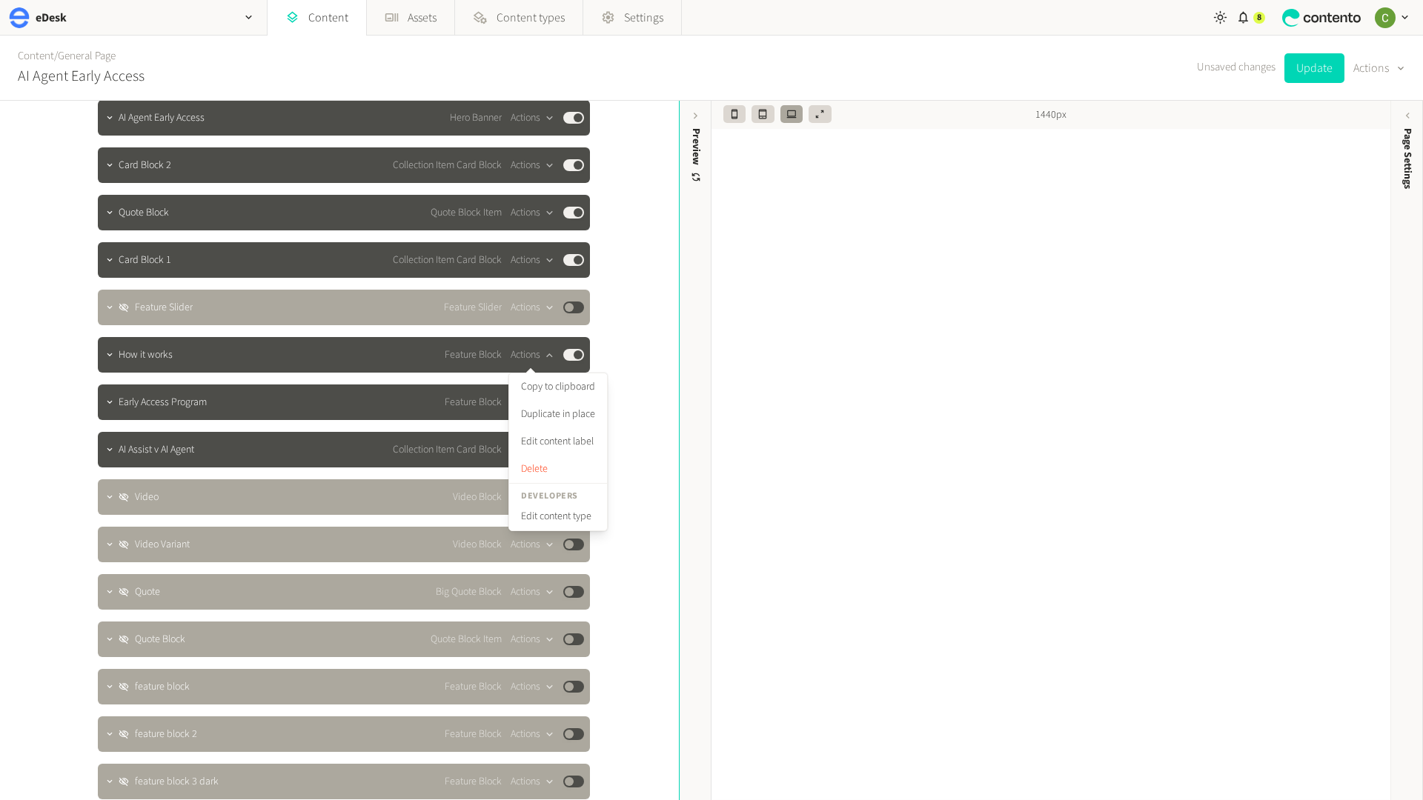
click at [663, 316] on div "**********" at bounding box center [339, 451] width 679 height 700
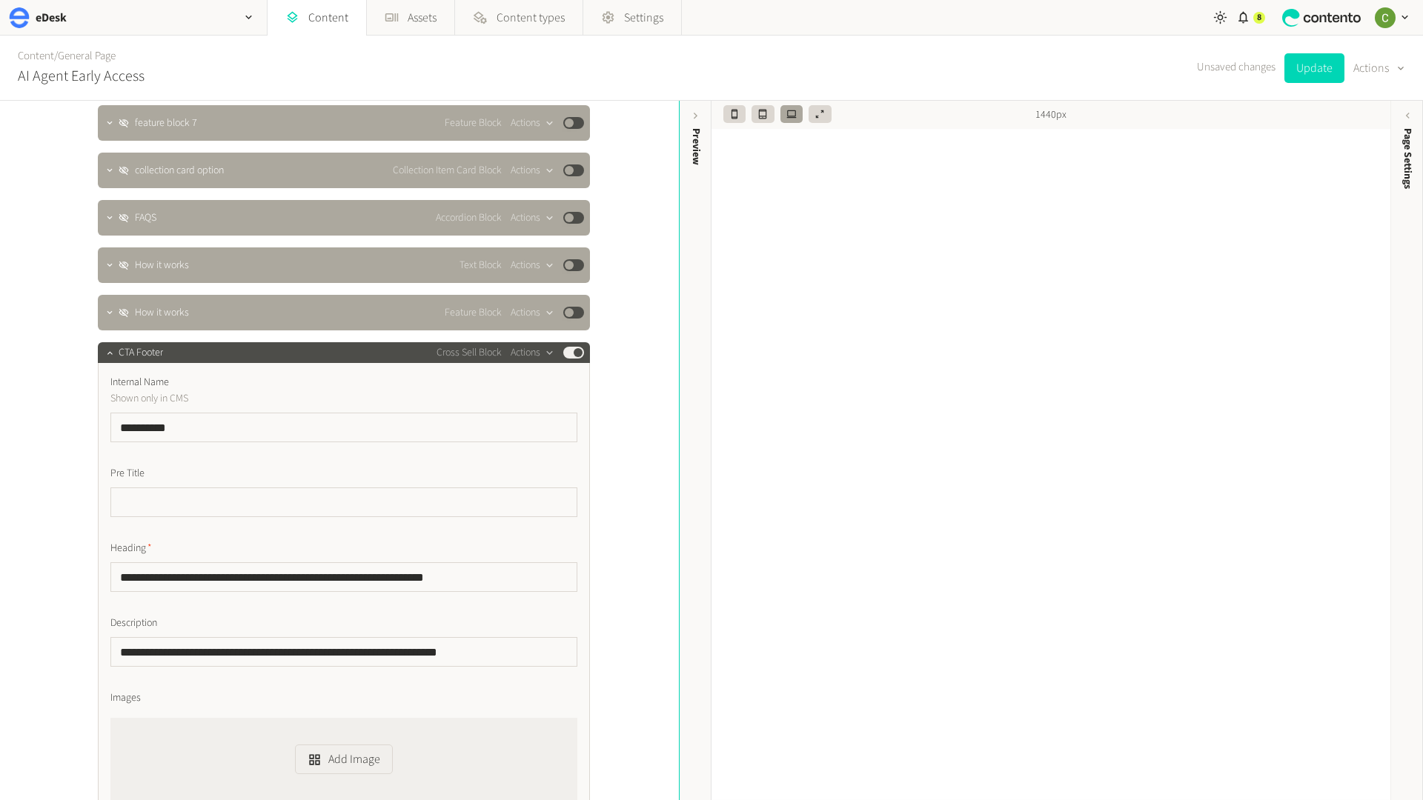
scroll to position [1188, 0]
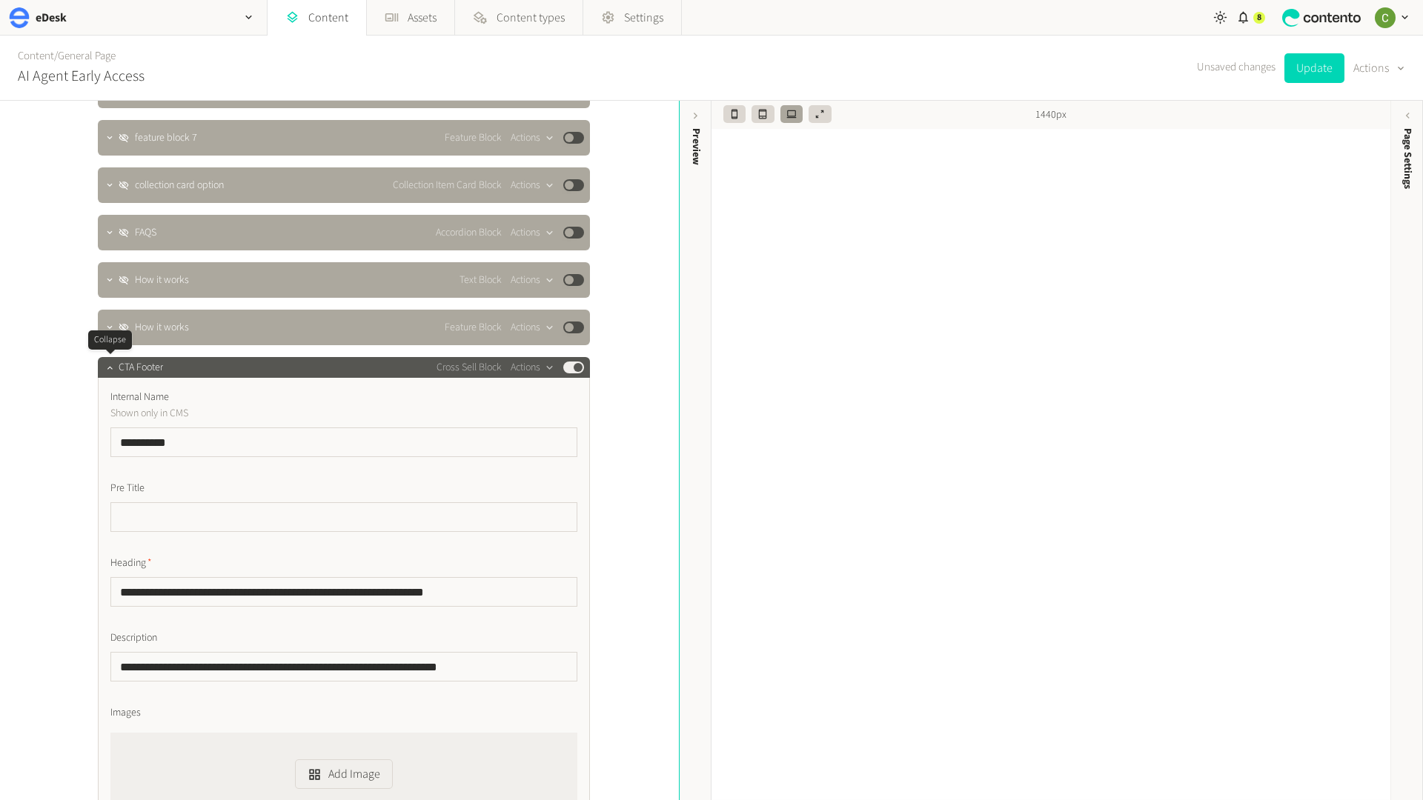
click at [101, 374] on div at bounding box center [110, 367] width 18 height 21
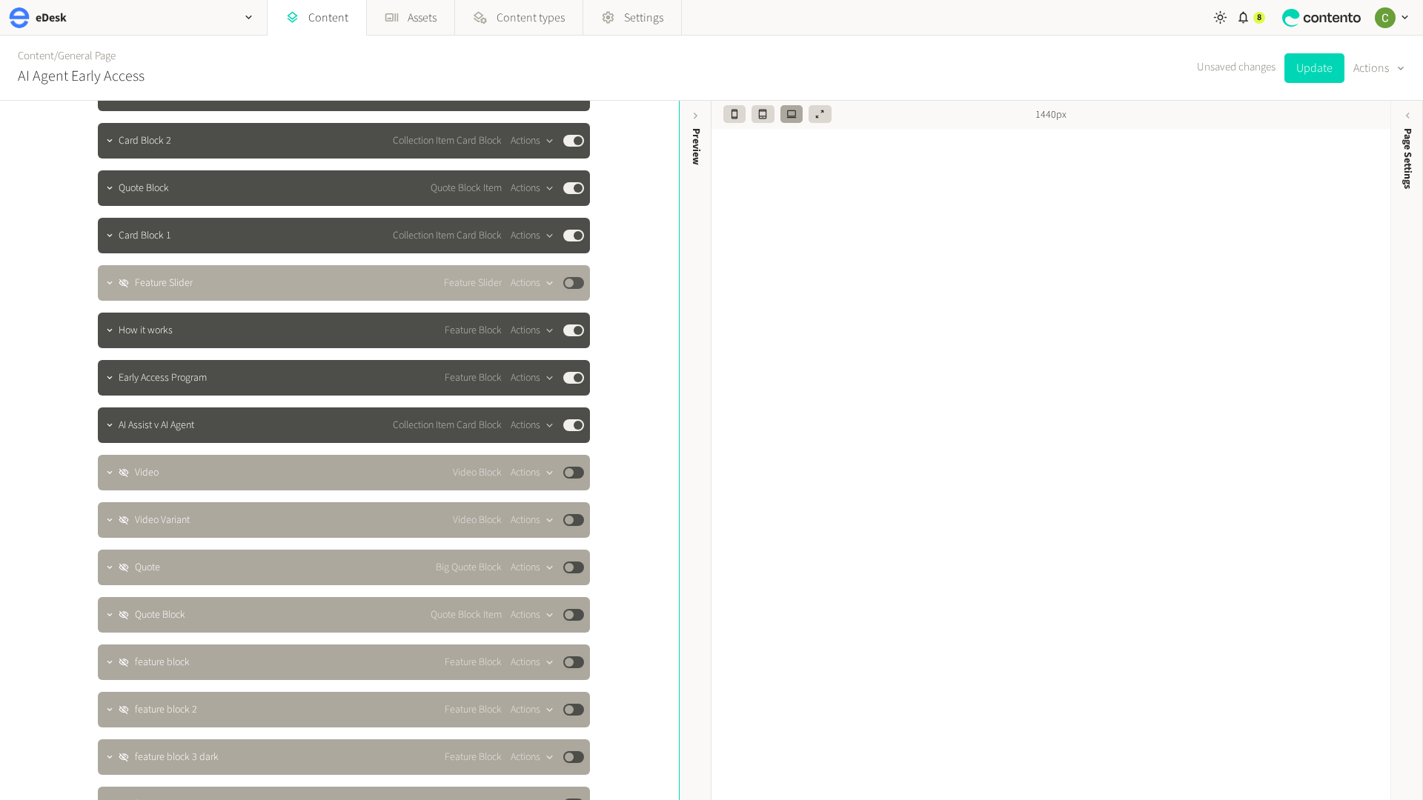
scroll to position [0, 0]
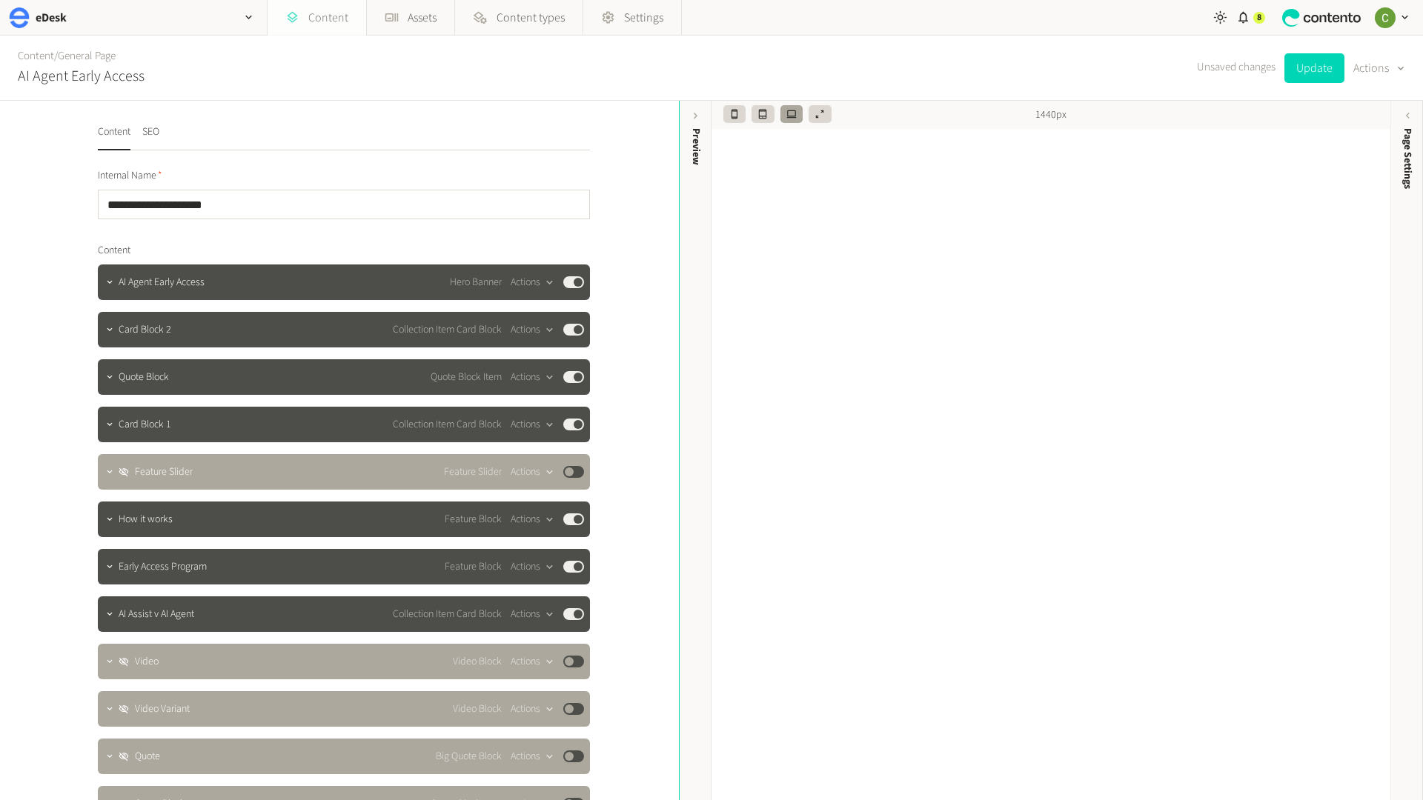
click at [330, 19] on link "Content" at bounding box center [317, 18] width 99 height 36
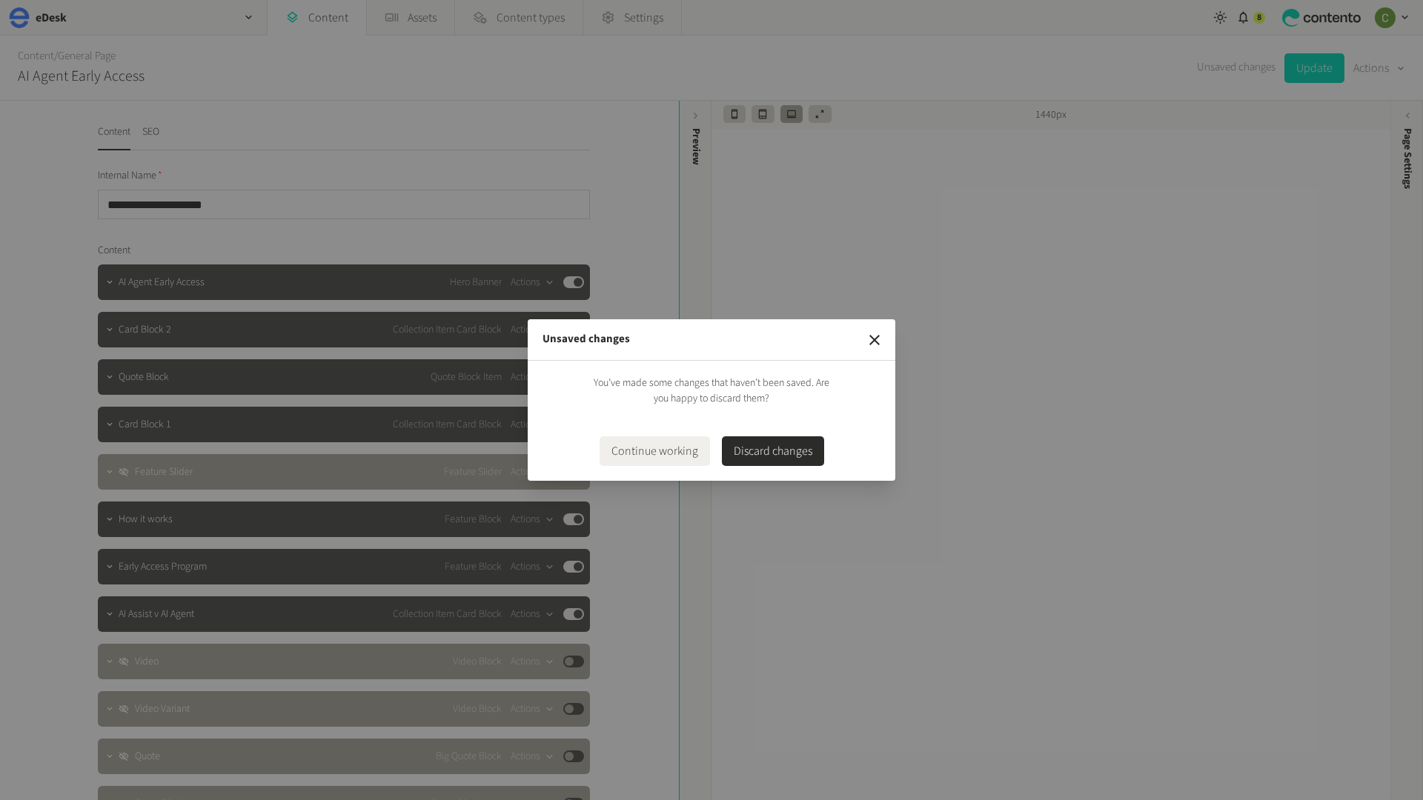
click at [767, 448] on button "Discard changes" at bounding box center [773, 451] width 102 height 30
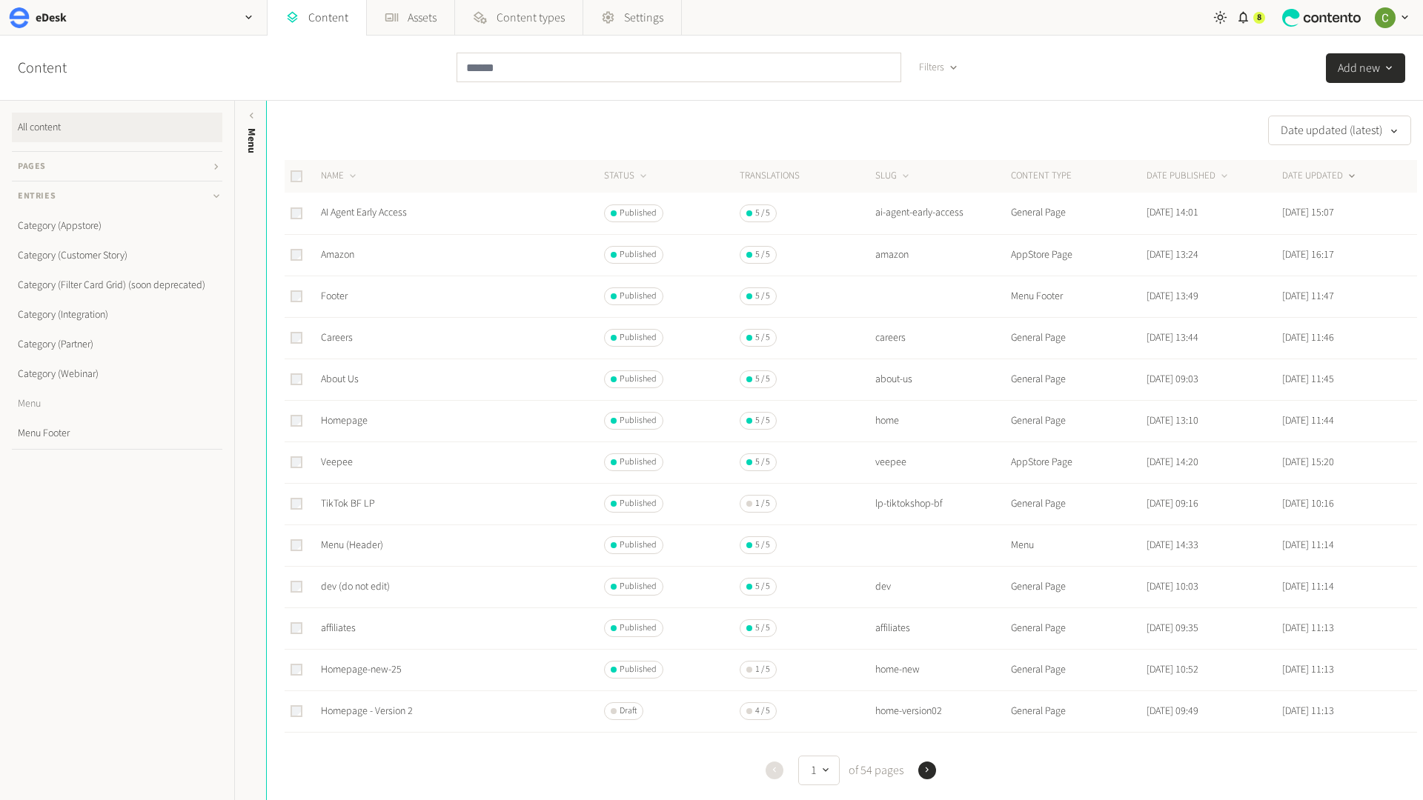
click at [41, 404] on link "Menu" at bounding box center [117, 404] width 210 height 30
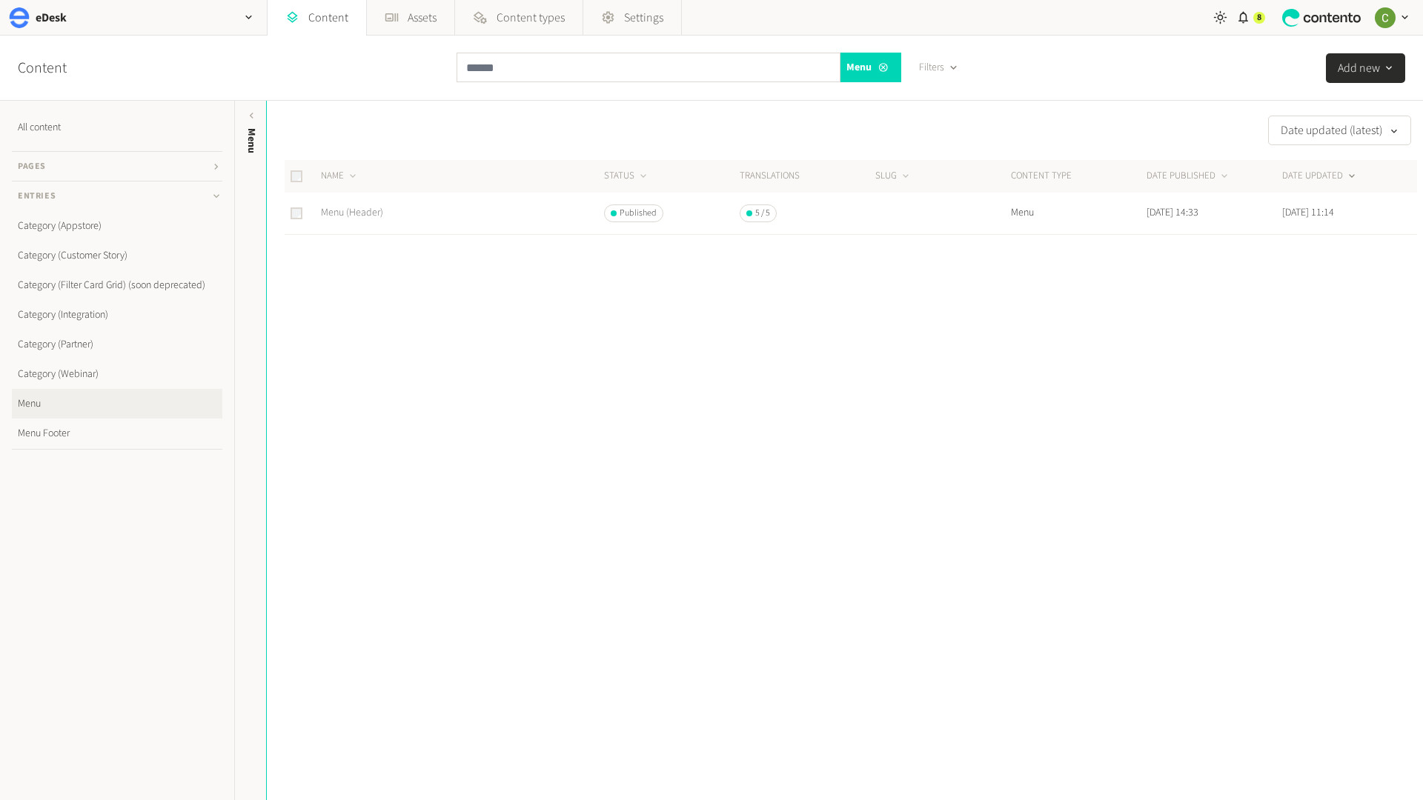
click at [364, 208] on link "Menu (Header)" at bounding box center [352, 212] width 62 height 15
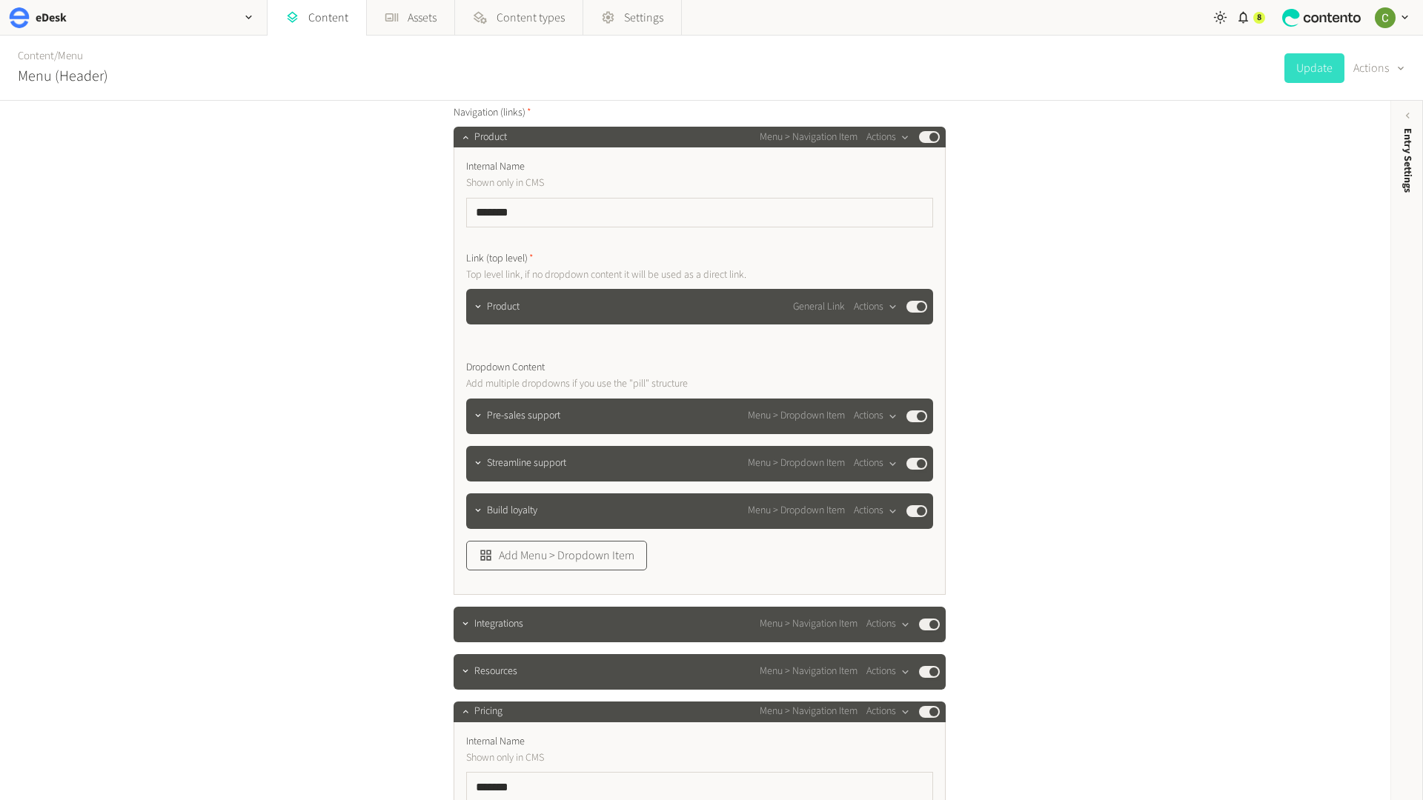
scroll to position [311, 0]
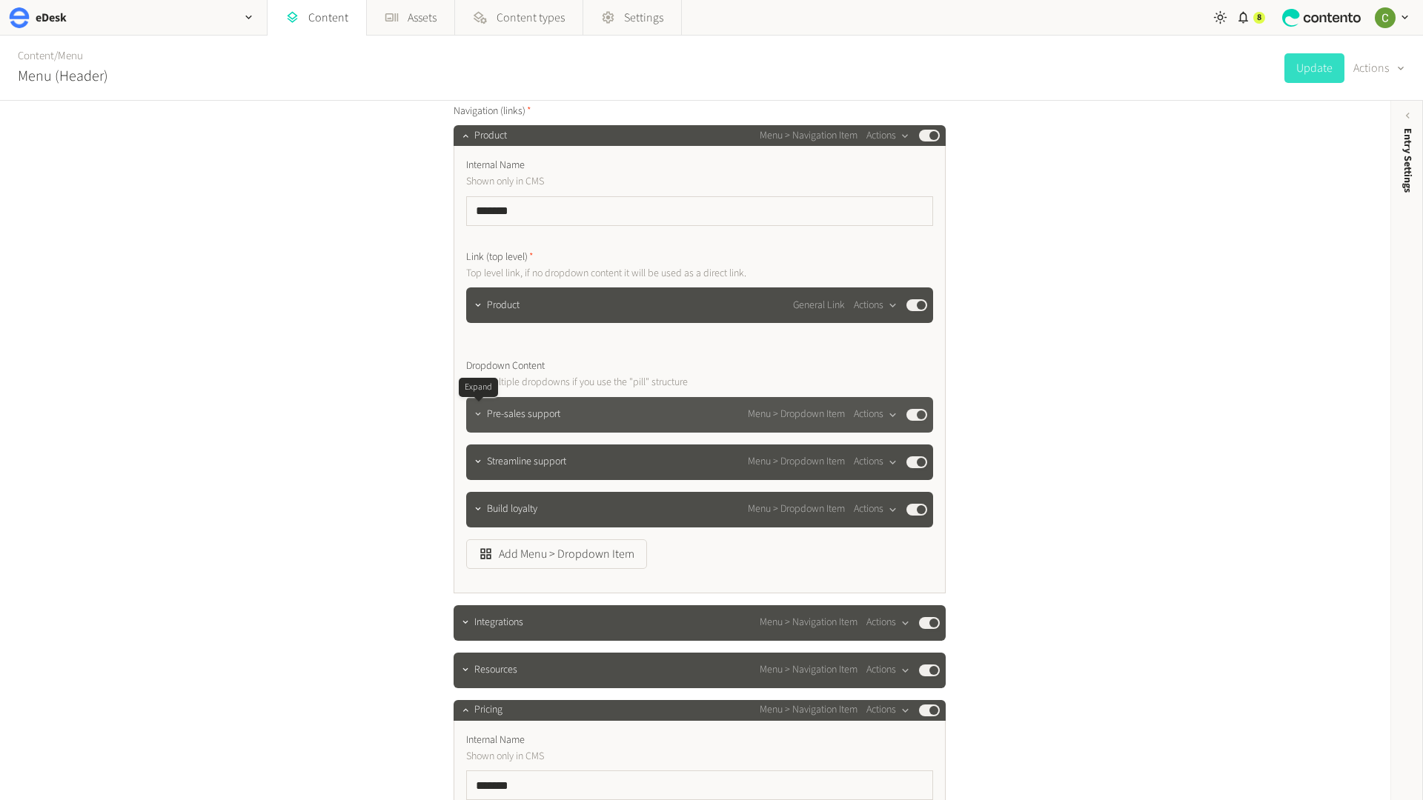
click at [474, 411] on icon "button" at bounding box center [478, 414] width 10 height 10
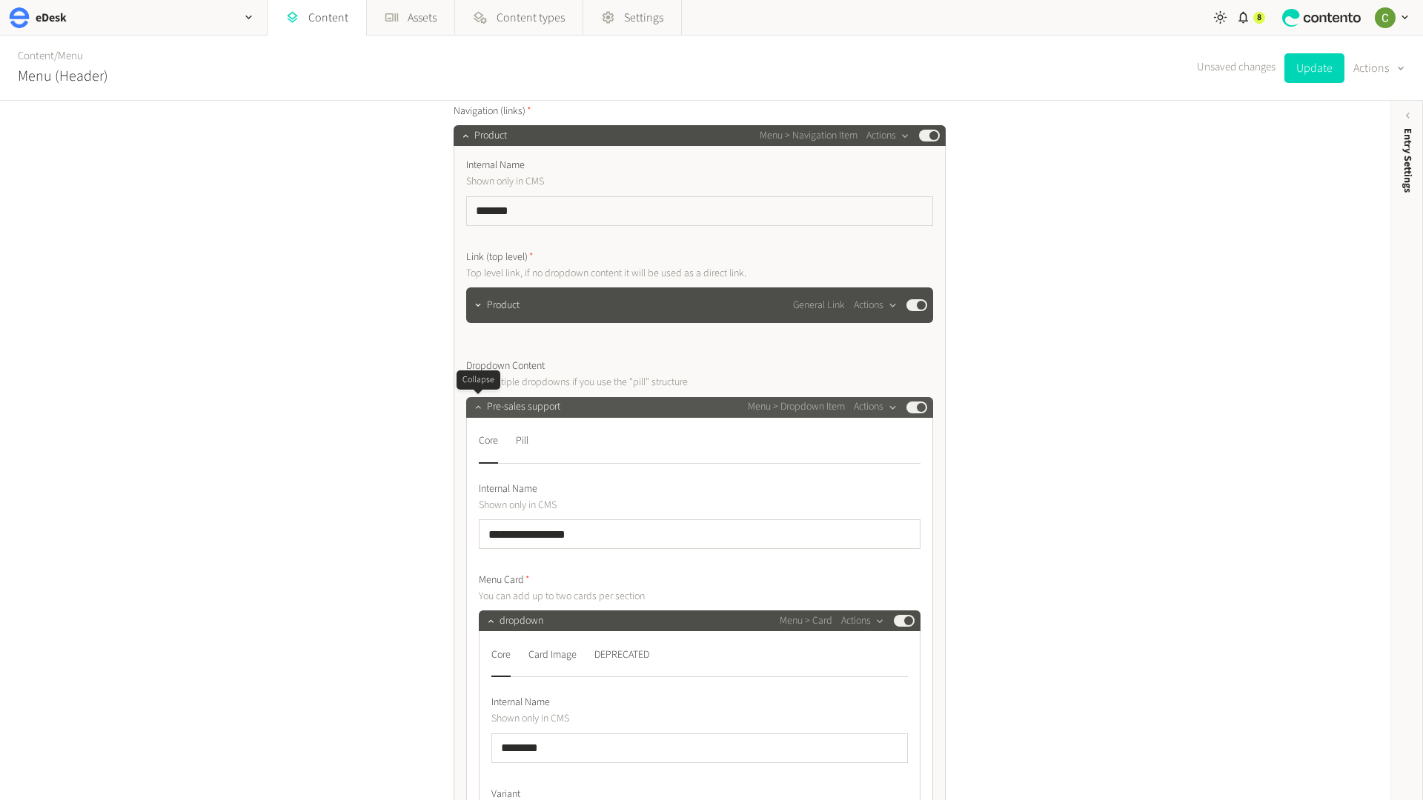
click at [476, 412] on icon "button" at bounding box center [478, 407] width 10 height 10
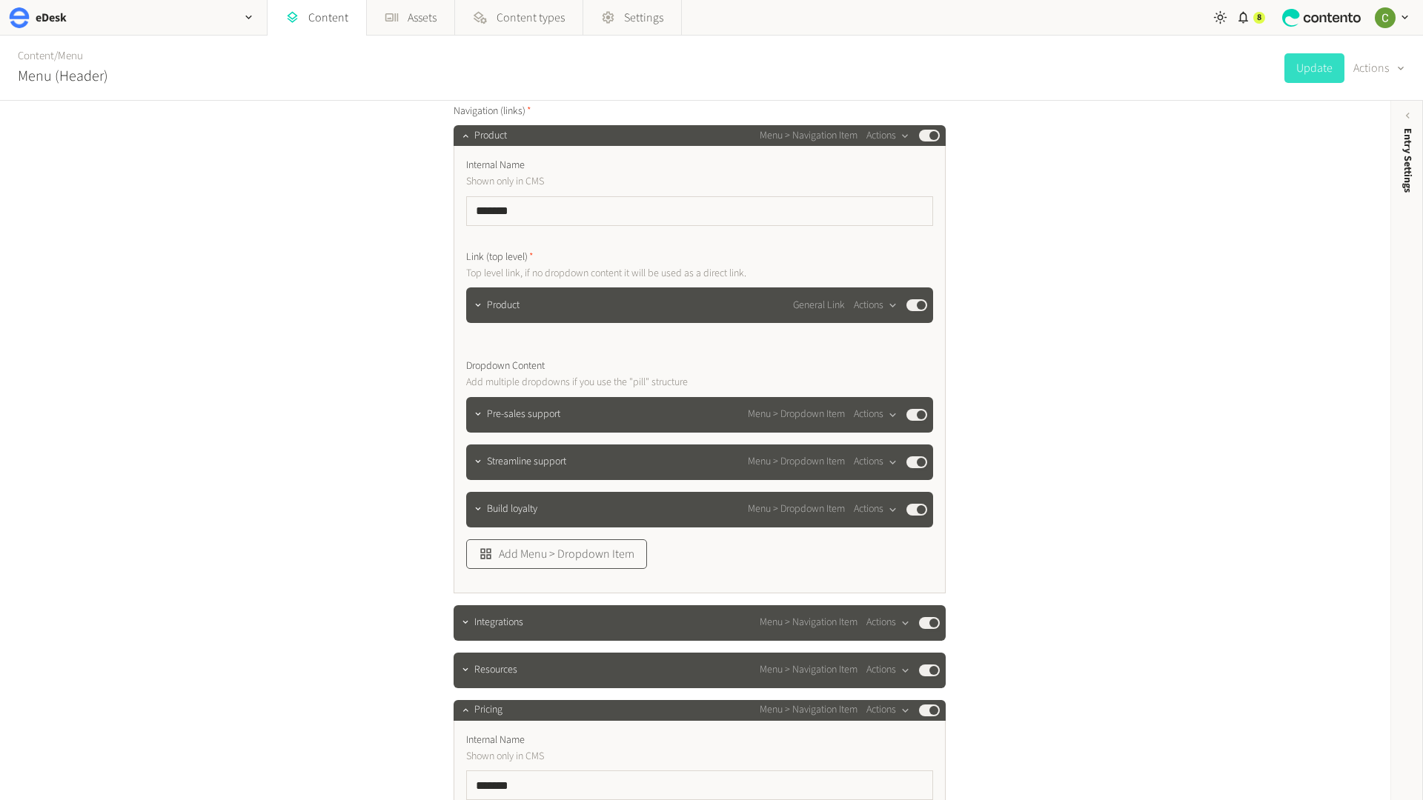
click at [502, 554] on button "Add Menu > Dropdown Item" at bounding box center [556, 554] width 181 height 30
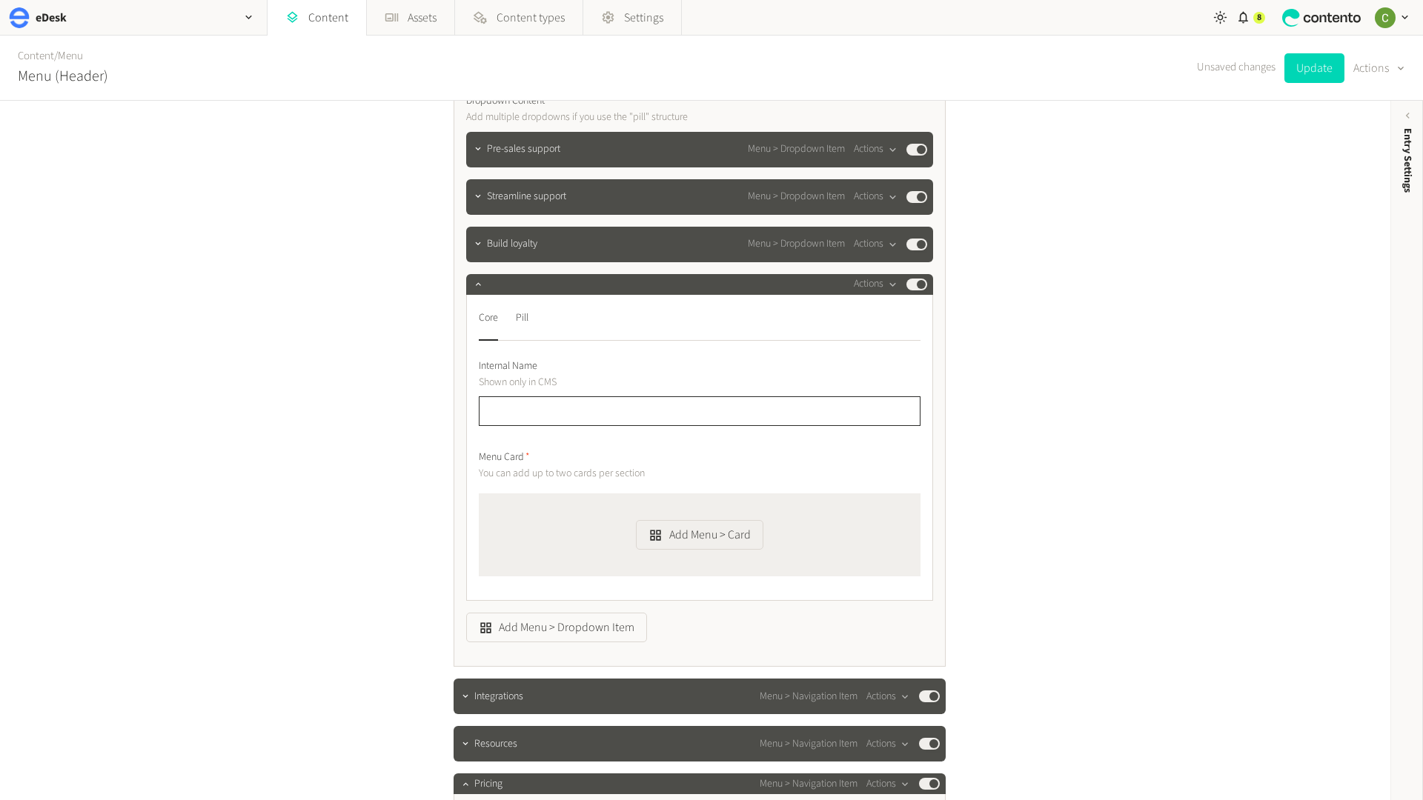
scroll to position [575, 0]
click at [482, 291] on div at bounding box center [478, 285] width 18 height 21
click at [874, 289] on button "Actions" at bounding box center [876, 285] width 44 height 18
click at [860, 396] on button "Delete" at bounding box center [901, 399] width 98 height 27
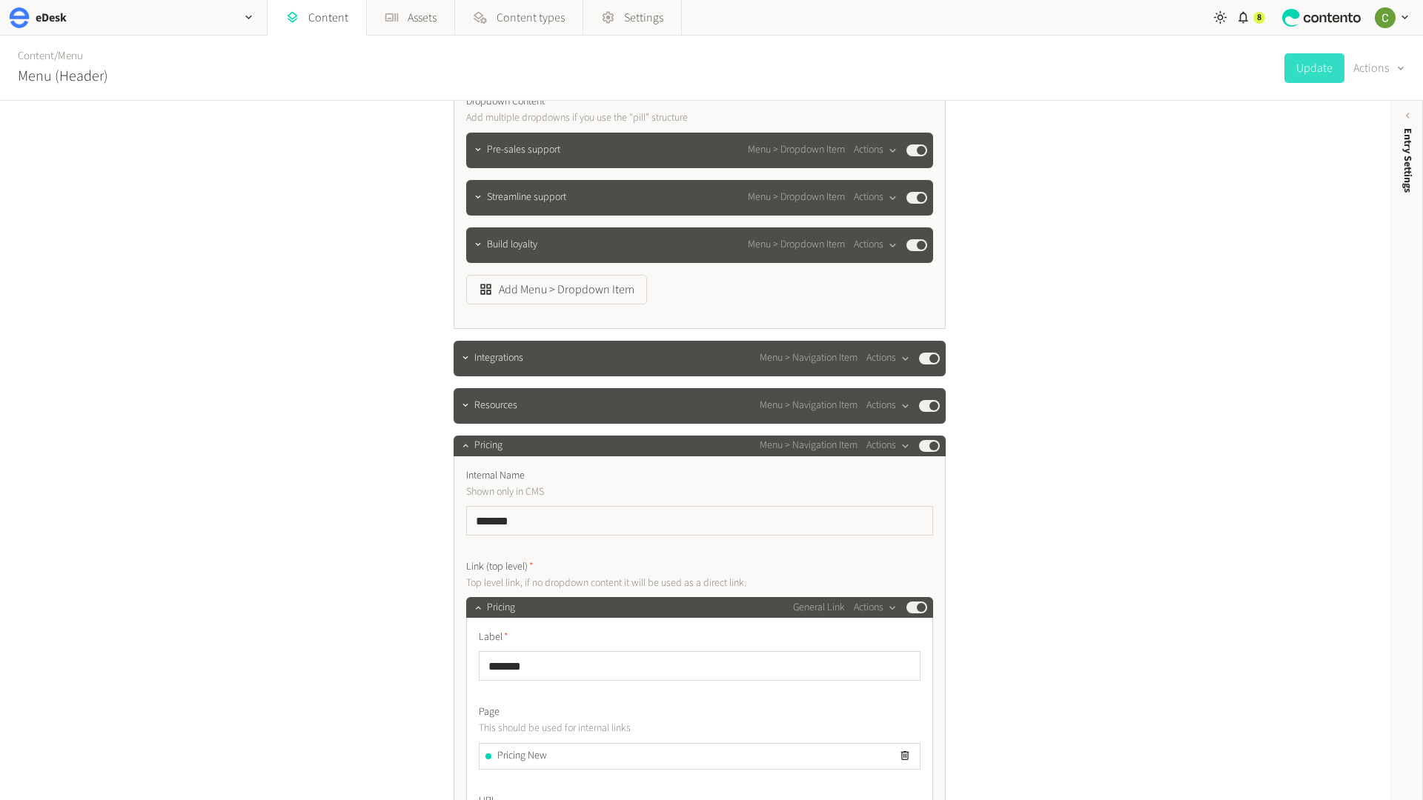
scroll to position [508, 0]
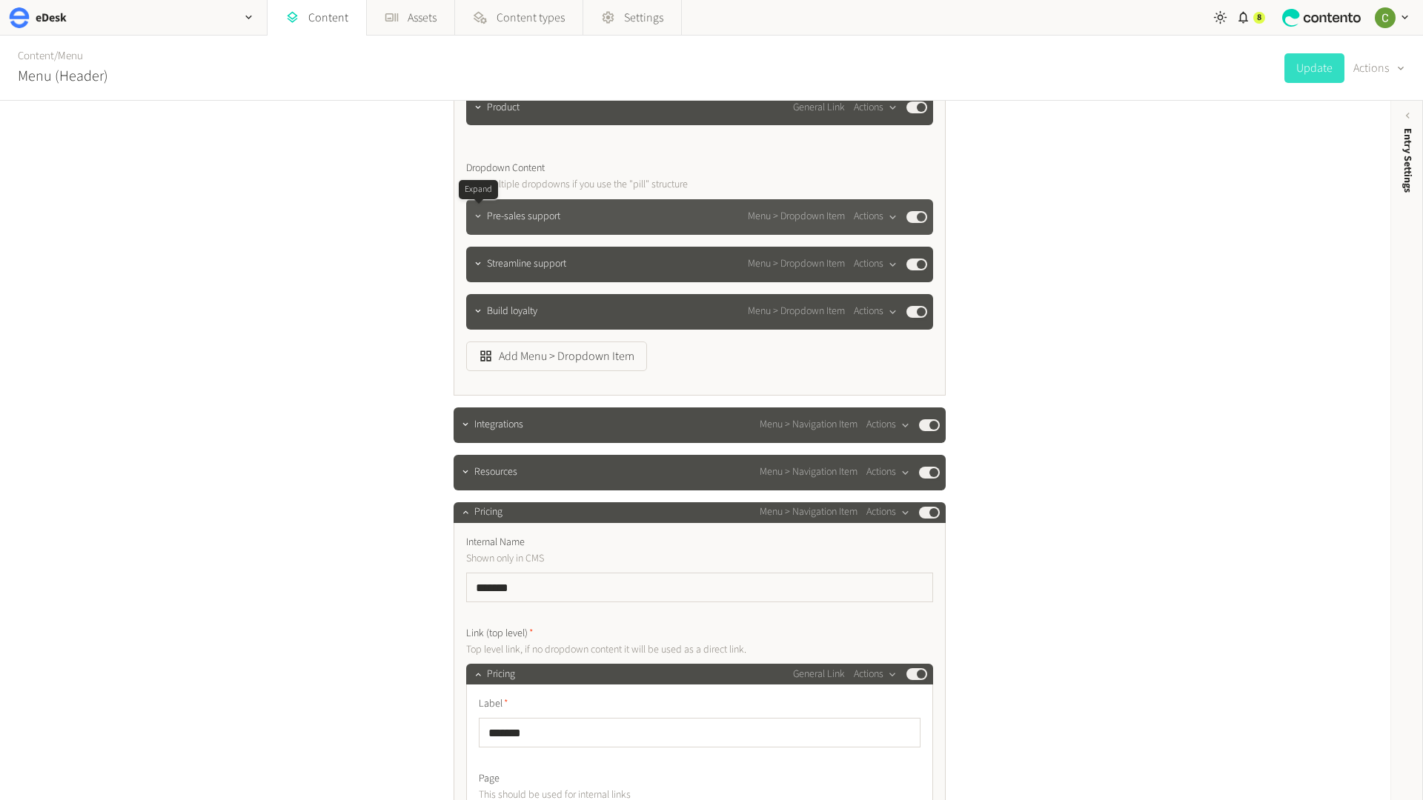
click at [476, 219] on icon "button" at bounding box center [478, 216] width 10 height 10
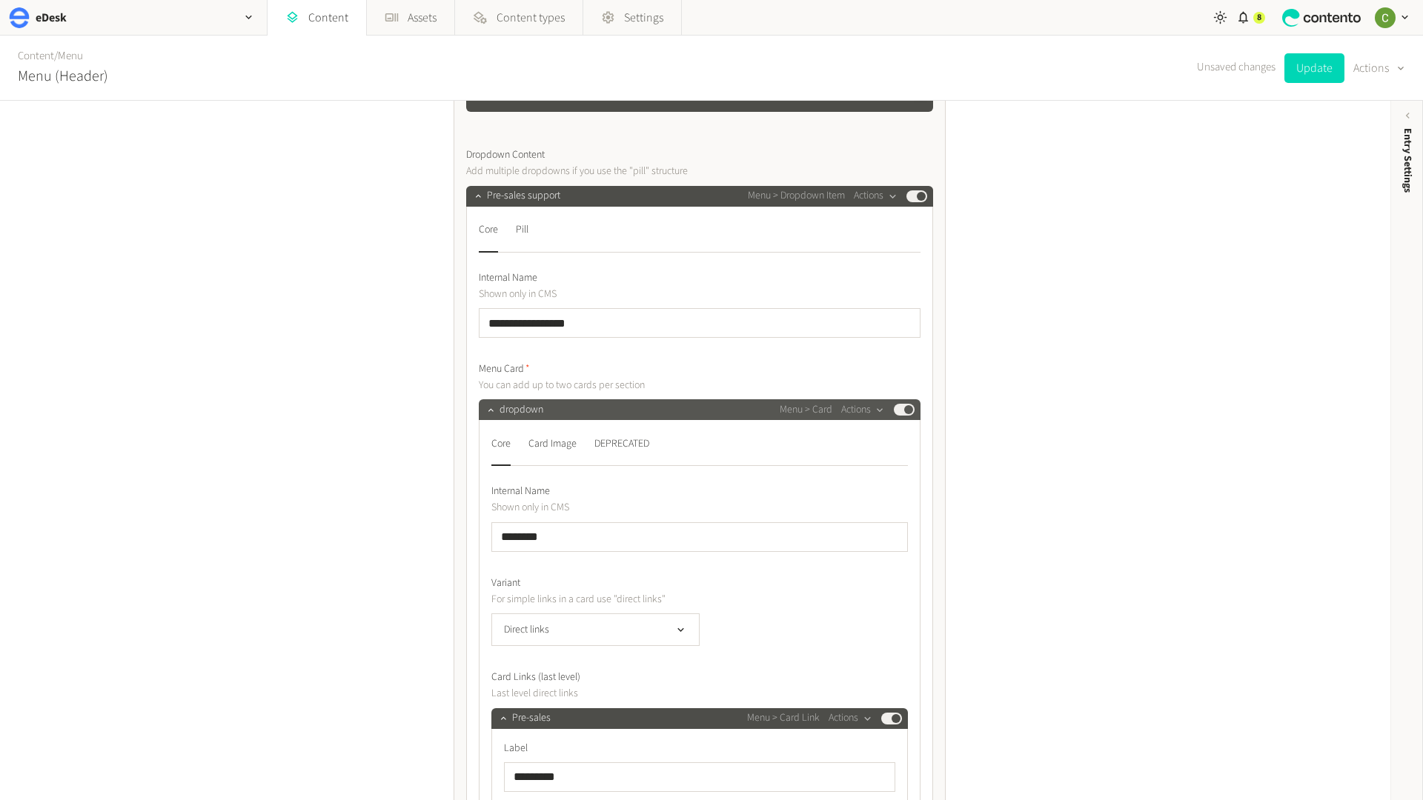
scroll to position [522, 0]
click at [521, 227] on div "Pill" at bounding box center [522, 230] width 13 height 24
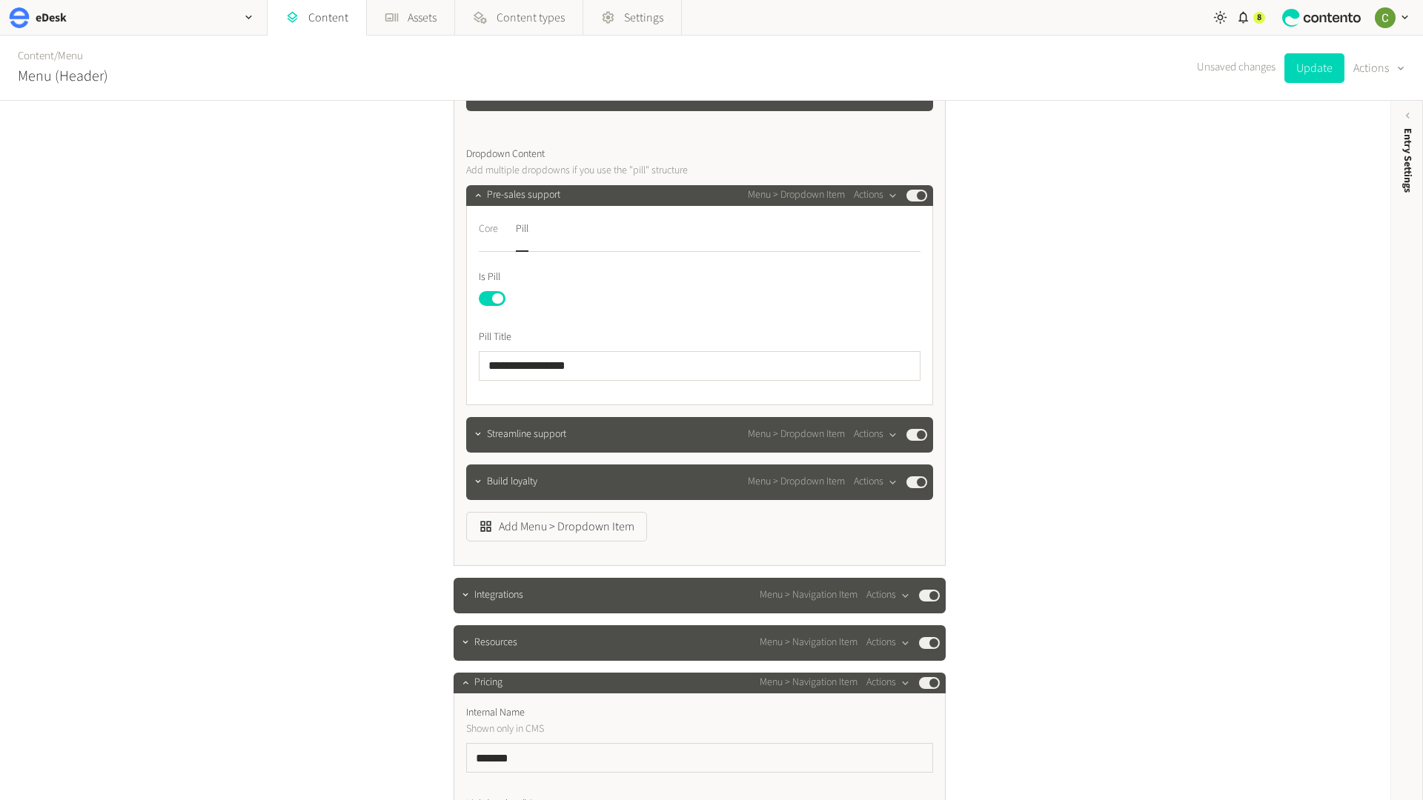
click at [482, 230] on div "Core" at bounding box center [488, 230] width 19 height 24
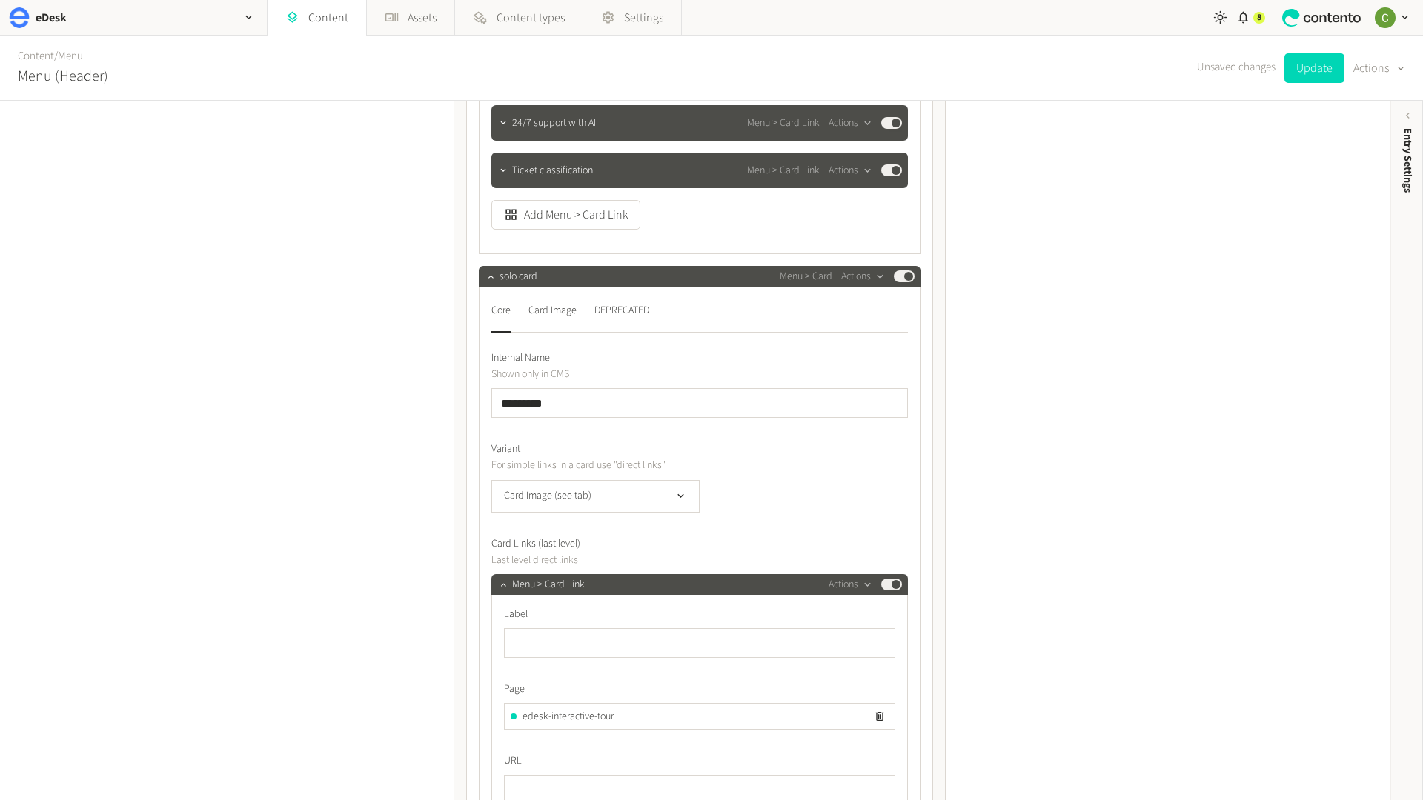
scroll to position [1568, 0]
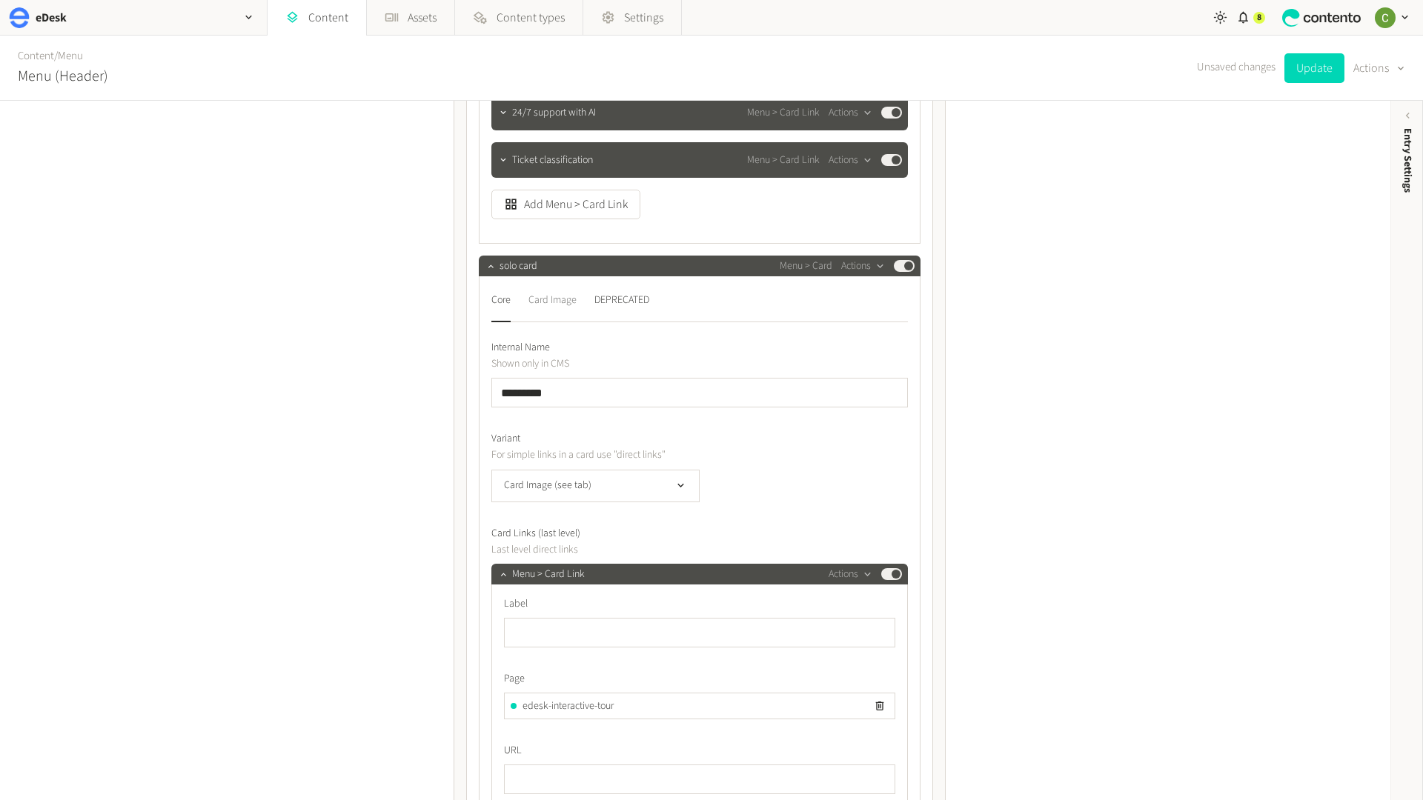
click at [558, 296] on div "Card Image" at bounding box center [552, 300] width 48 height 24
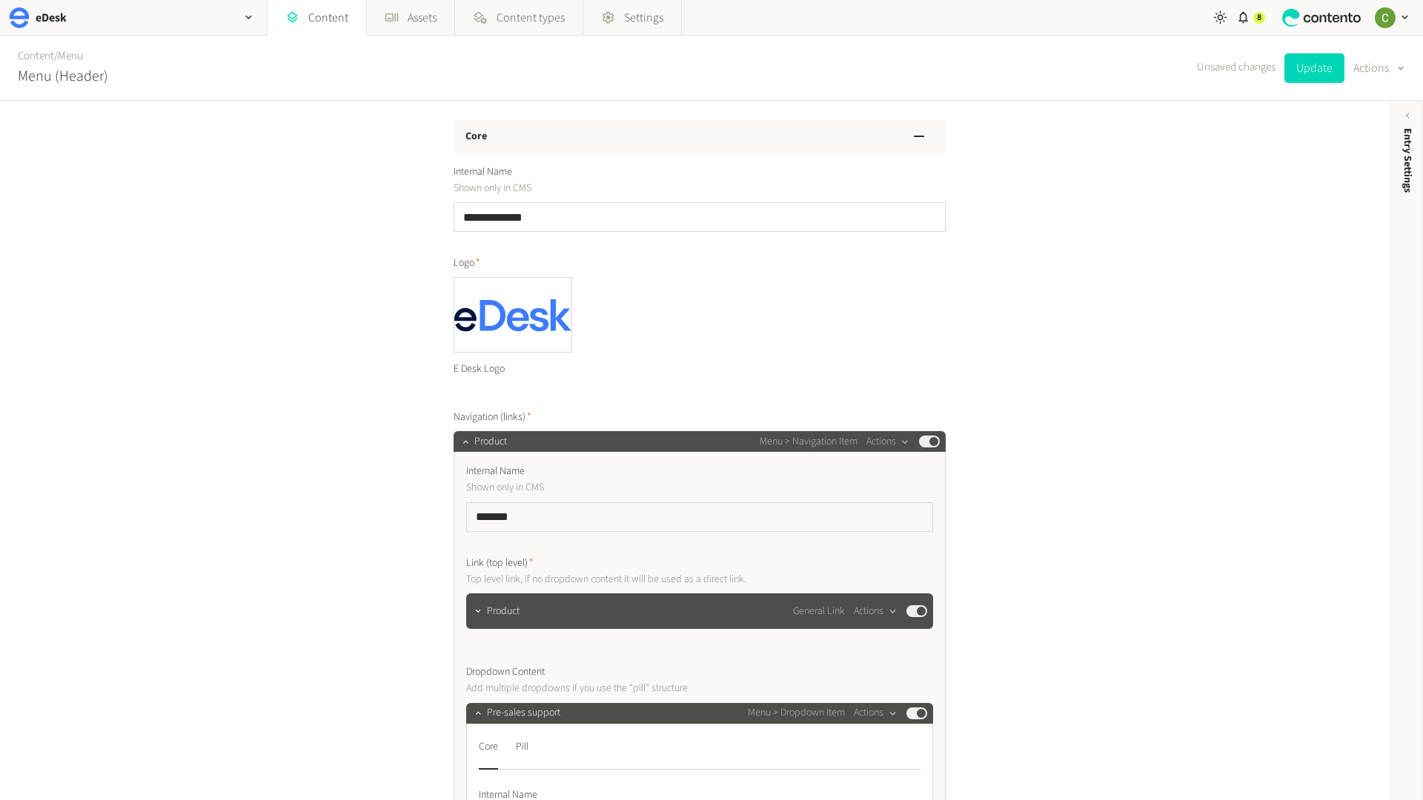
scroll to position [0, 0]
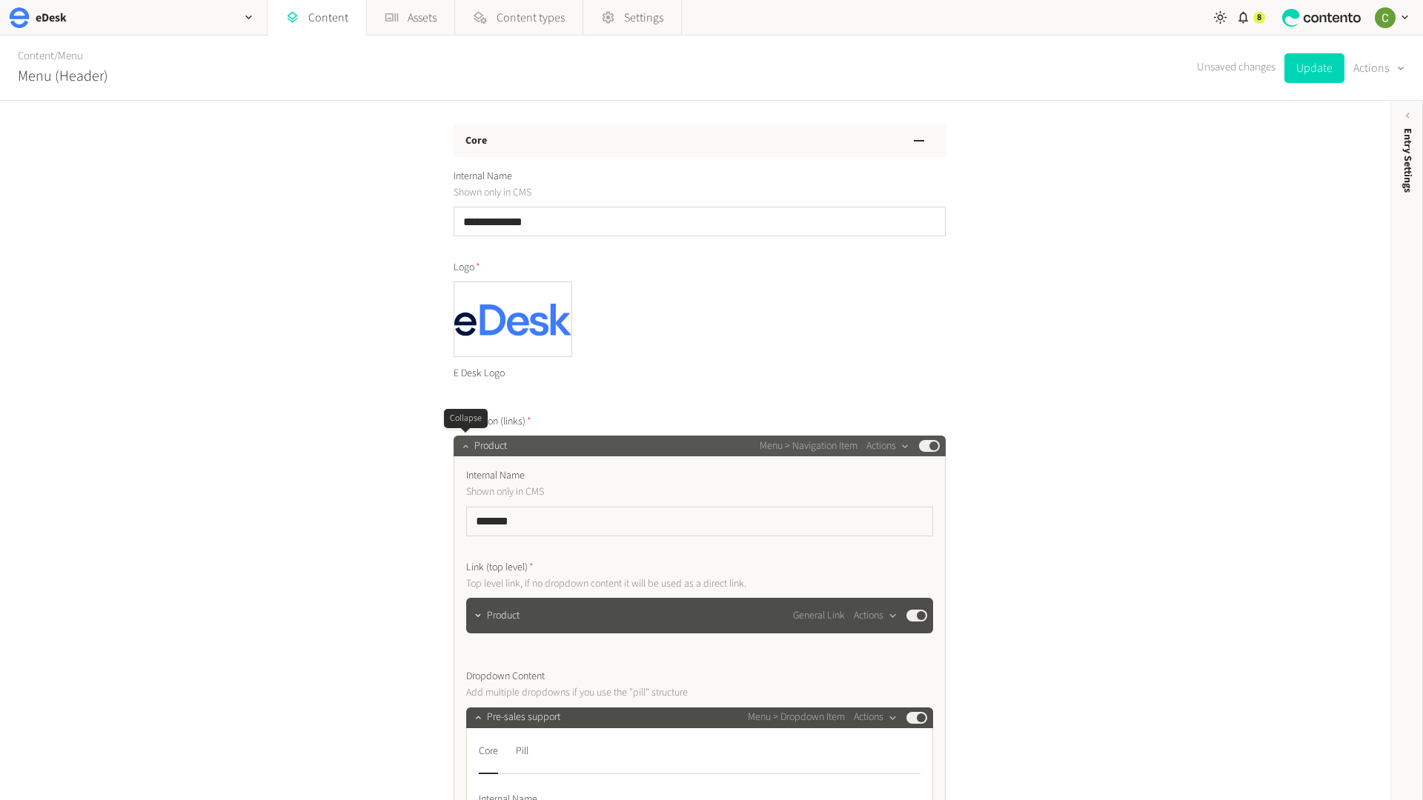
click at [464, 453] on button "button" at bounding box center [465, 445] width 18 height 18
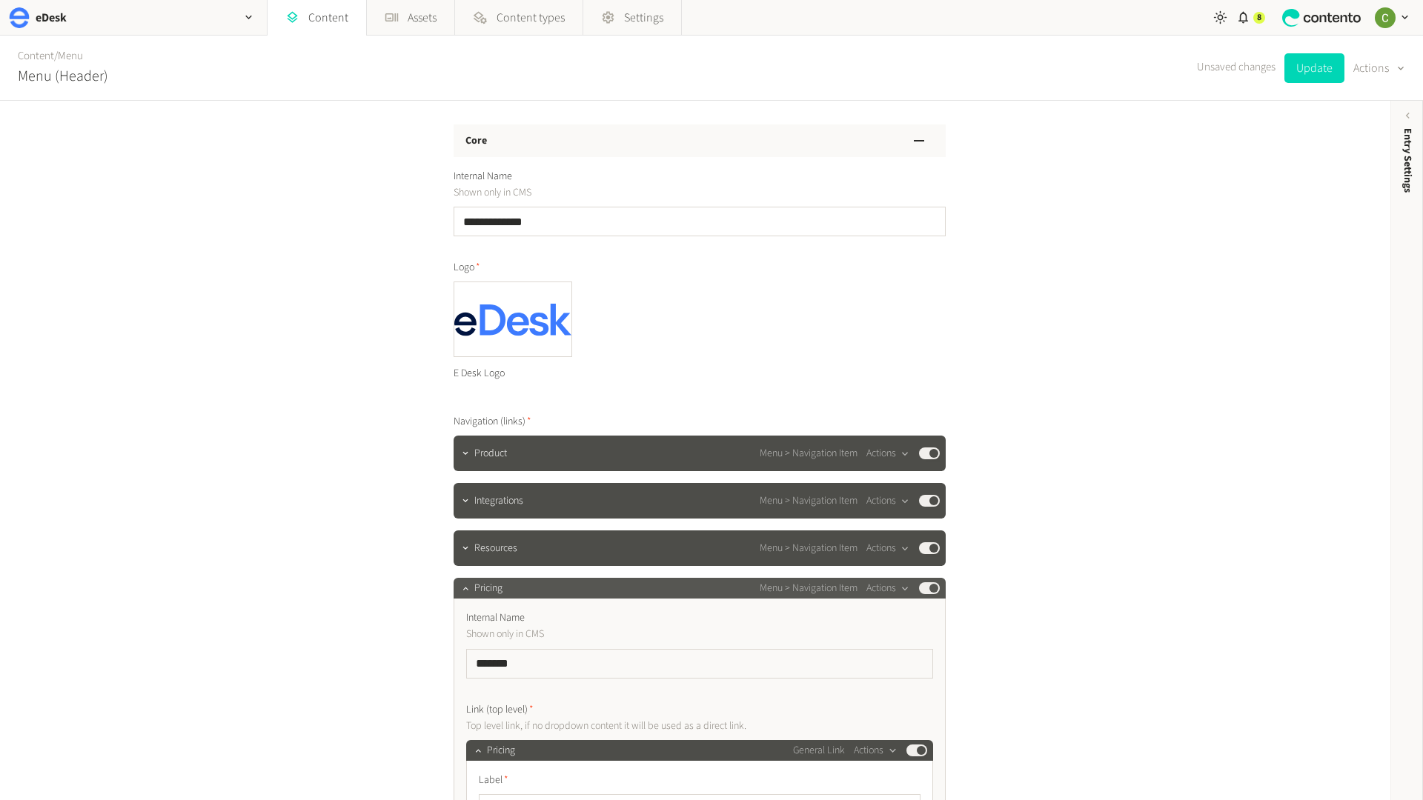
scroll to position [50, 0]
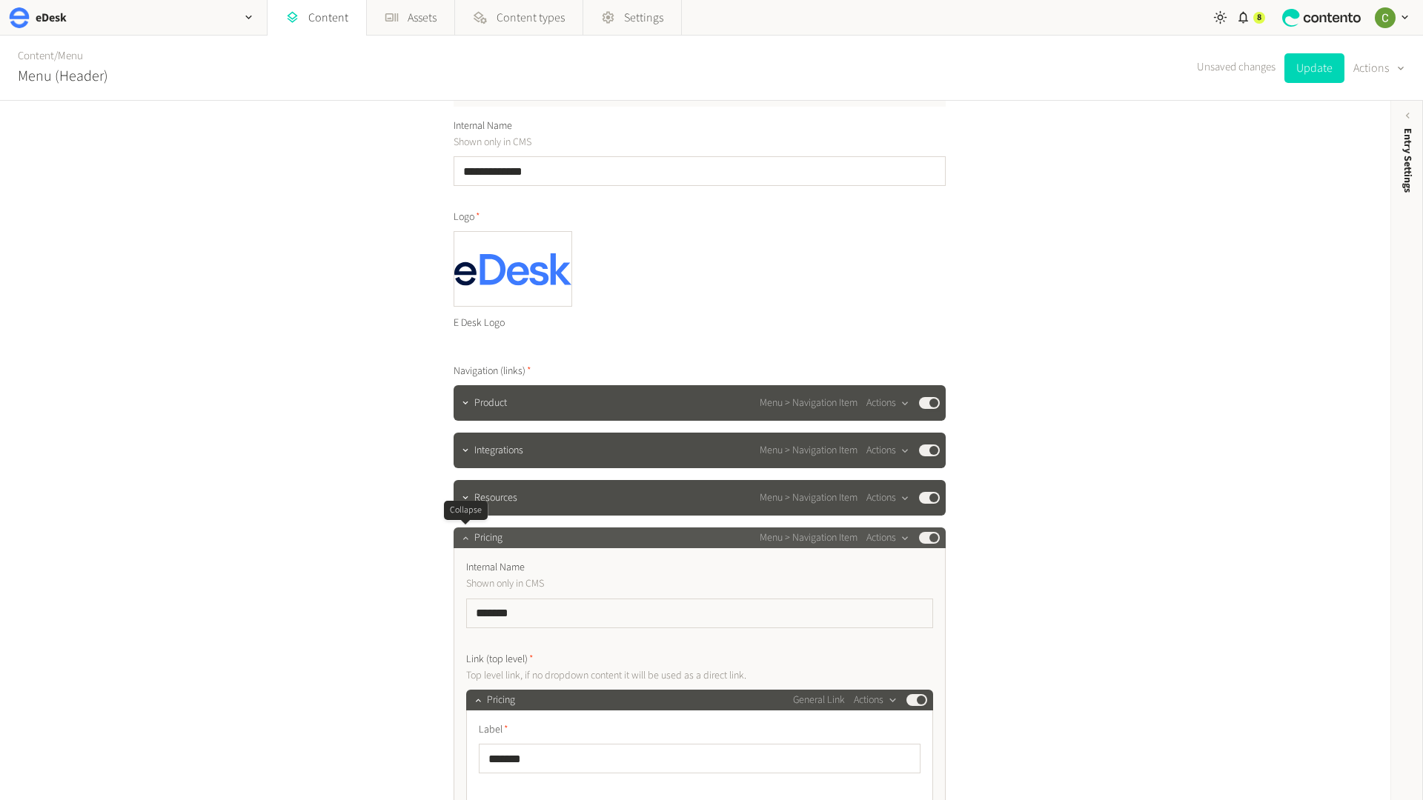
click at [462, 540] on icon "button" at bounding box center [465, 538] width 10 height 10
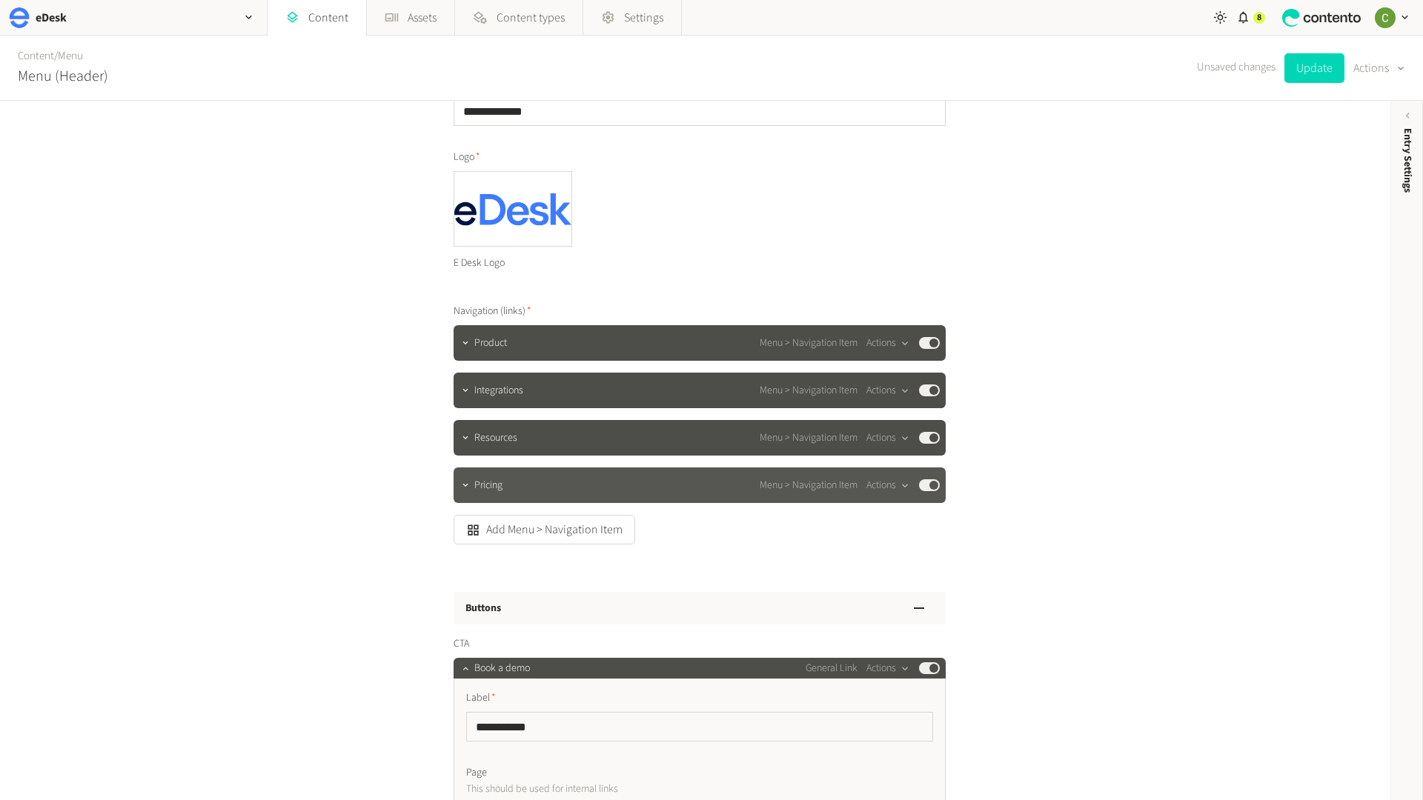
scroll to position [207, 0]
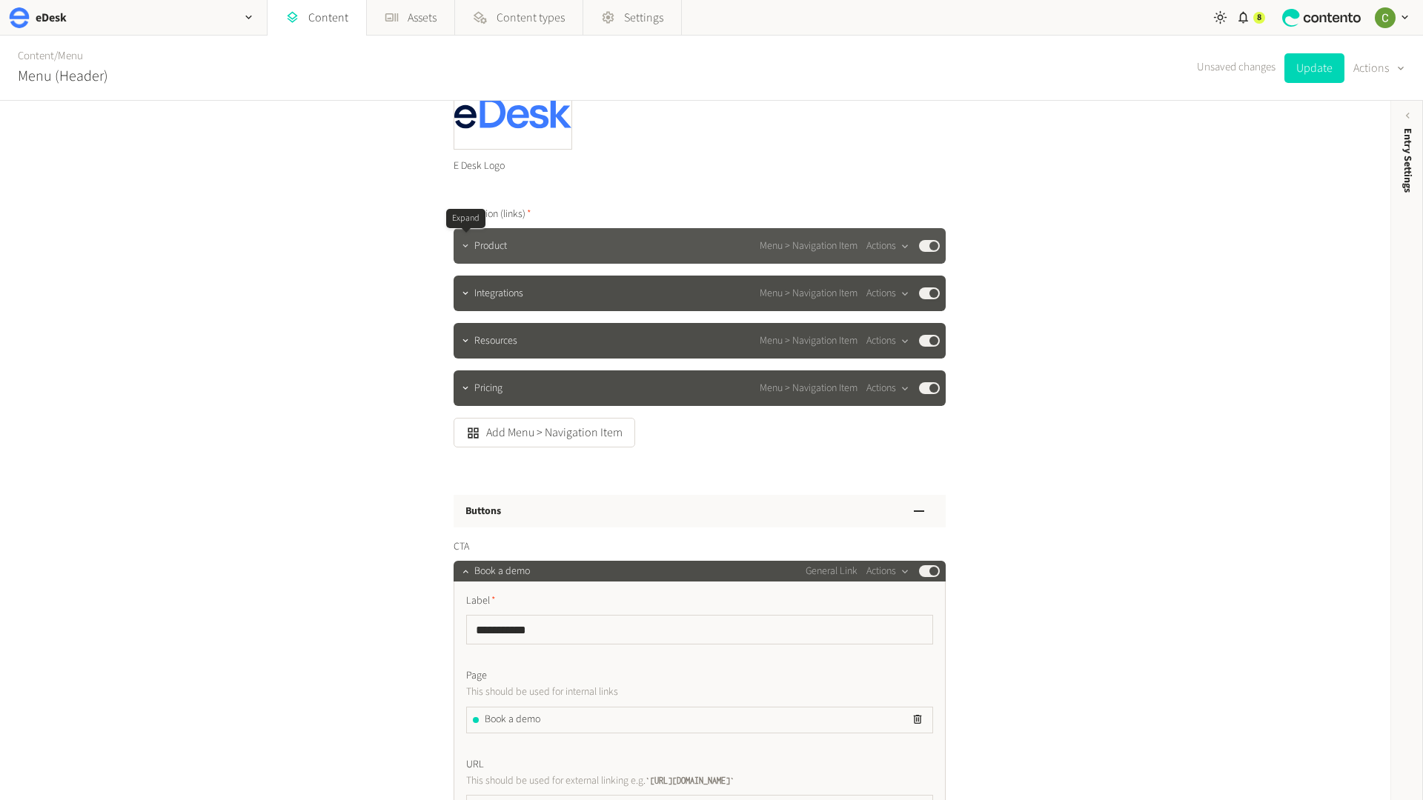
click at [459, 242] on button "button" at bounding box center [465, 245] width 18 height 18
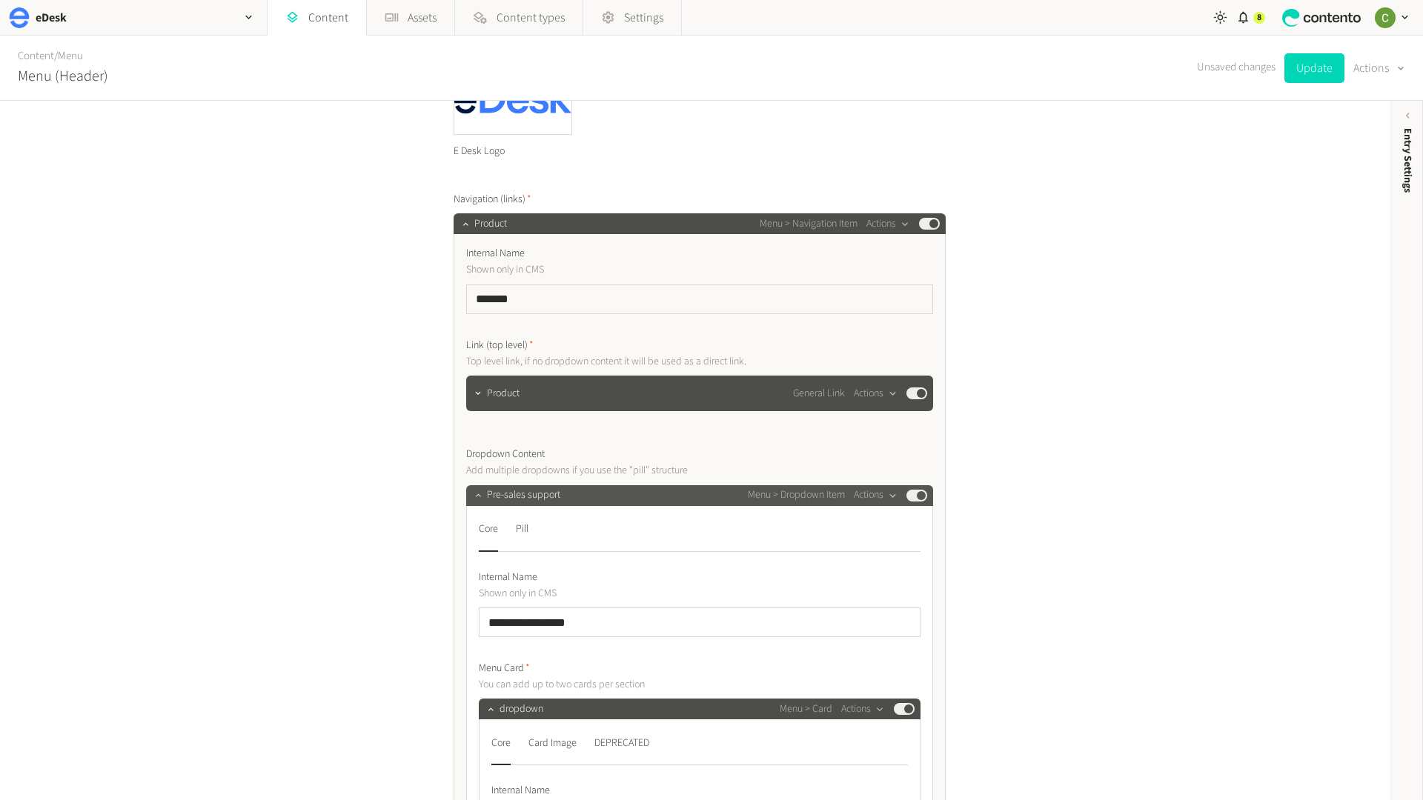
scroll to position [224, 0]
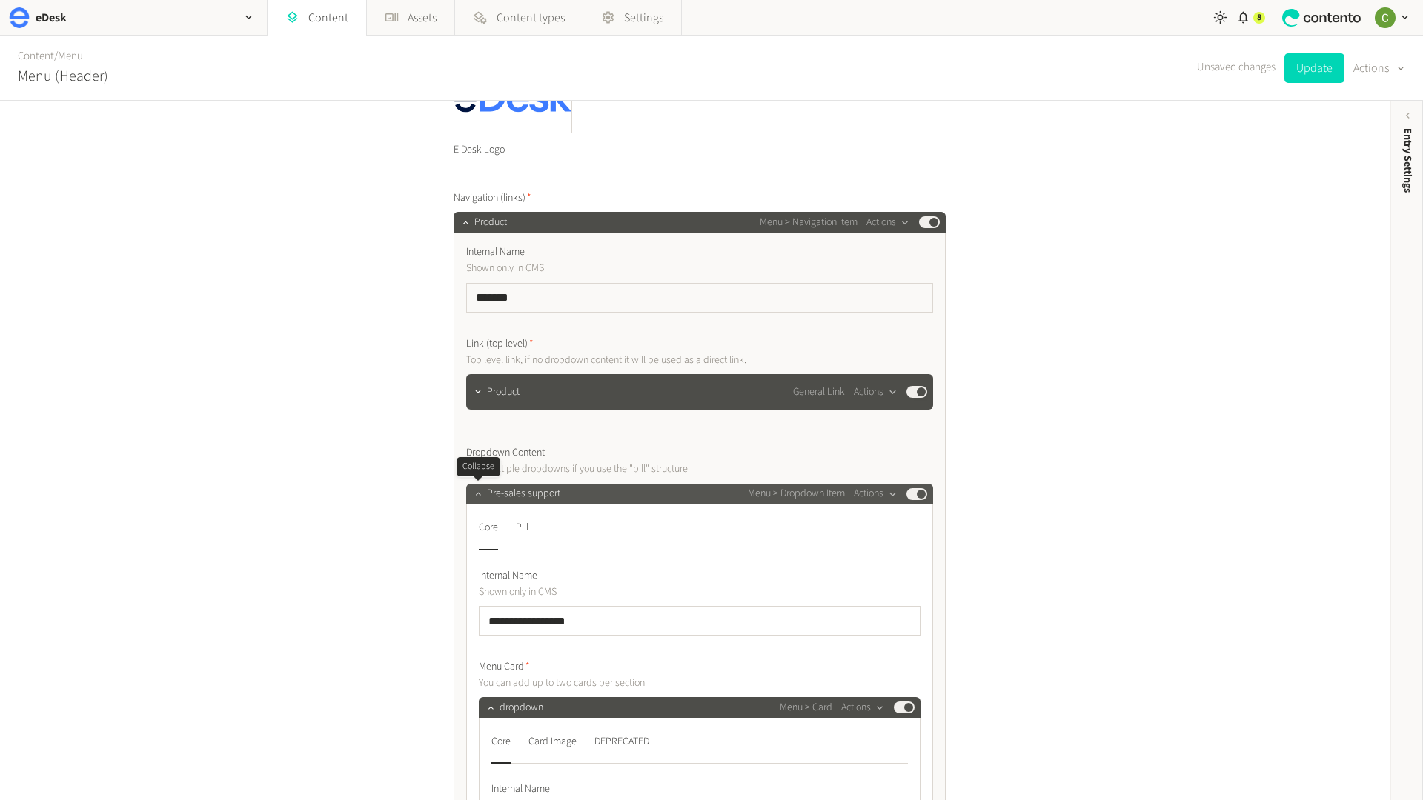
click at [479, 490] on icon "button" at bounding box center [478, 493] width 10 height 10
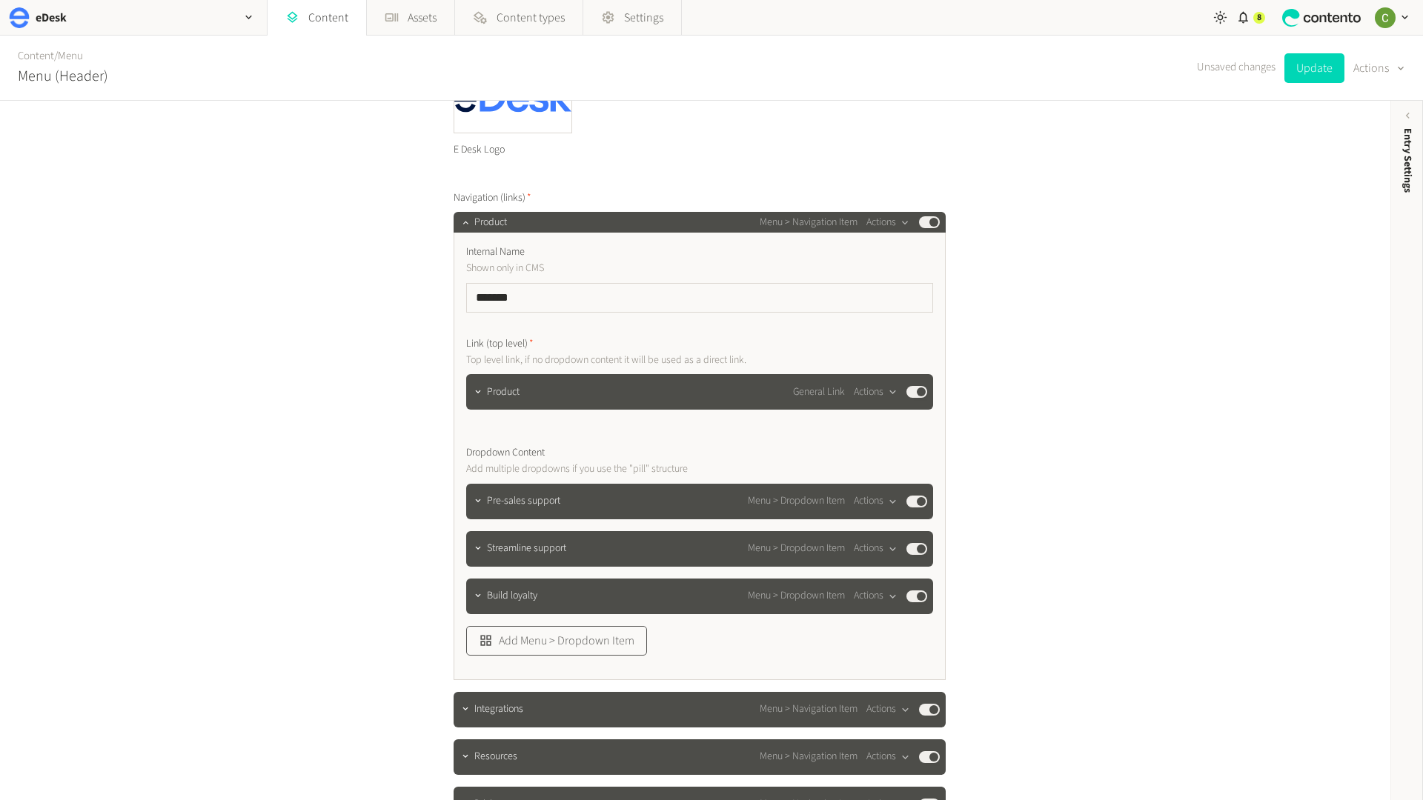
click at [498, 638] on button "Add Menu > Dropdown Item" at bounding box center [556, 641] width 181 height 30
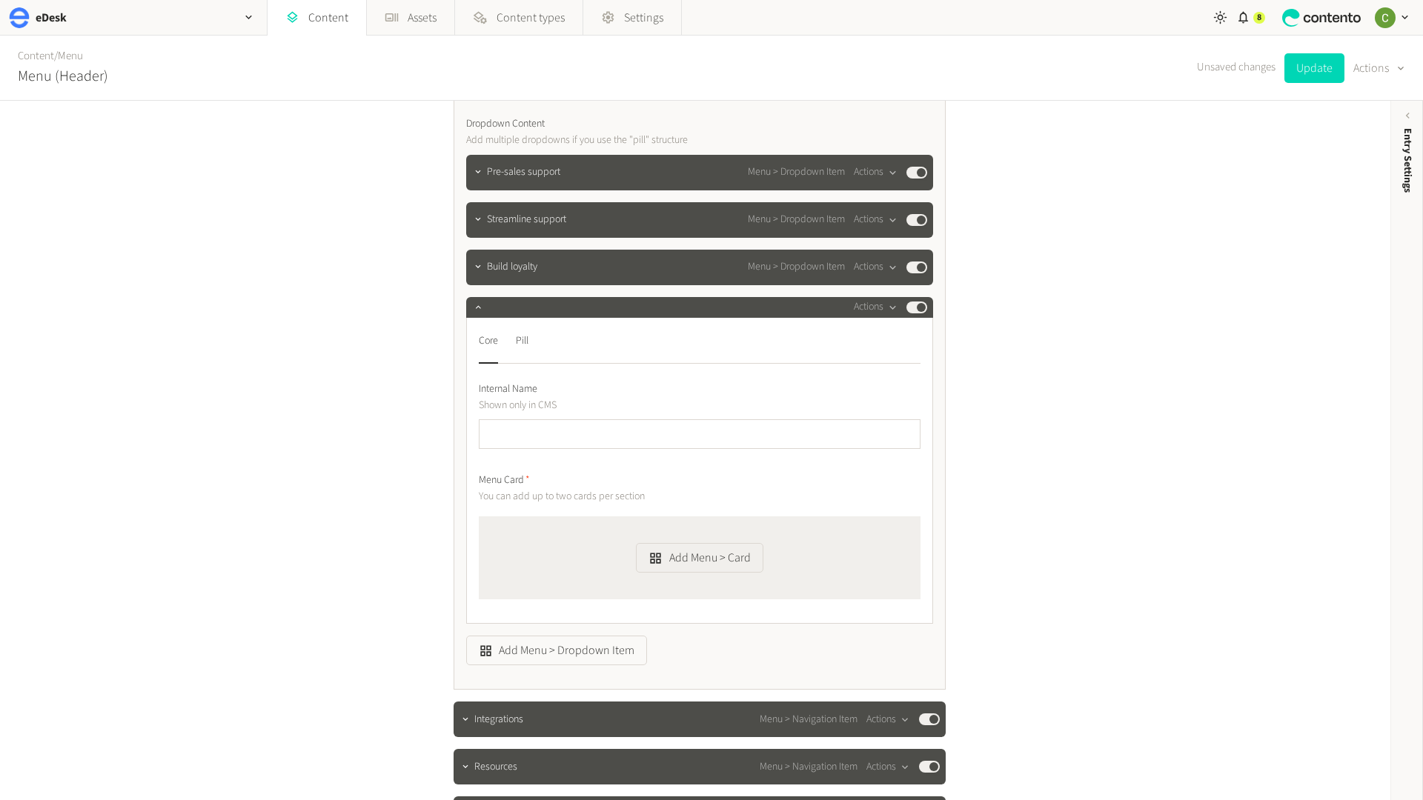
scroll to position [569, 0]
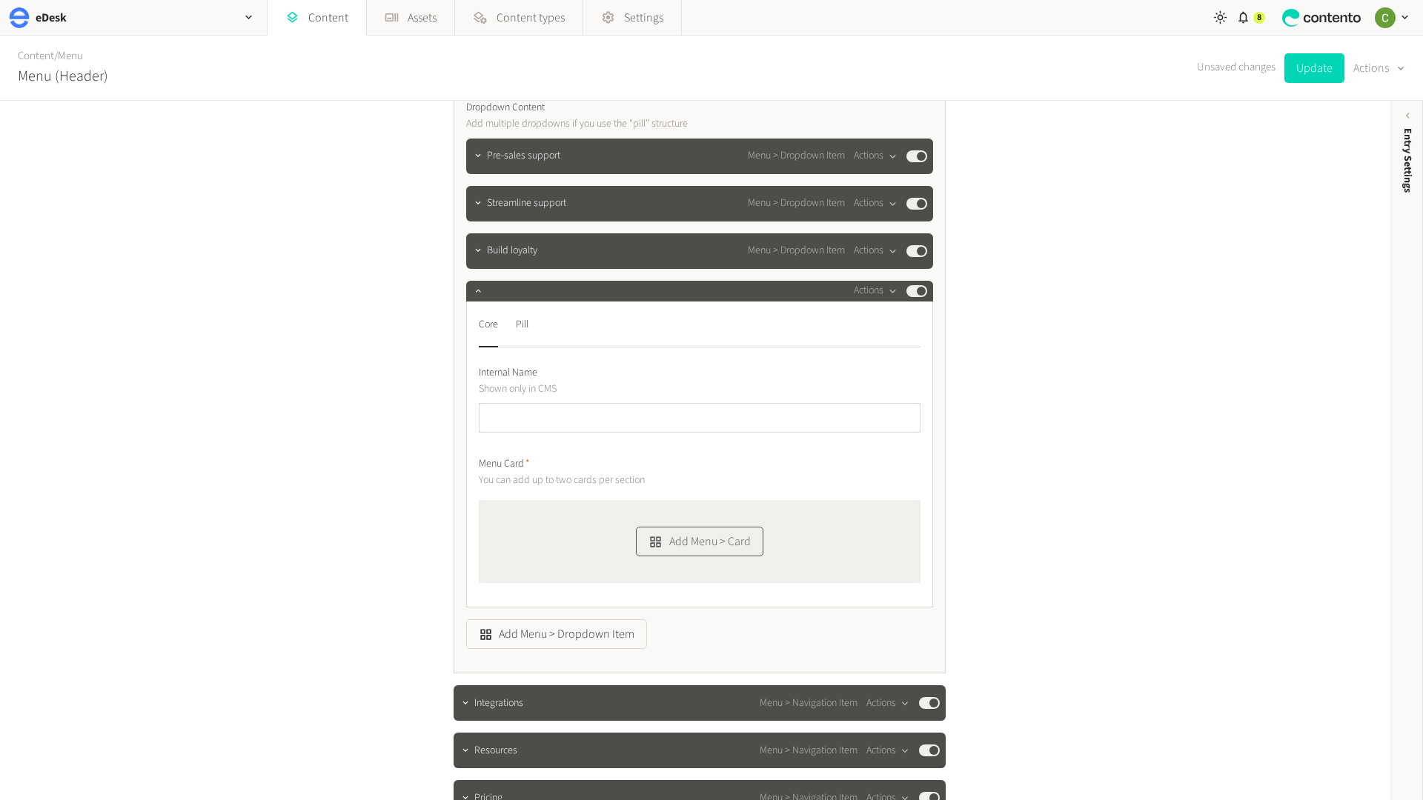
click at [663, 549] on button "Add Menu > Card" at bounding box center [699, 542] width 127 height 30
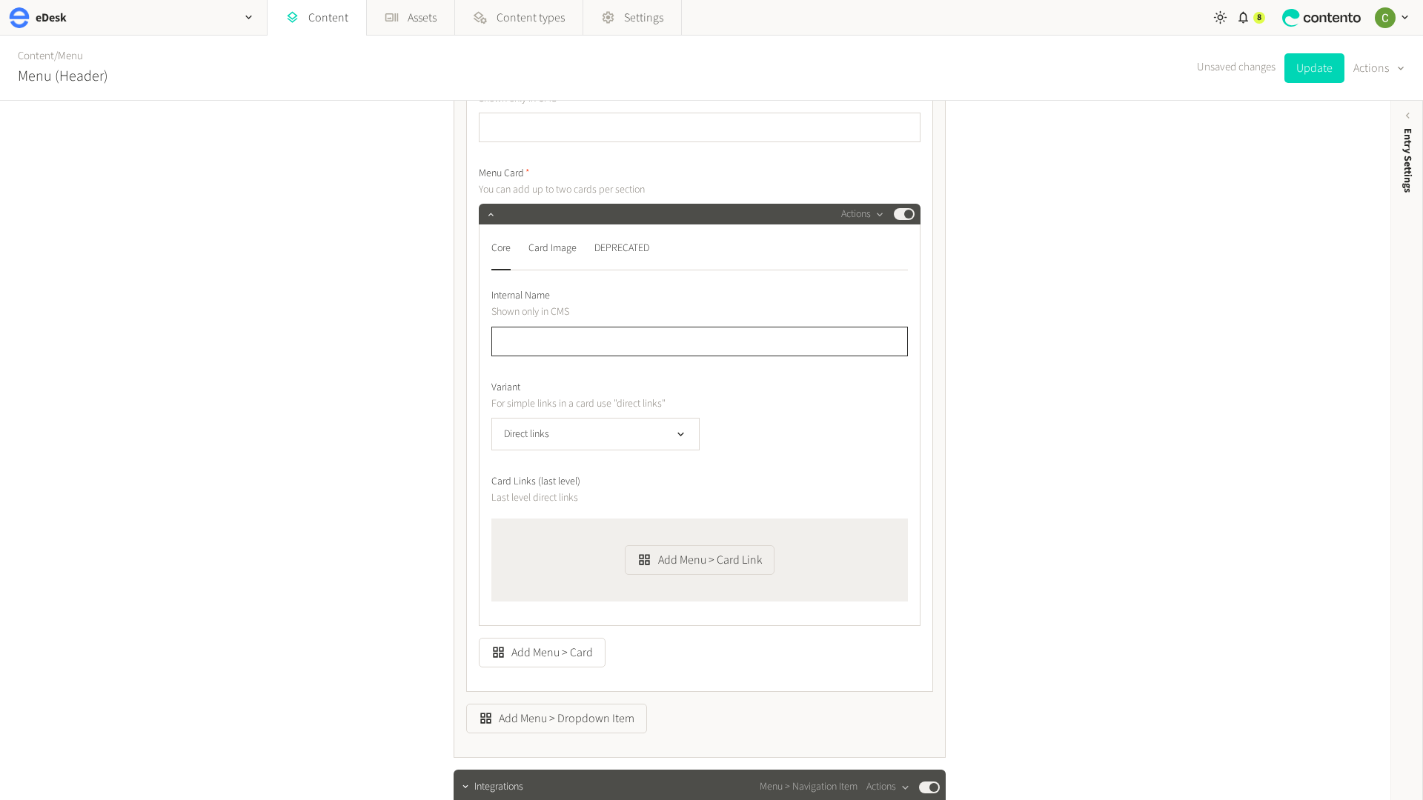
scroll to position [857, 0]
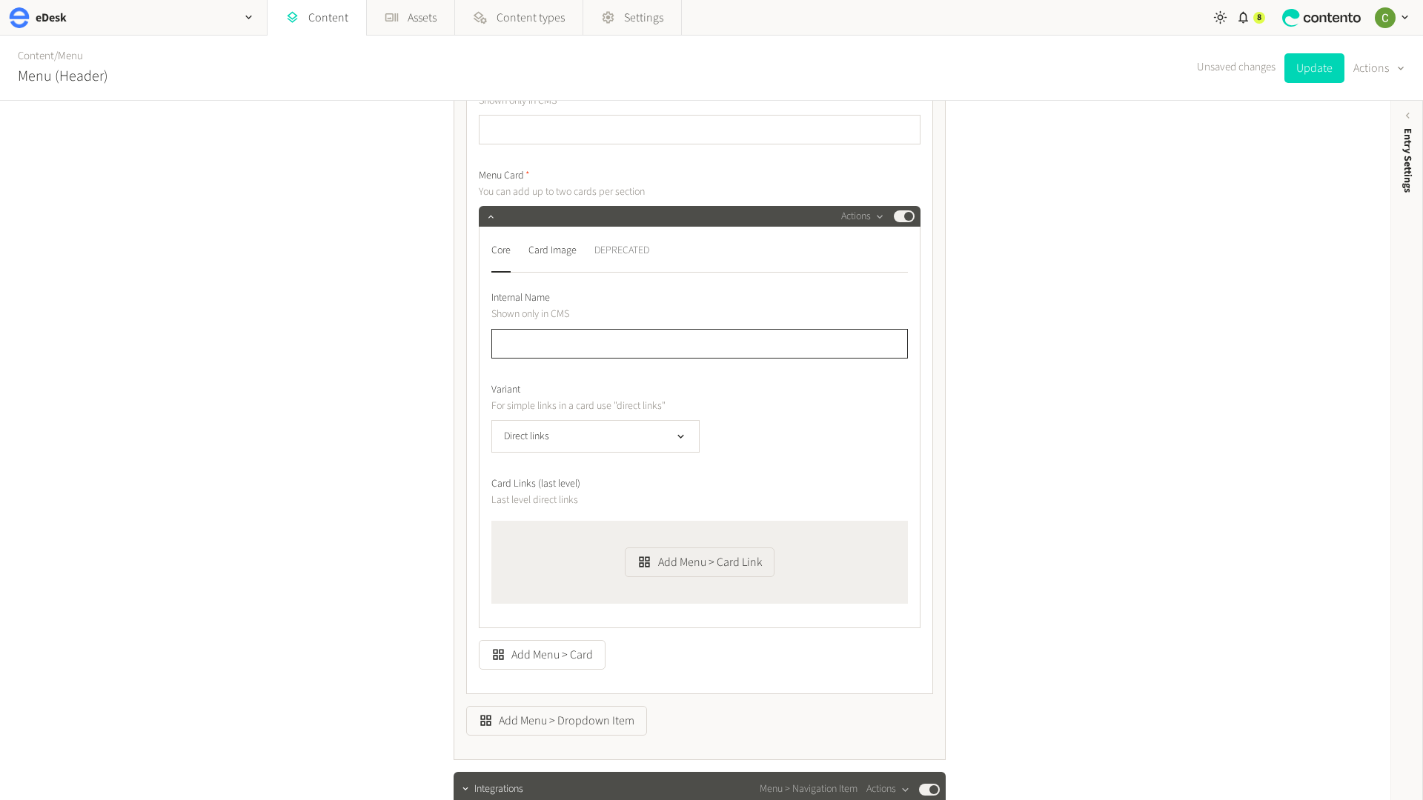
click at [620, 251] on div "DEPRECATED" at bounding box center [621, 251] width 55 height 24
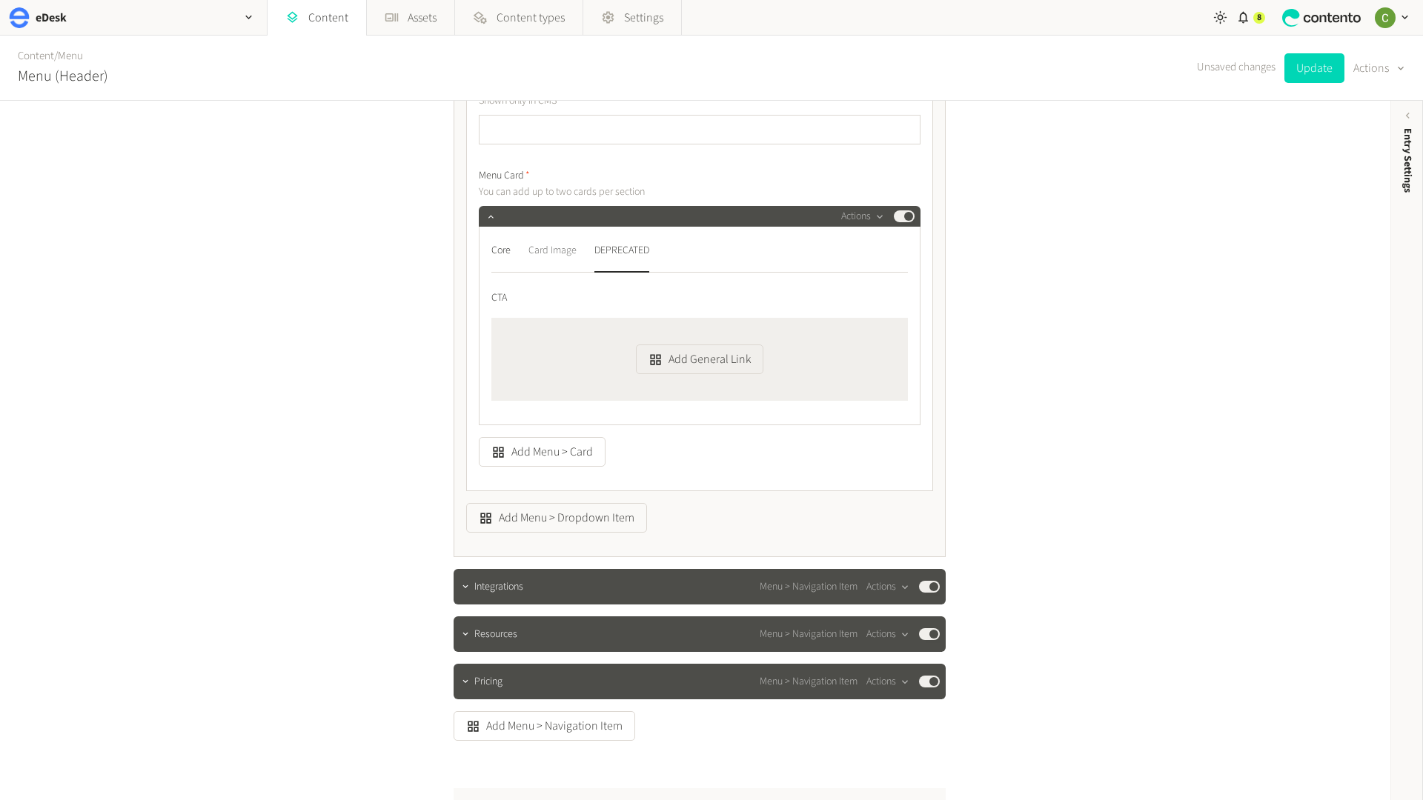
click at [570, 251] on div "Card Image" at bounding box center [552, 251] width 48 height 24
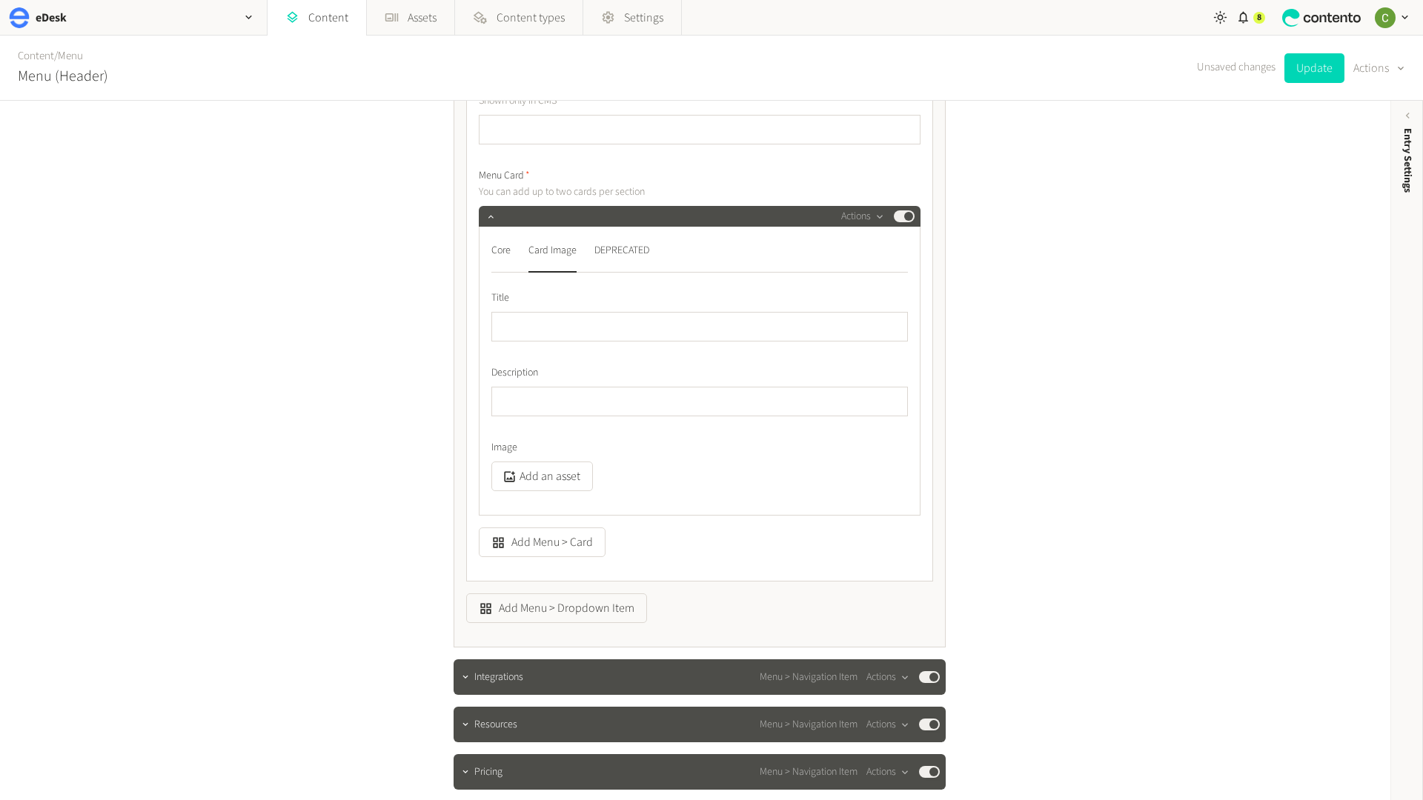
click at [485, 248] on div "Core Card Image DEPRECATED Title Description Image Add an asset" at bounding box center [700, 371] width 442 height 289
click at [489, 250] on div "Core Card Image DEPRECATED Title Description Image Add an asset" at bounding box center [700, 371] width 442 height 289
click at [493, 250] on div "Core" at bounding box center [500, 251] width 19 height 24
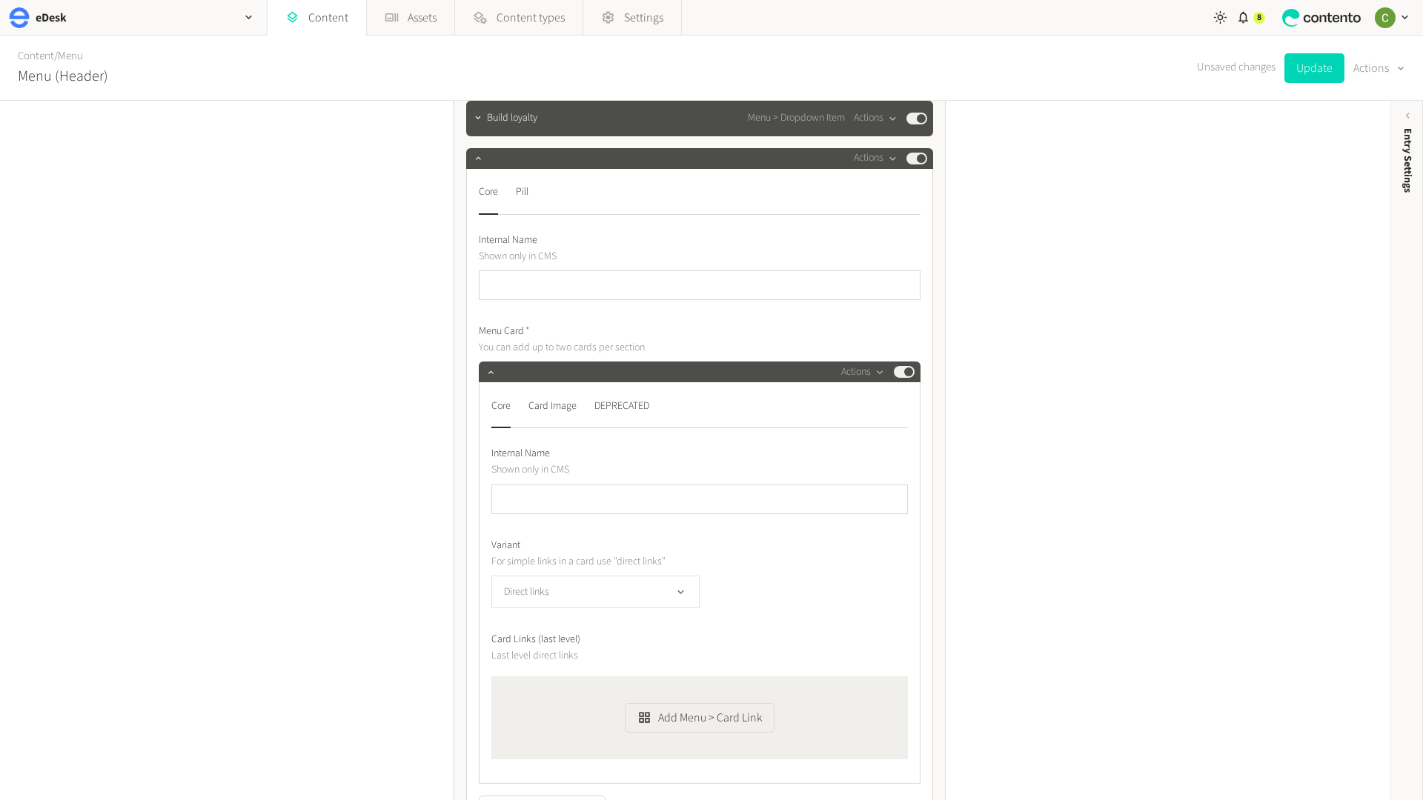
scroll to position [726, 0]
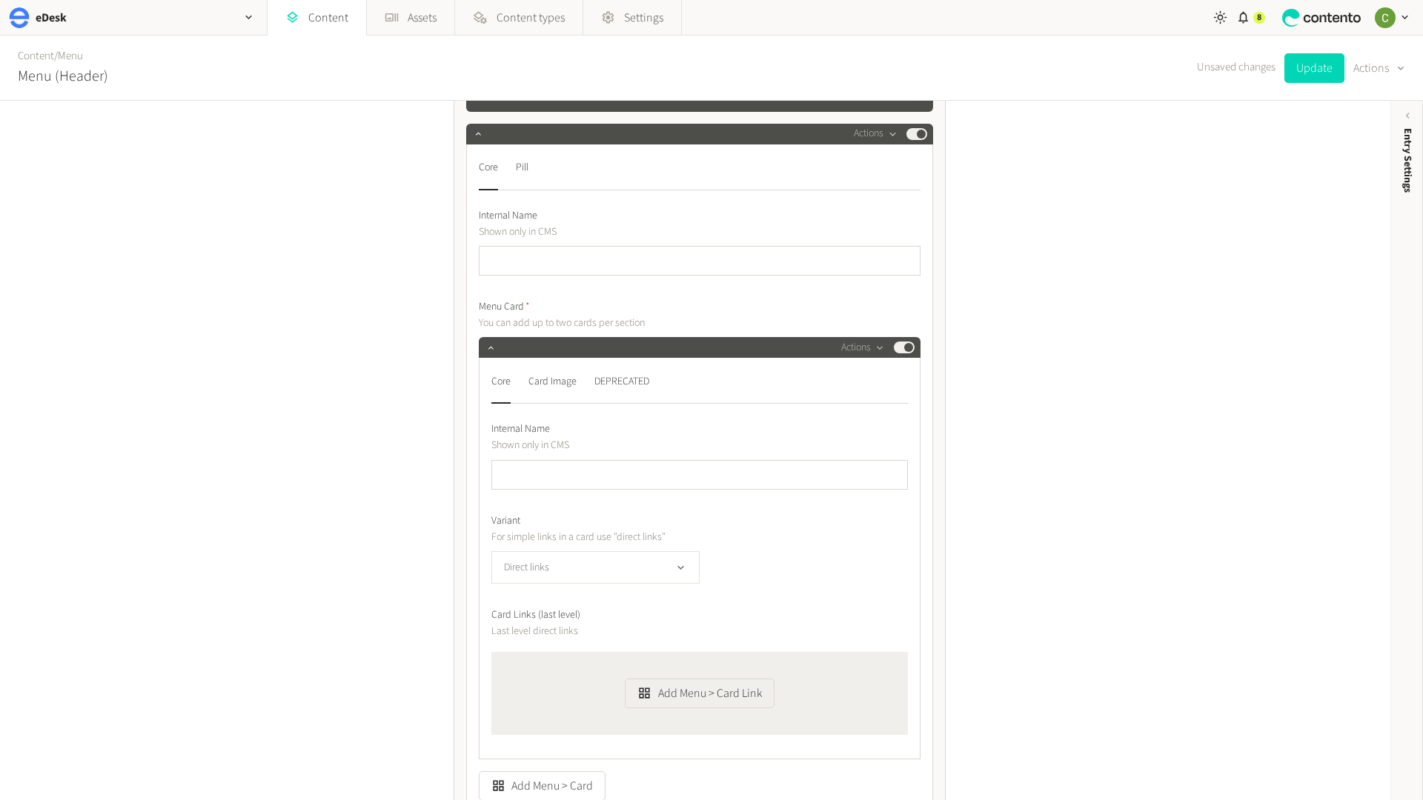
click at [682, 551] on button "Direct links" at bounding box center [595, 567] width 208 height 33
click at [795, 520] on label "Variant" at bounding box center [699, 522] width 416 height 16
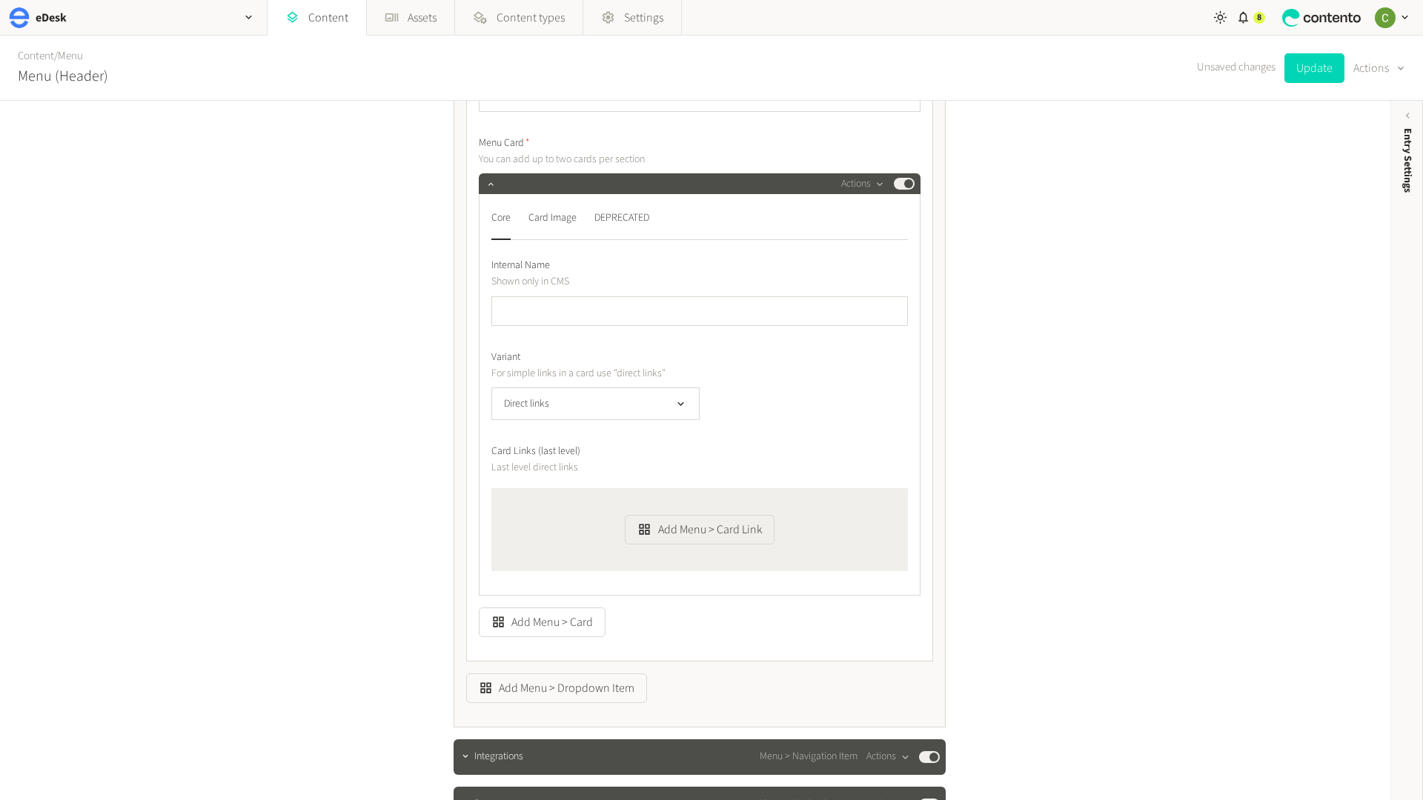
scroll to position [912, 0]
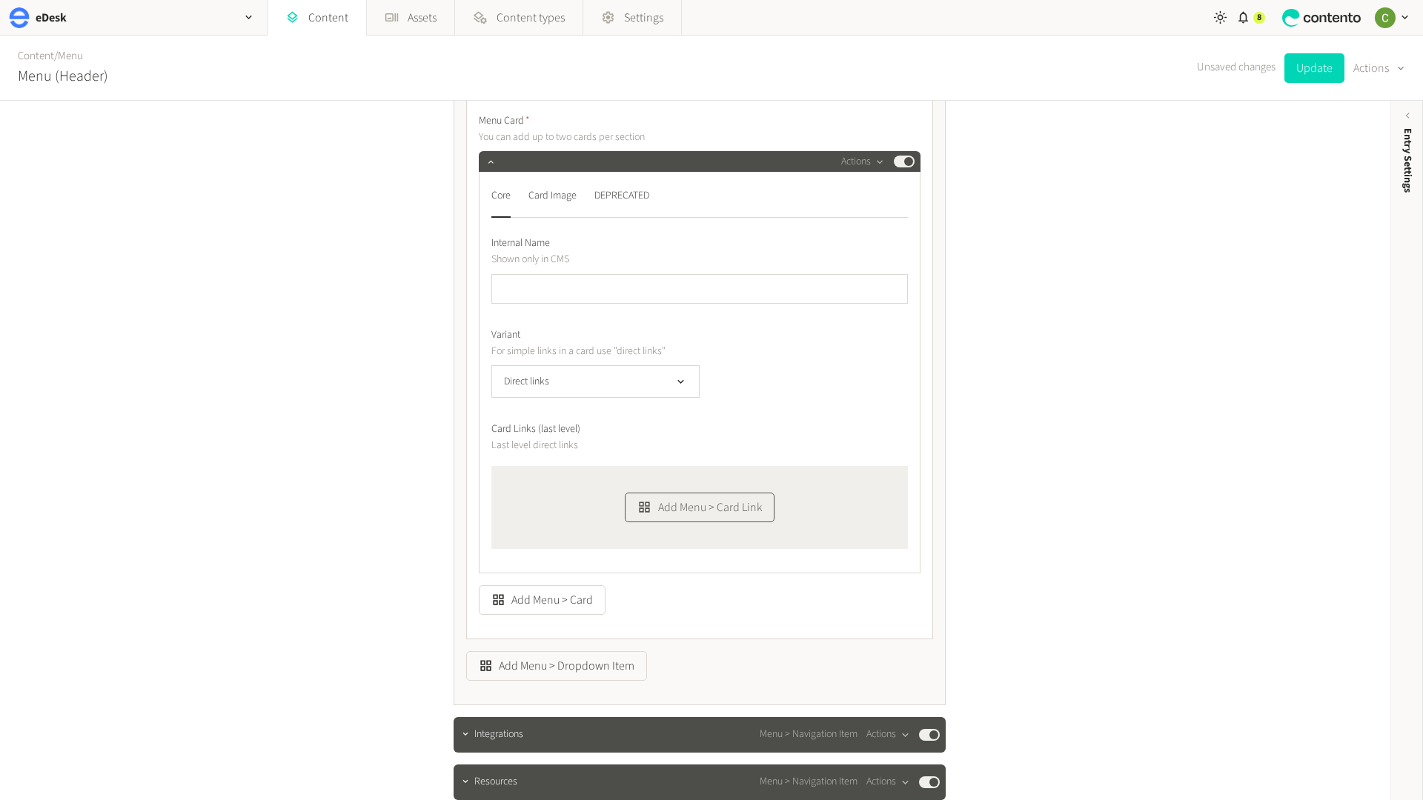
click at [681, 510] on button "Add Menu > Card Link" at bounding box center [699, 508] width 149 height 30
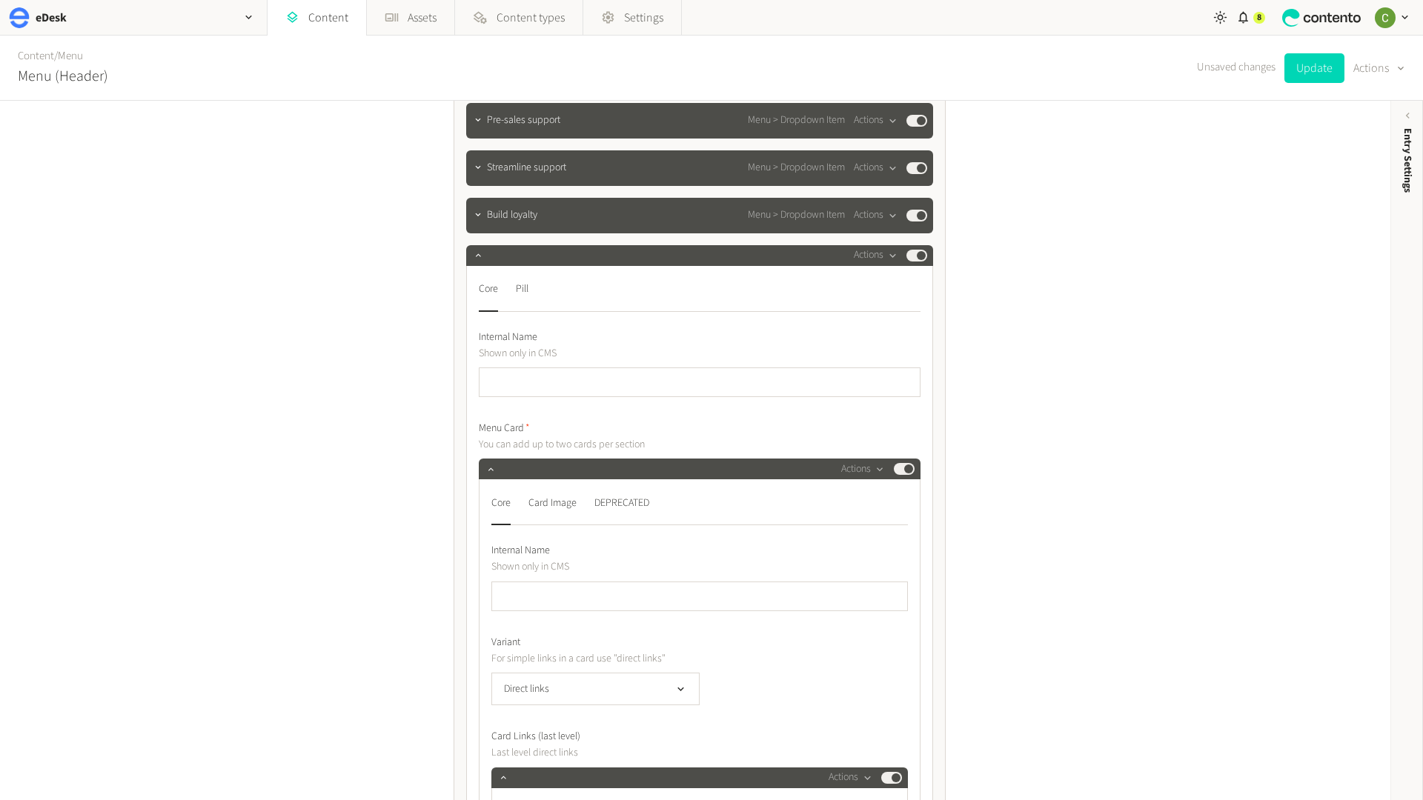
scroll to position [573, 0]
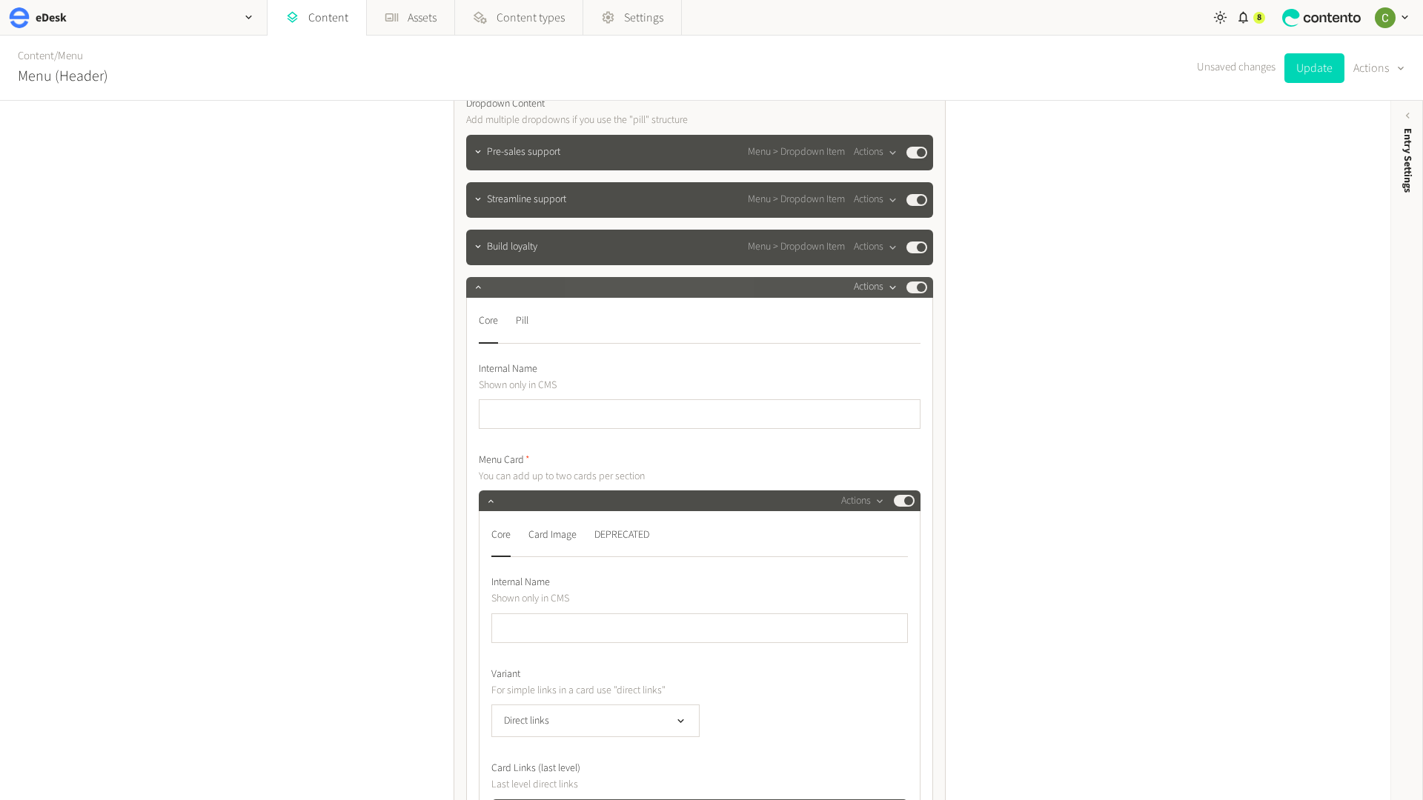
click at [885, 291] on div "button" at bounding box center [892, 287] width 19 height 13
click at [547, 453] on label "Menu Card" at bounding box center [700, 461] width 442 height 16
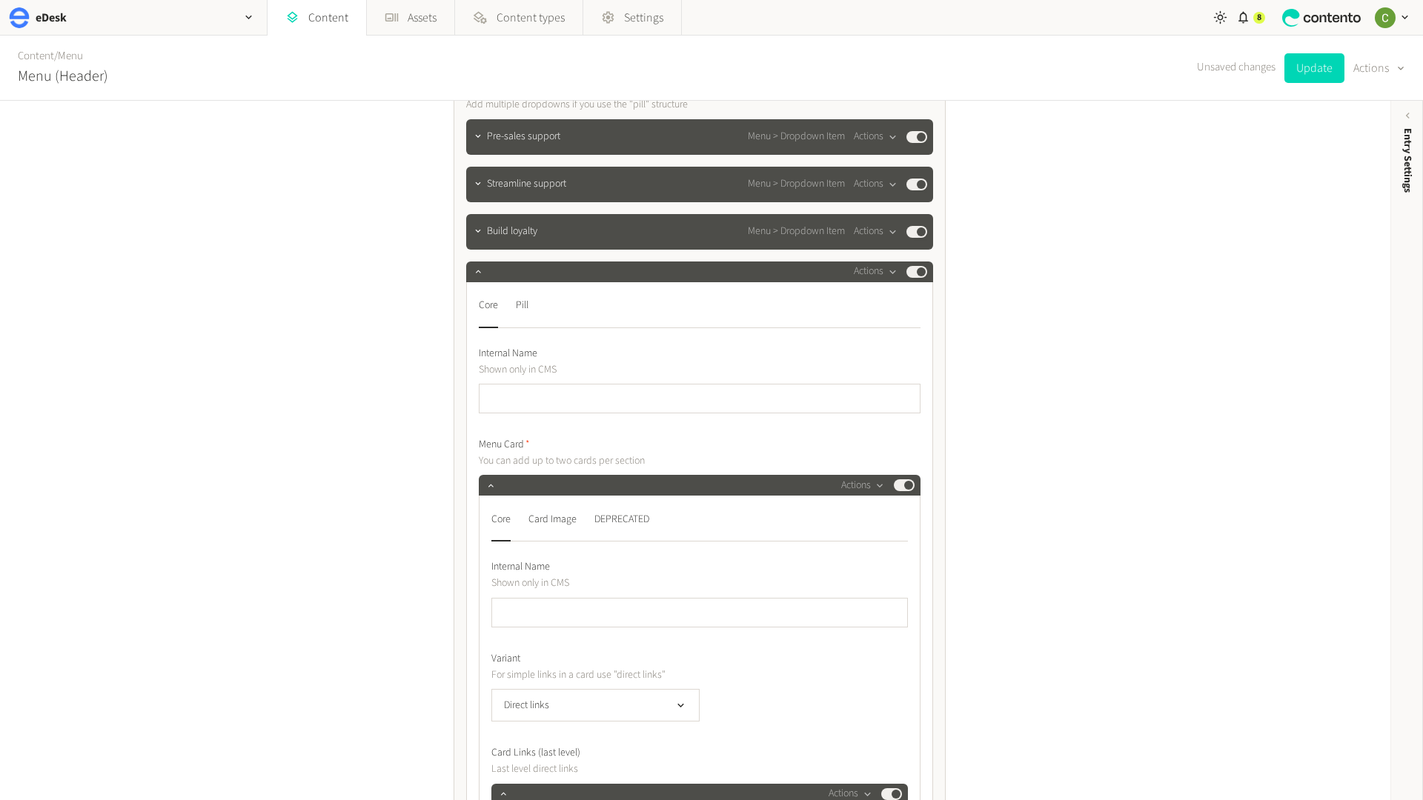
scroll to position [589, 0]
click at [532, 311] on nav "Core Pill" at bounding box center [700, 310] width 442 height 34
click at [530, 310] on nav "Core Pill" at bounding box center [700, 310] width 442 height 34
click at [523, 308] on div "Pill" at bounding box center [522, 305] width 13 height 24
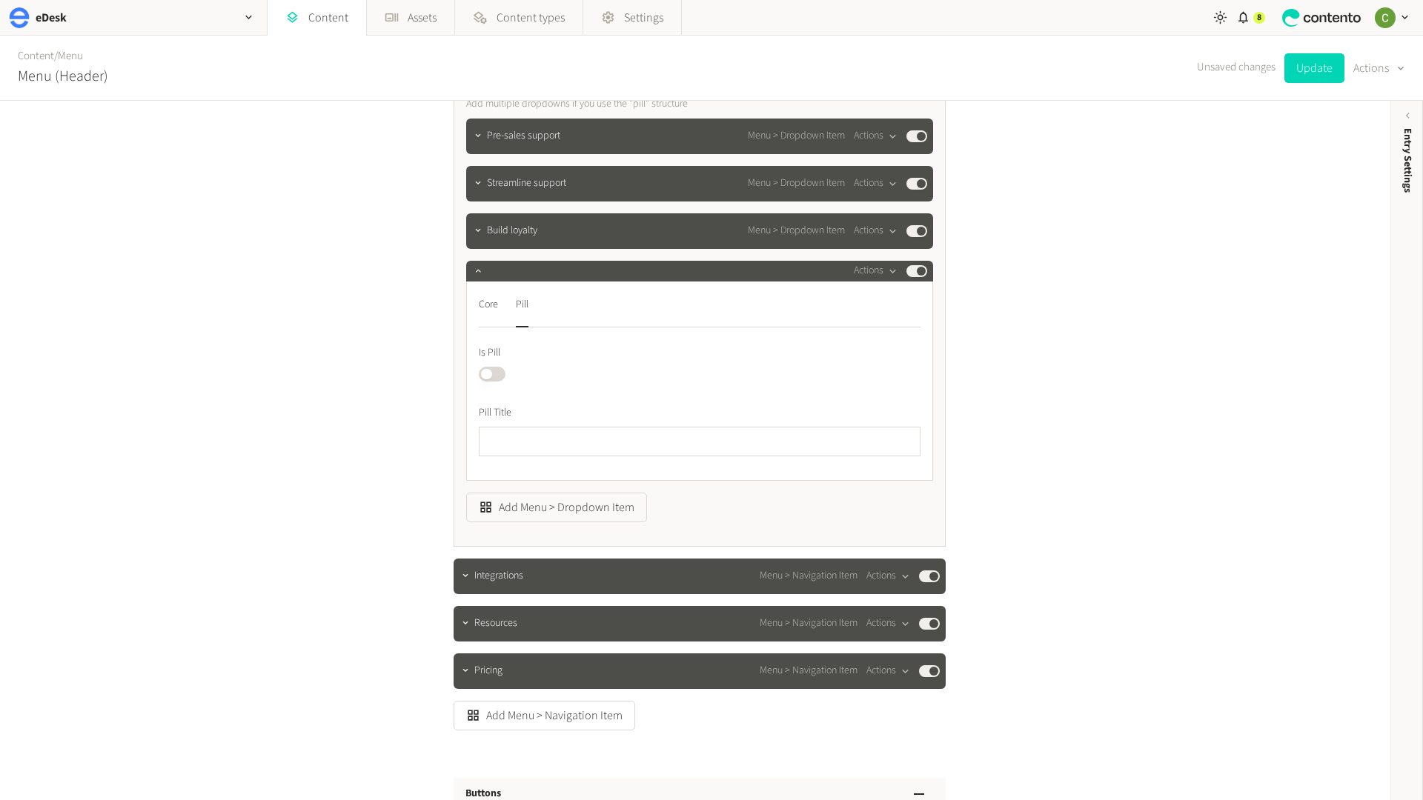
click at [488, 372] on button "Published" at bounding box center [492, 374] width 27 height 15
click at [498, 370] on button "Published" at bounding box center [492, 374] width 27 height 15
click at [494, 305] on div "Core" at bounding box center [488, 305] width 19 height 24
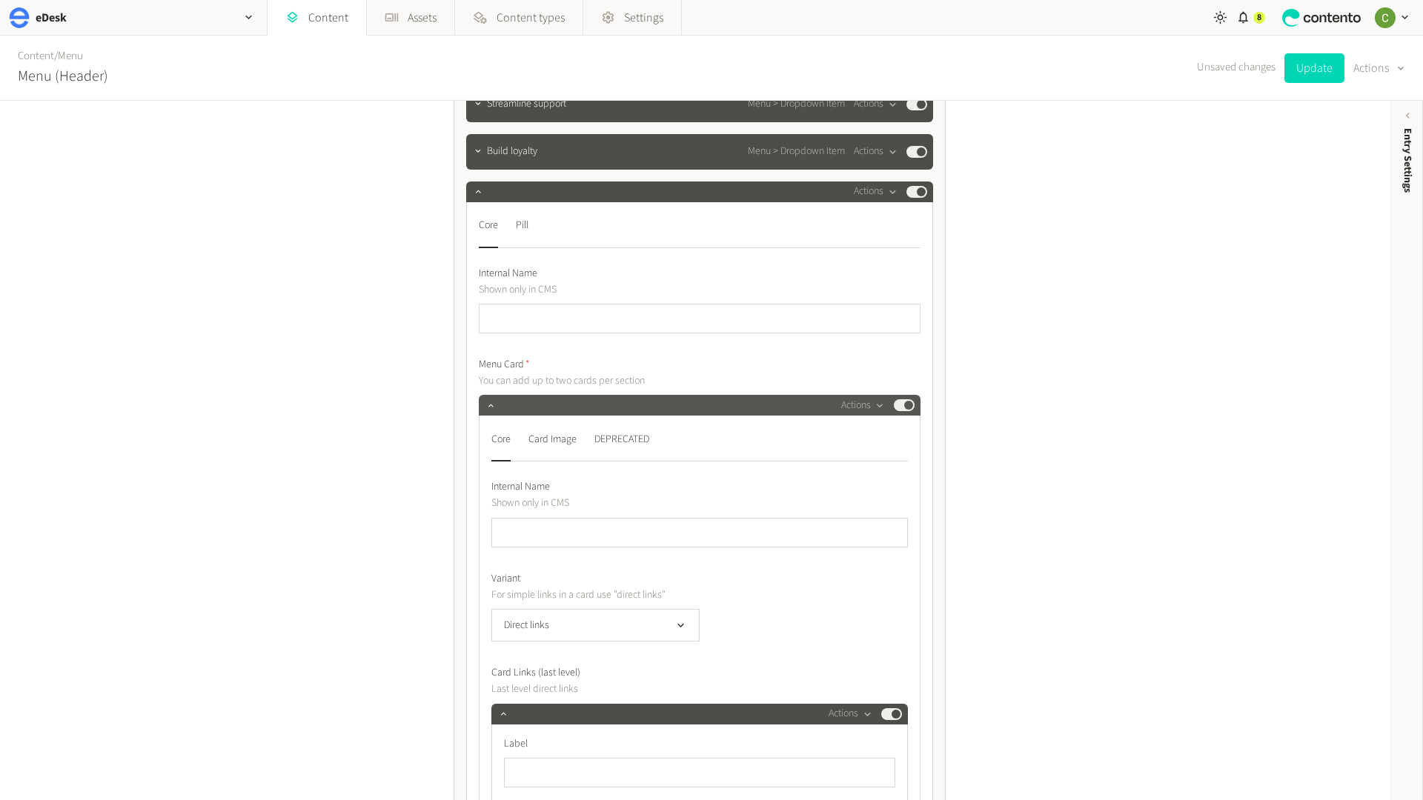
scroll to position [673, 0]
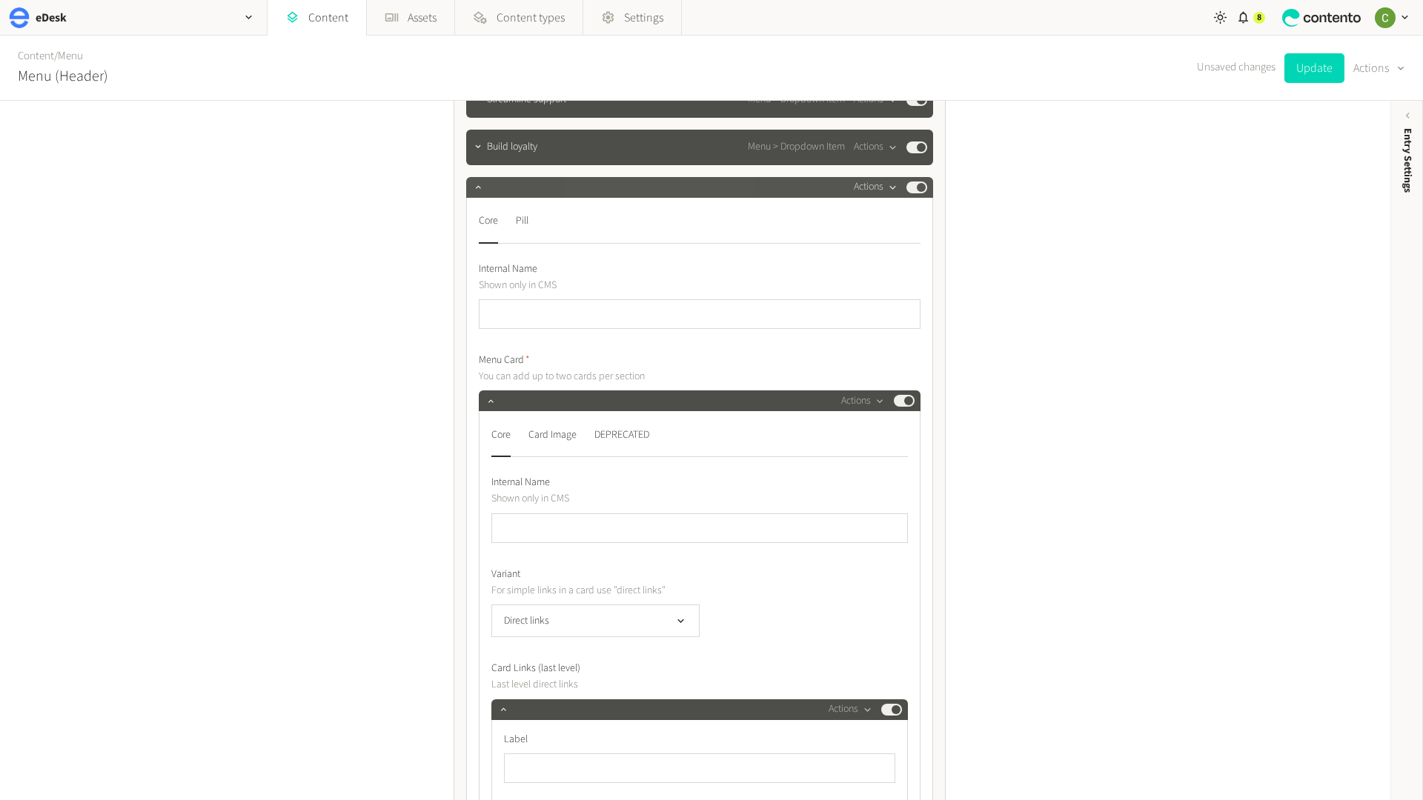
click at [861, 194] on button "Actions" at bounding box center [876, 188] width 44 height 18
click at [865, 307] on button "Delete" at bounding box center [901, 301] width 98 height 27
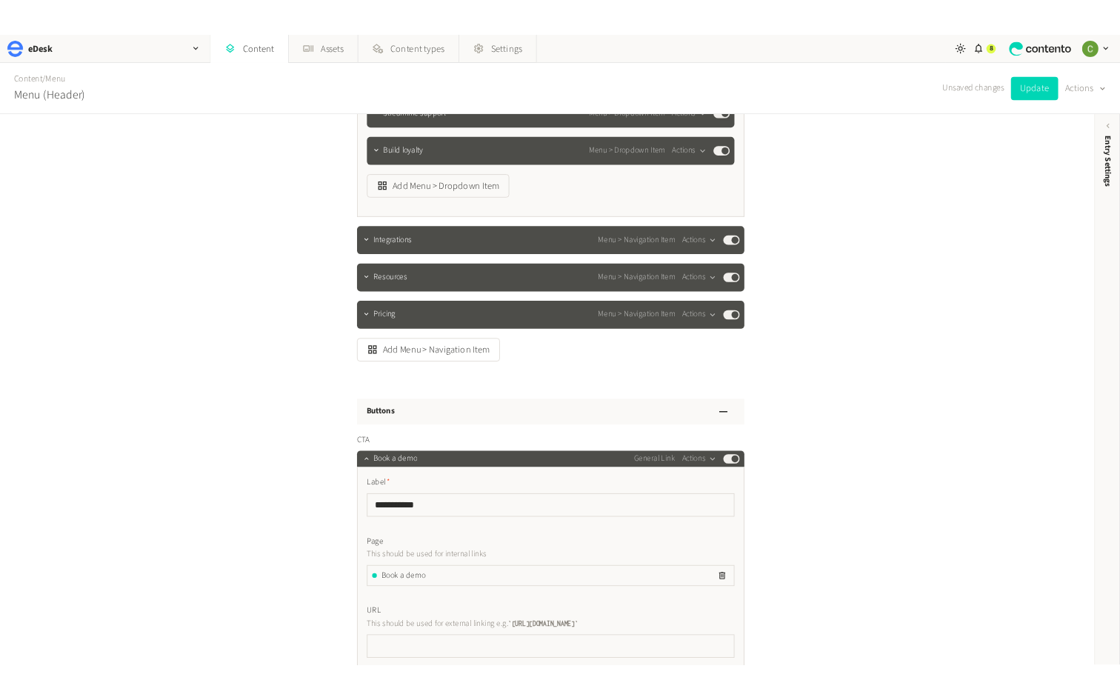
scroll to position [0, 0]
